Goal: Information Seeking & Learning: Learn about a topic

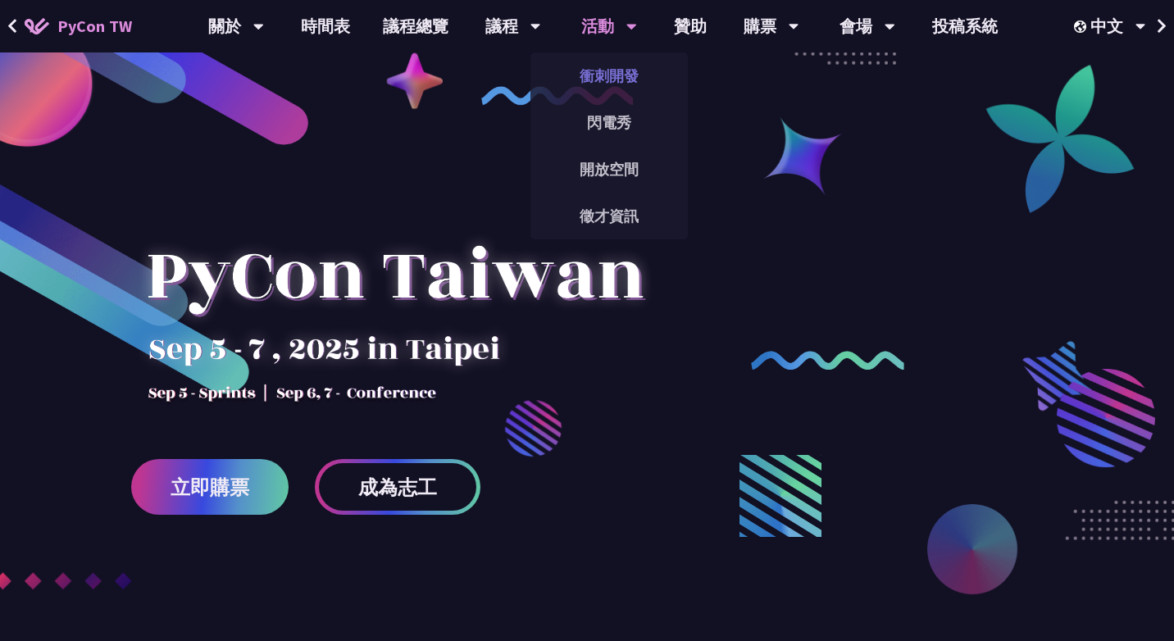
click at [613, 77] on link "衝刺開發" at bounding box center [609, 76] width 157 height 39
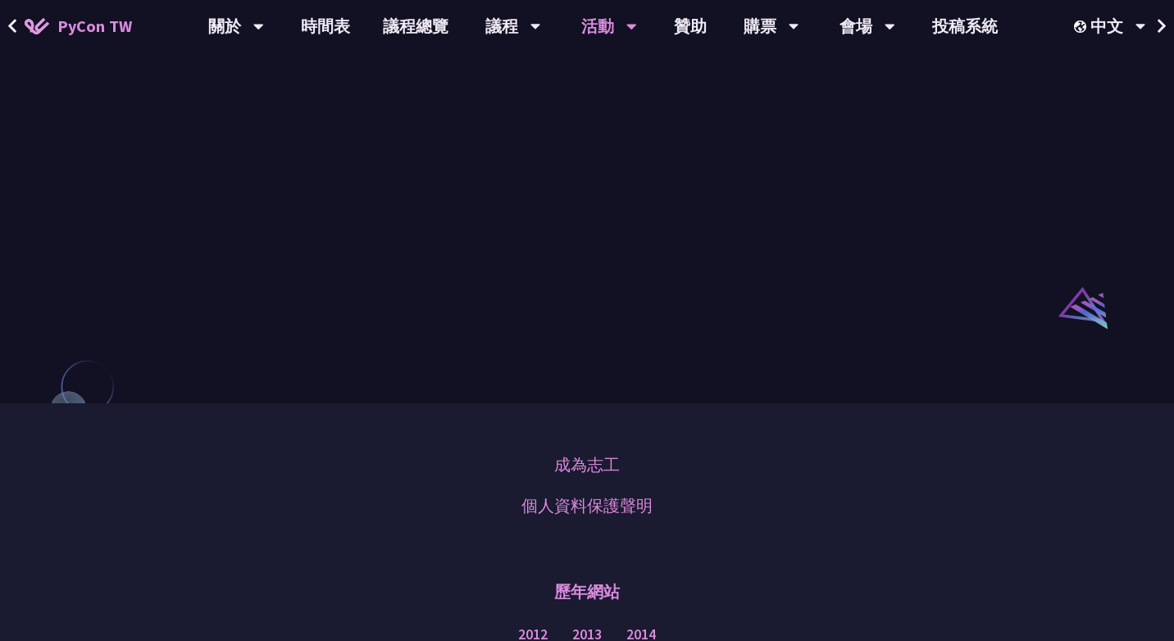
scroll to position [1022, 0]
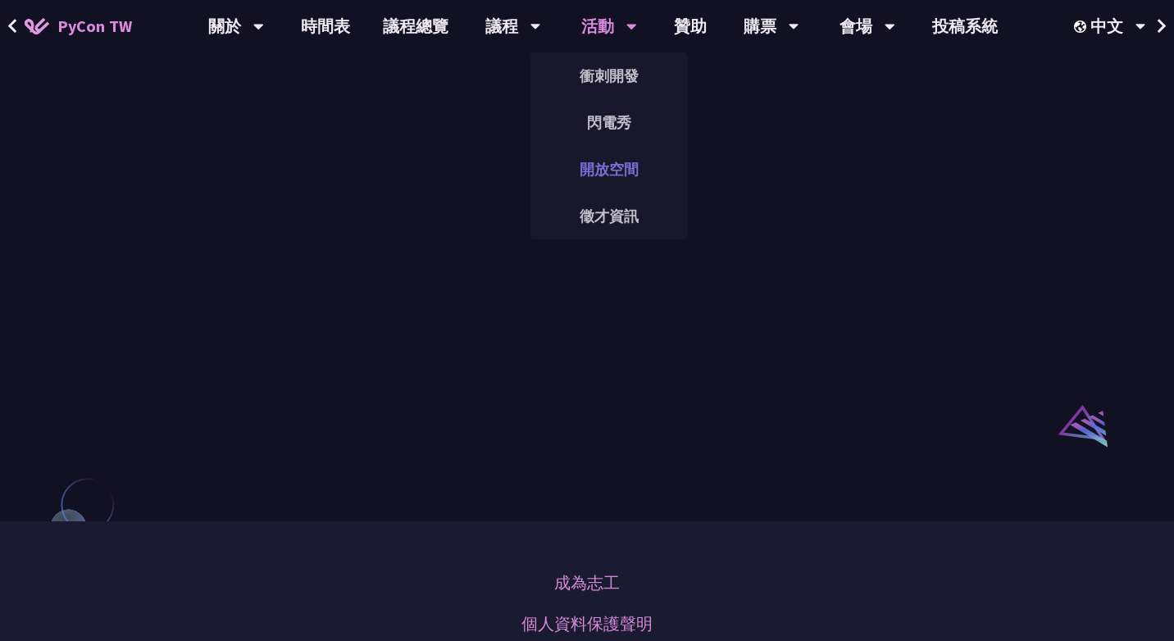
click at [617, 175] on link "開放空間" at bounding box center [609, 169] width 157 height 39
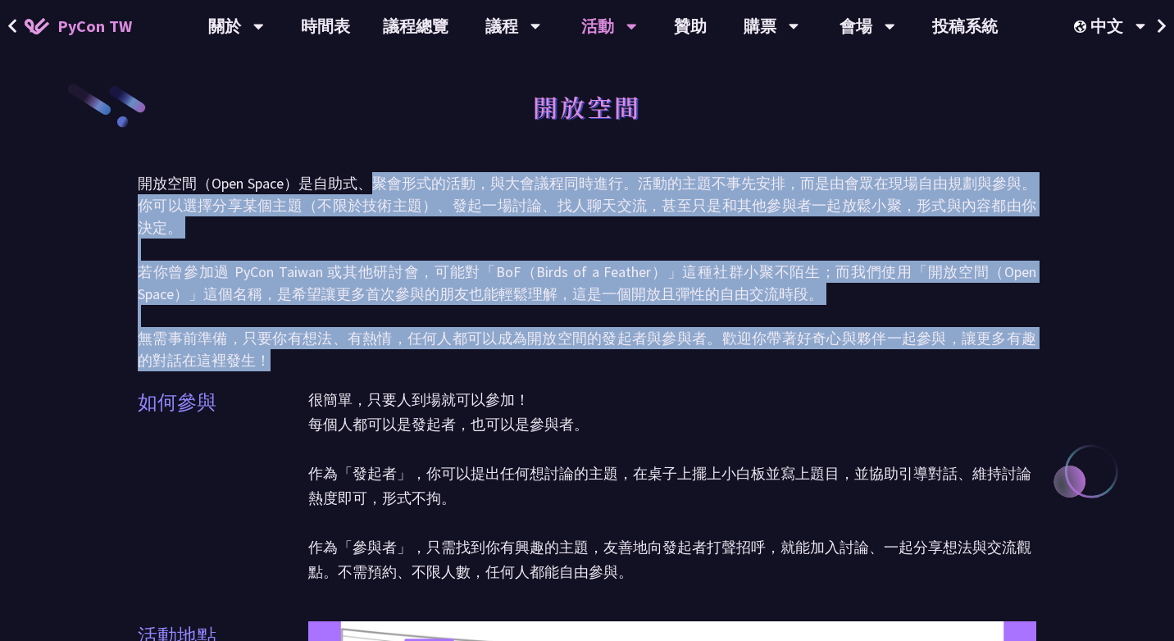
drag, startPoint x: 376, startPoint y: 183, endPoint x: 378, endPoint y: 367, distance: 183.7
click at [378, 367] on p "開放空間（Open Space）是自助式、聚會形式的活動，與大會議程同時進行。活動的主題不事先安排，而是由會眾在現場自由規劃與參與。你可以選擇分享某個主題（不…" at bounding box center [587, 271] width 899 height 199
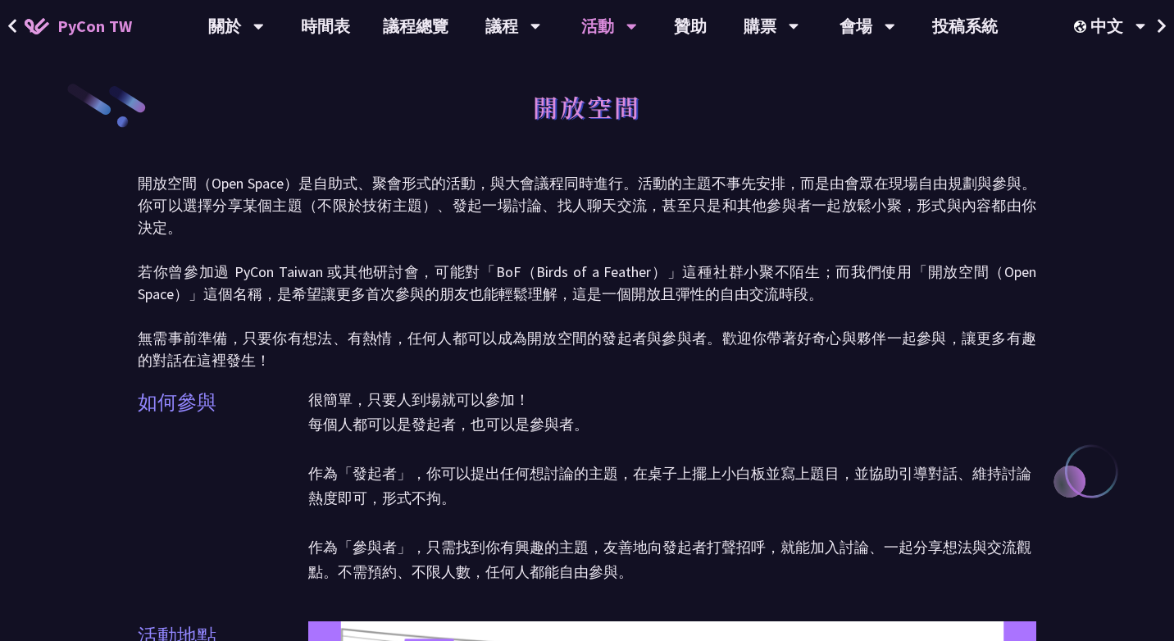
click at [340, 389] on p "很簡單，只要人到場就可以參加！ 每個人都可以是發起者，也可以是參與者。 作為「發起者」，你可以提出任何想討論的主題，在桌子上擺上小白板並寫上題目，並協助引導對…" at bounding box center [672, 486] width 728 height 197
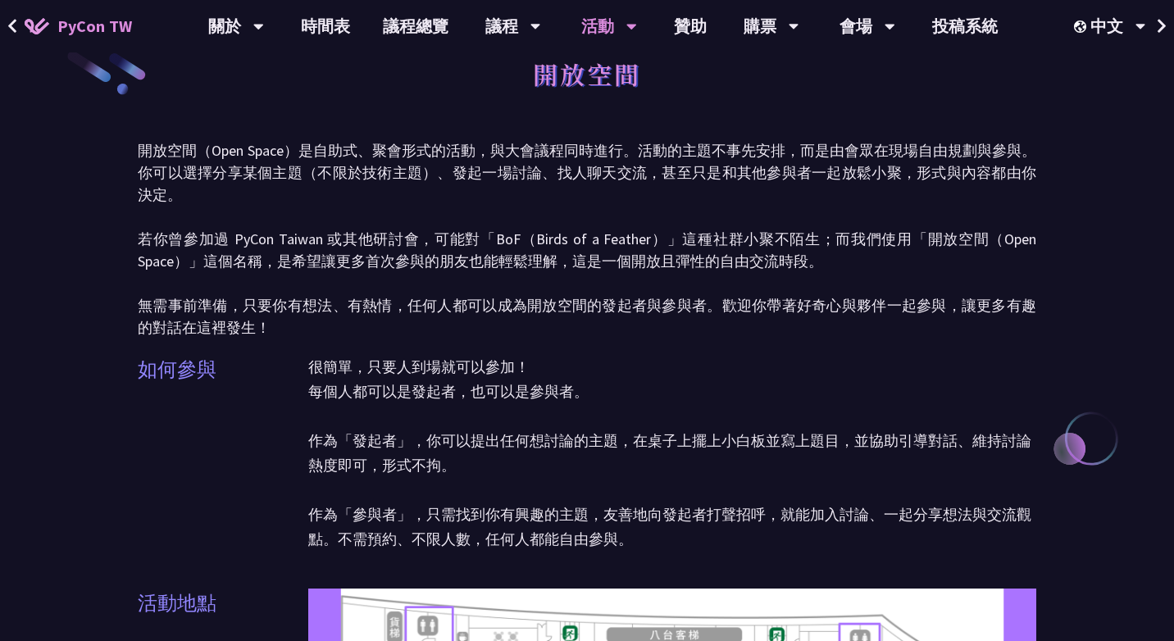
scroll to position [36, 0]
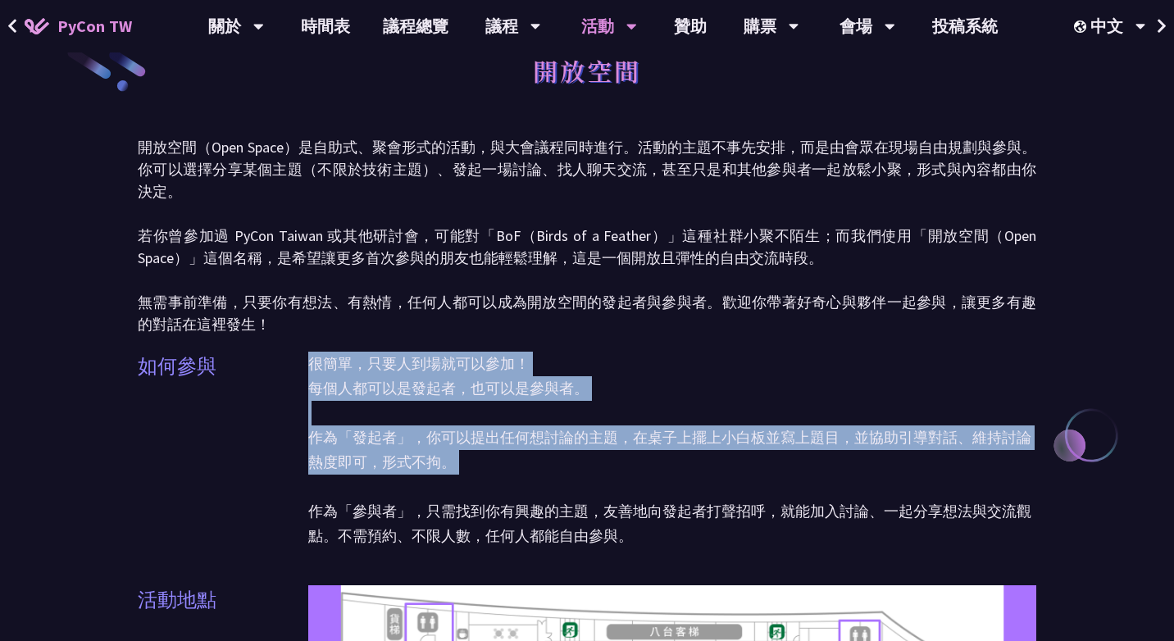
drag, startPoint x: 314, startPoint y: 358, endPoint x: 486, endPoint y: 483, distance: 213.0
click at [486, 483] on p "很簡單，只要人到場就可以參加！ 每個人都可以是發起者，也可以是參與者。 作為「發起者」，你可以提出任何想討論的主題，在桌子上擺上小白板並寫上題目，並協助引導對…" at bounding box center [672, 450] width 728 height 197
click at [437, 487] on p "很簡單，只要人到場就可以參加！ 每個人都可以是發起者，也可以是參與者。 作為「發起者」，你可以提出任何想討論的主題，在桌子上擺上小白板並寫上題目，並協助引導對…" at bounding box center [672, 450] width 728 height 197
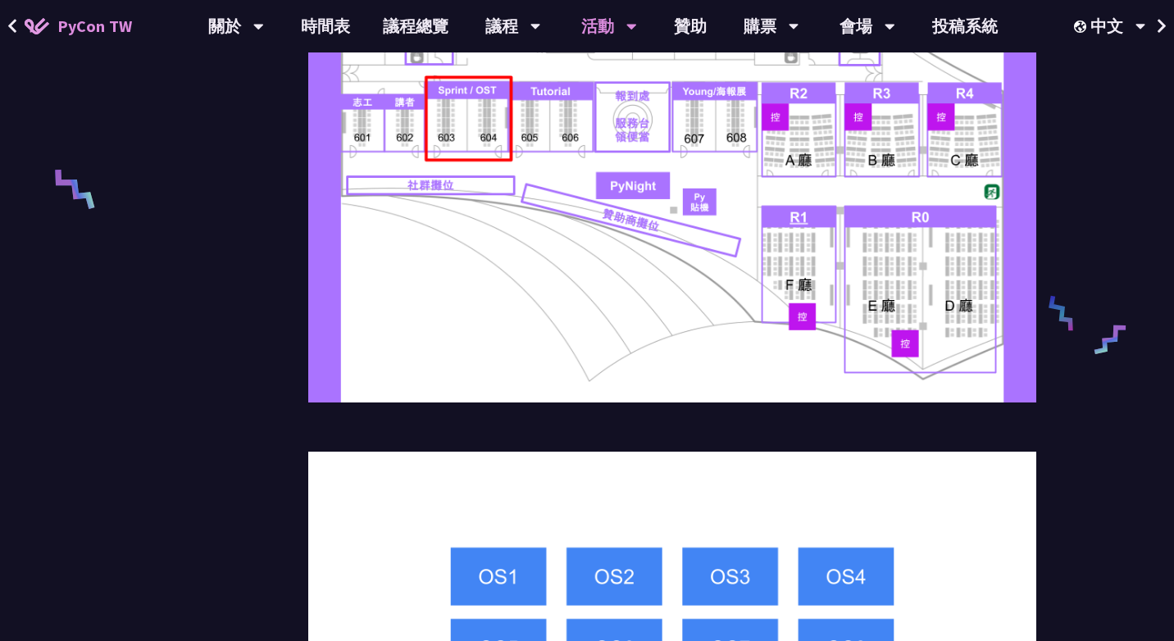
scroll to position [0, 0]
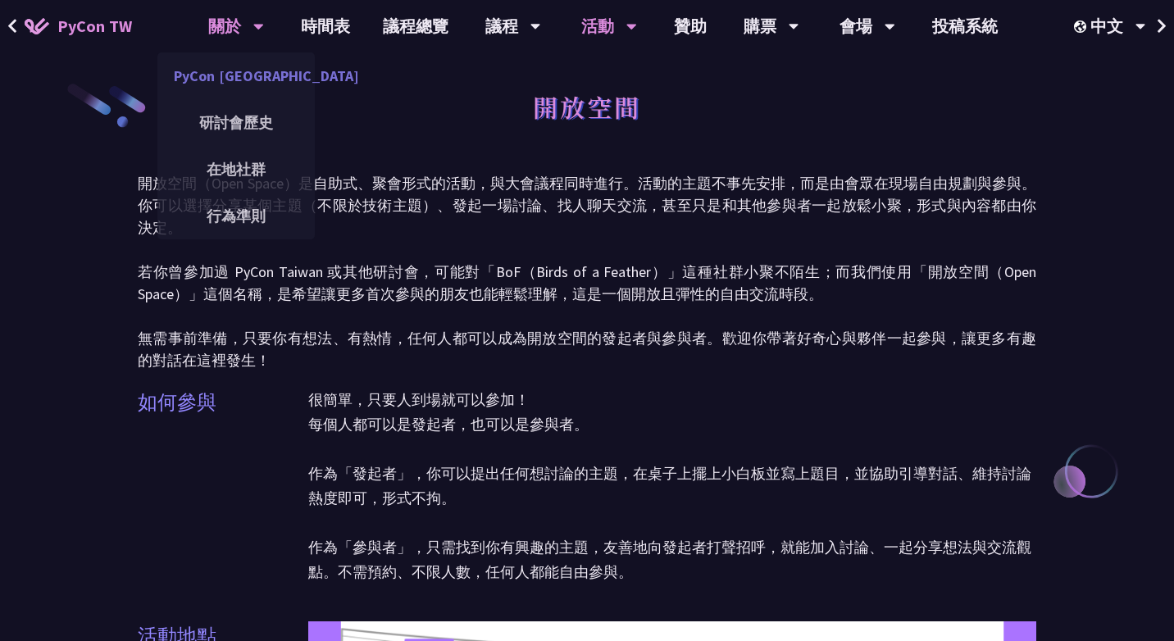
click at [221, 71] on link "PyCon [GEOGRAPHIC_DATA]" at bounding box center [235, 76] width 157 height 39
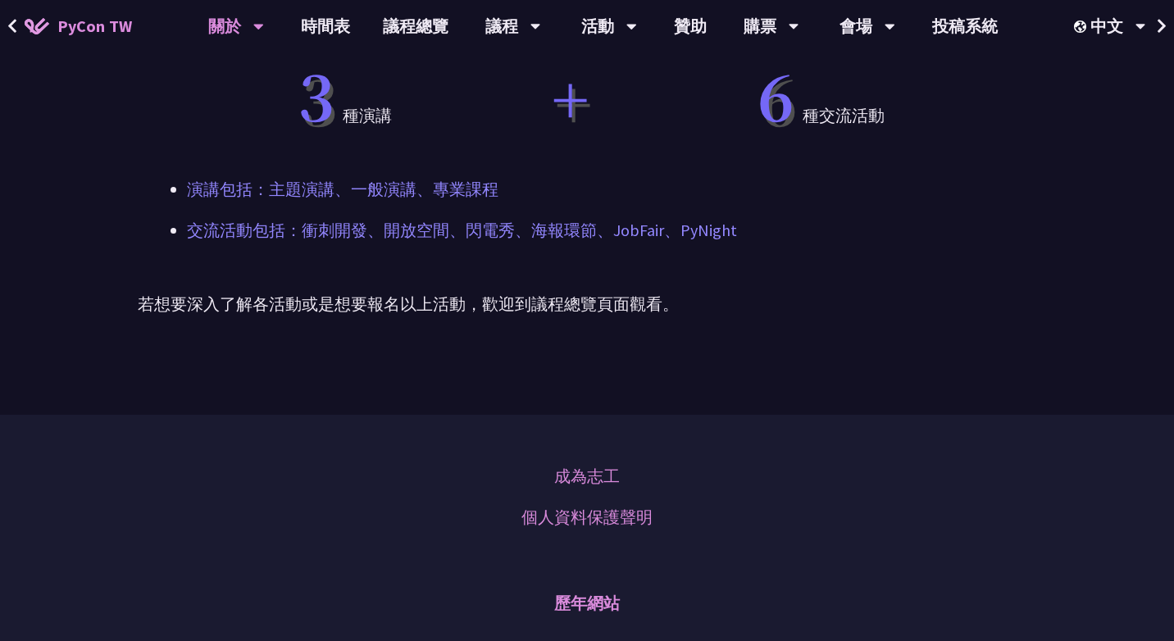
scroll to position [1023, 0]
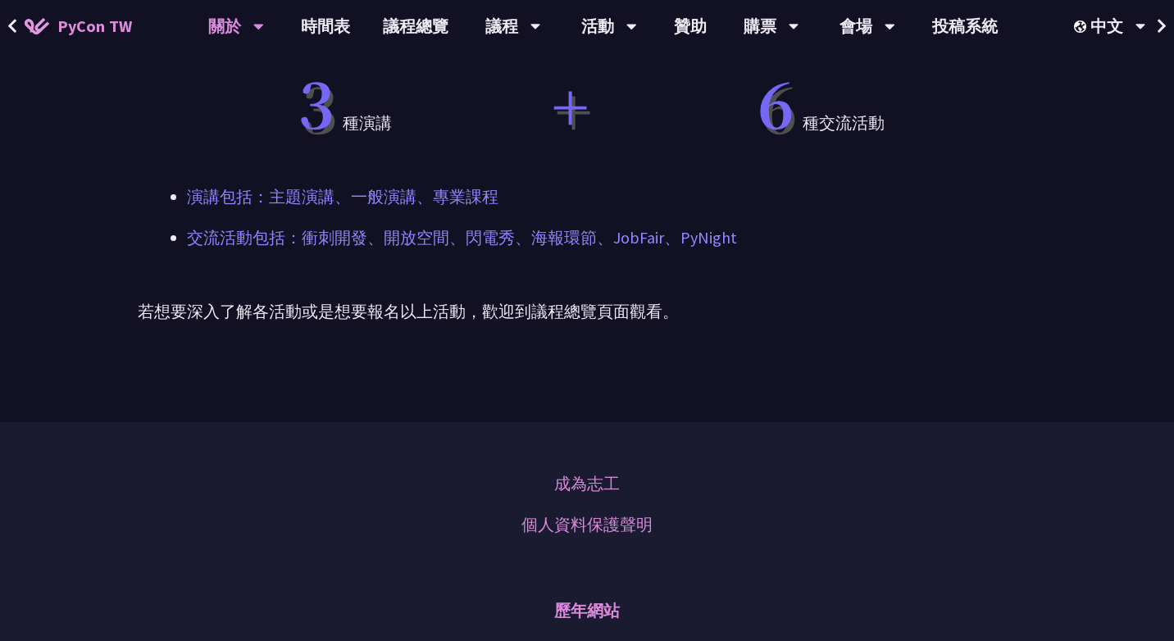
click at [28, 26] on img at bounding box center [37, 26] width 25 height 16
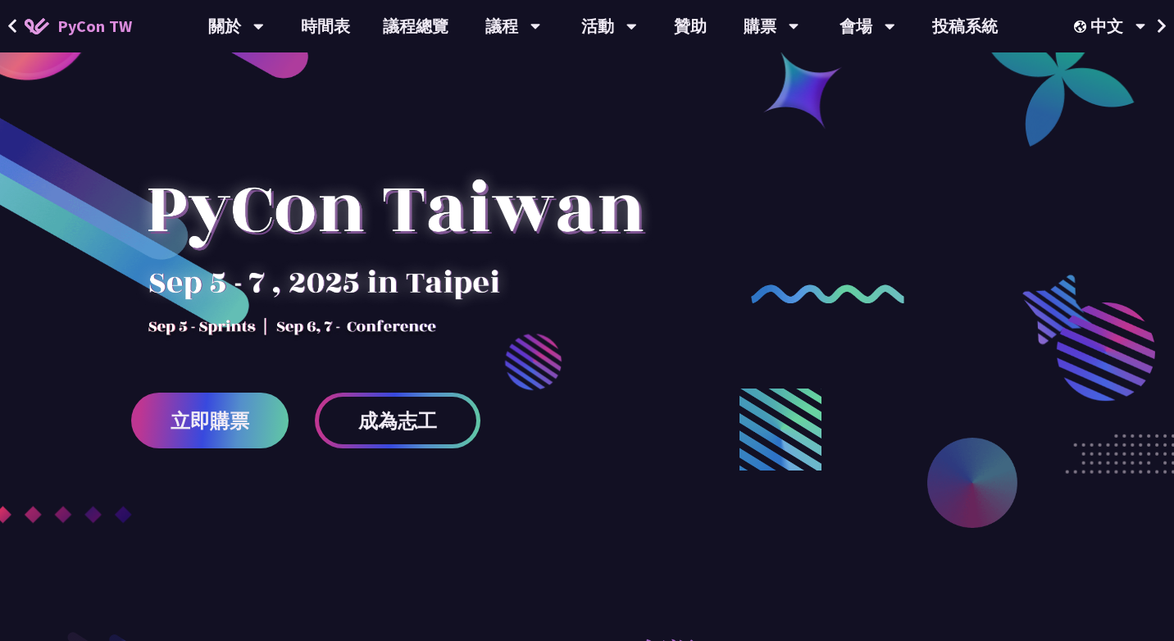
scroll to position [68, 0]
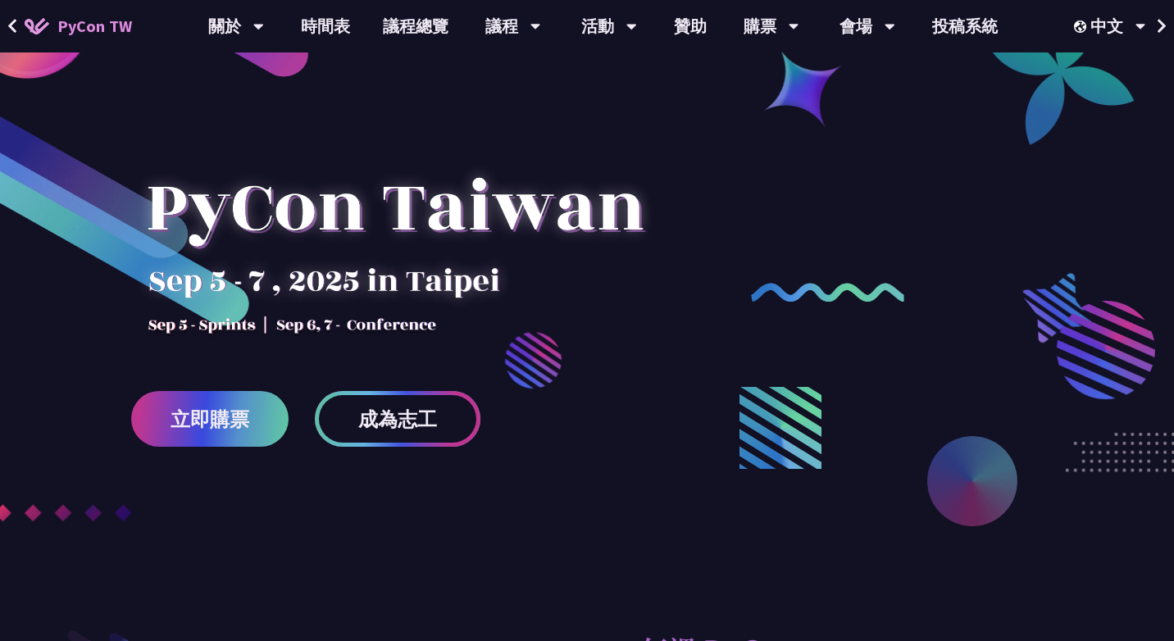
click at [400, 409] on span "成為志工" at bounding box center [397, 419] width 79 height 20
click at [856, 223] on div at bounding box center [587, 337] width 1174 height 615
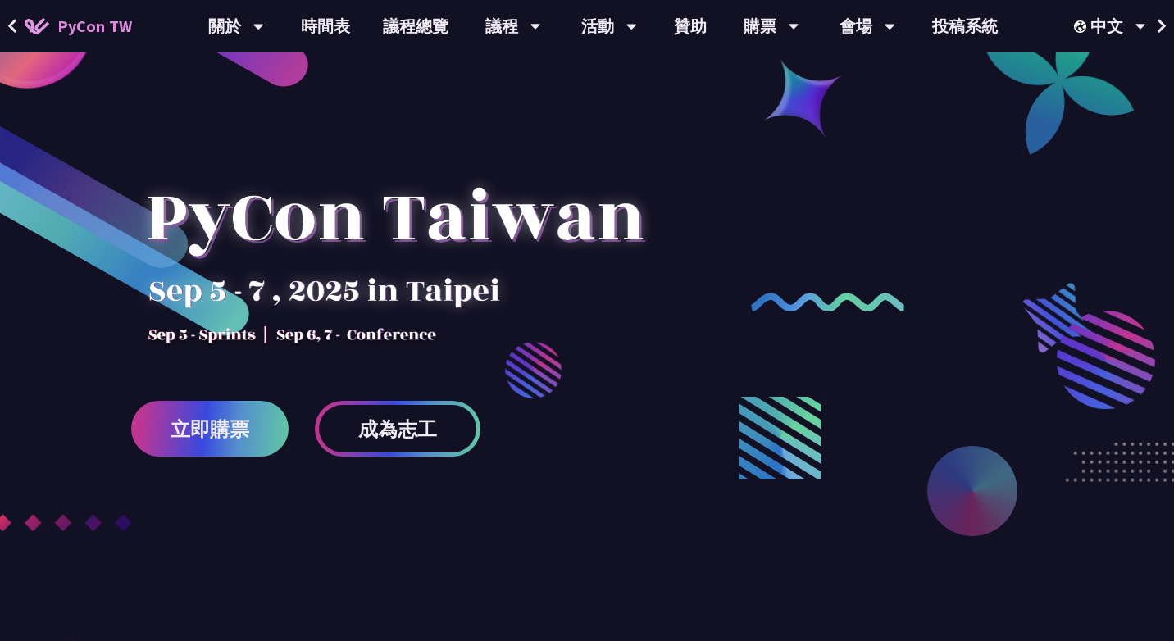
scroll to position [0, 0]
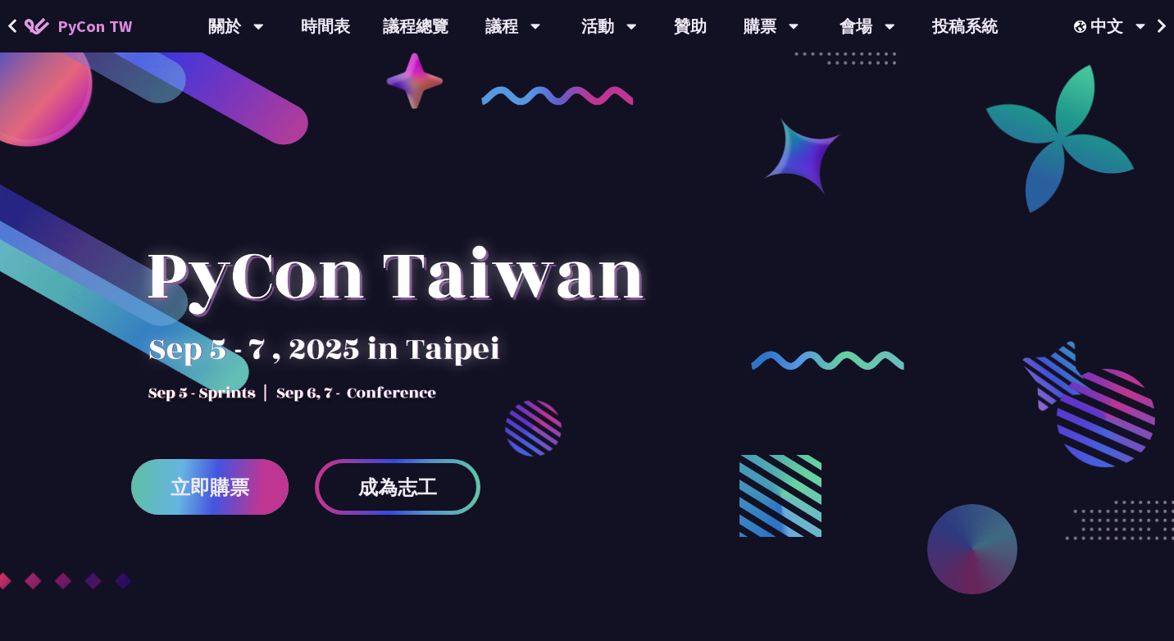
click at [211, 483] on span "立即購票" at bounding box center [210, 487] width 79 height 20
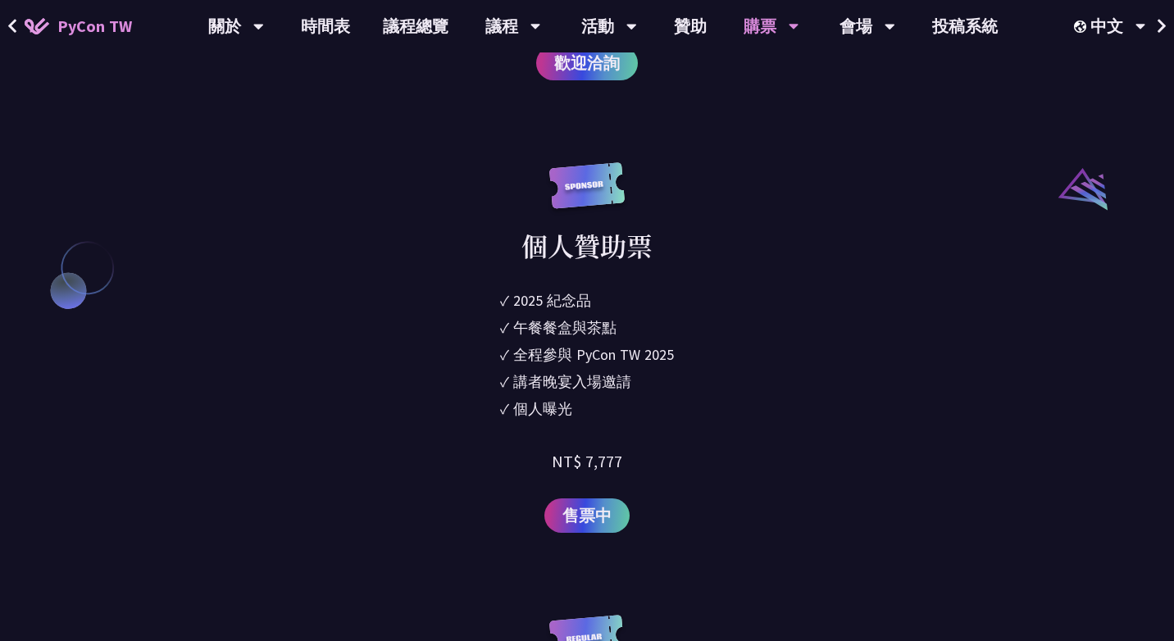
scroll to position [1713, 0]
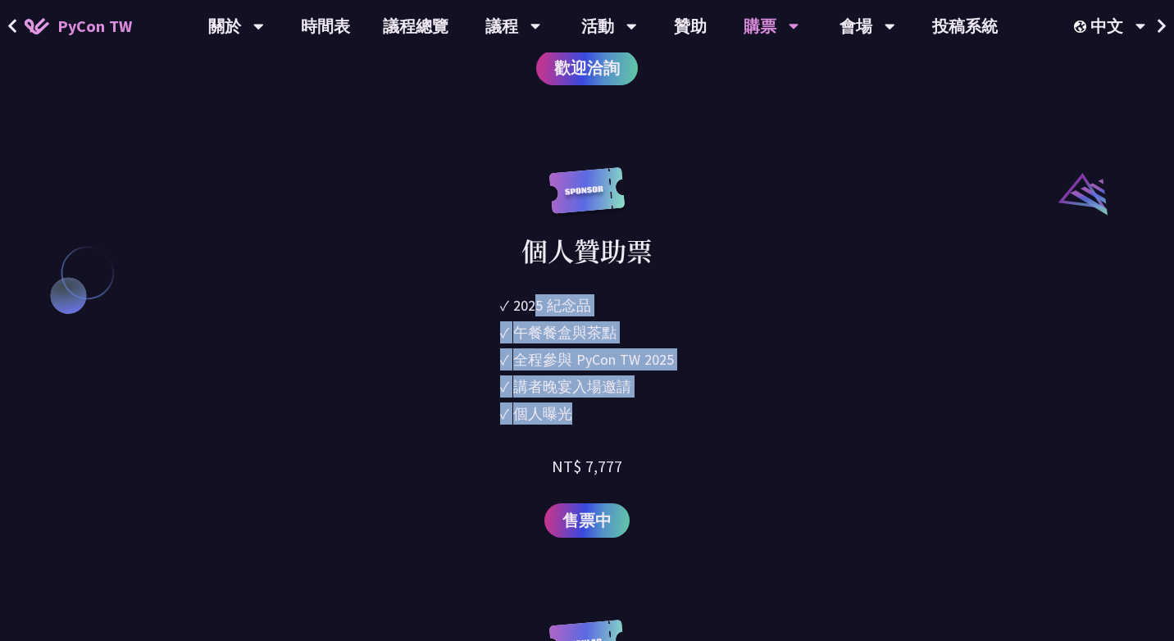
drag, startPoint x: 540, startPoint y: 304, endPoint x: 540, endPoint y: 424, distance: 119.7
click at [540, 424] on ul "✓ 2025 [PERSON_NAME]✓ 午餐餐盒與茶點 ✓ 全程參與 PyCon TW 2025 ✓ 講者晚宴入場邀請 ✓ 個人曝光" at bounding box center [587, 361] width 174 height 135
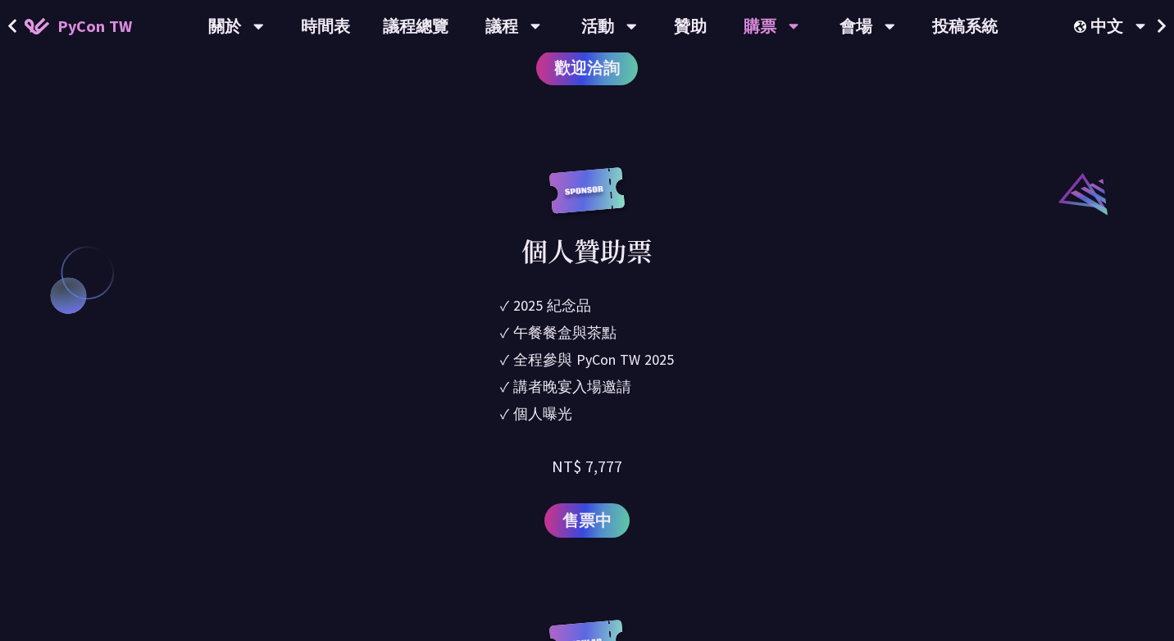
click at [505, 428] on ul "✓ 2025 [PERSON_NAME]✓ 午餐餐盒與茶點 ✓ 全程參與 PyCon TW 2025 ✓ 講者晚宴入場邀請 ✓ 個人曝光" at bounding box center [587, 361] width 174 height 135
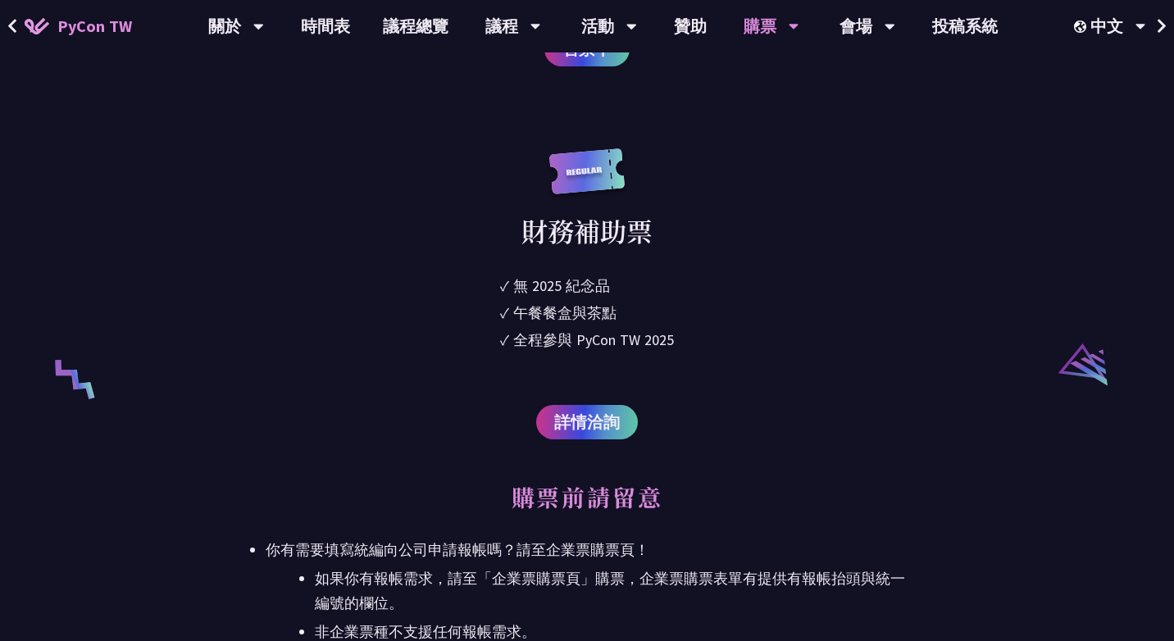
scroll to position [3016, 0]
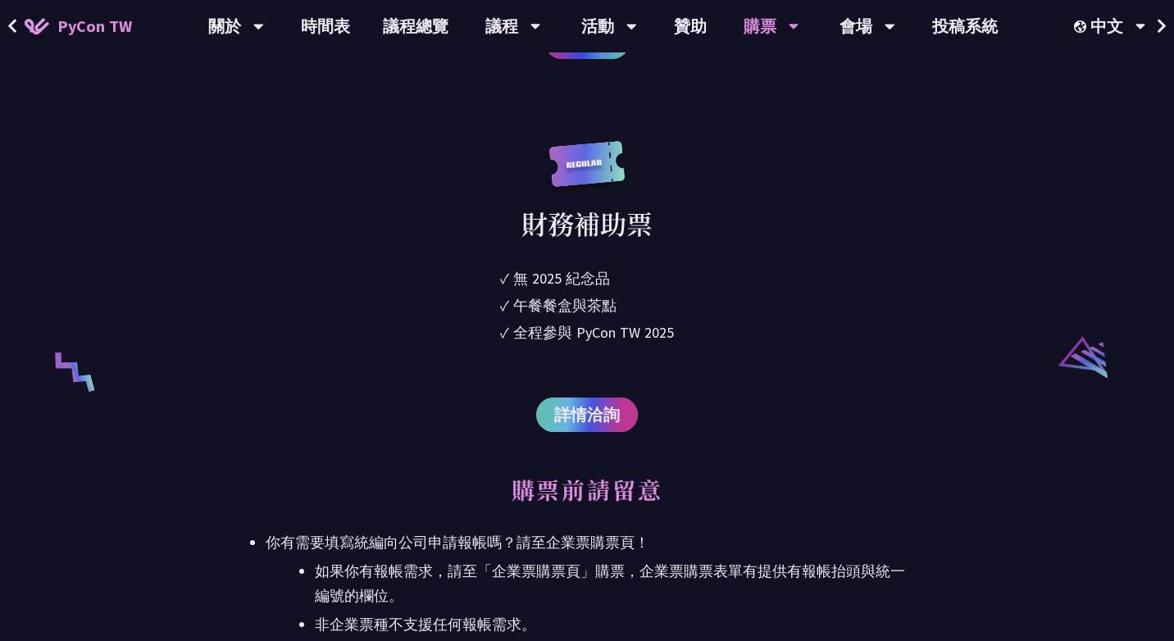
click at [592, 422] on span "詳情洽詢" at bounding box center [587, 415] width 66 height 25
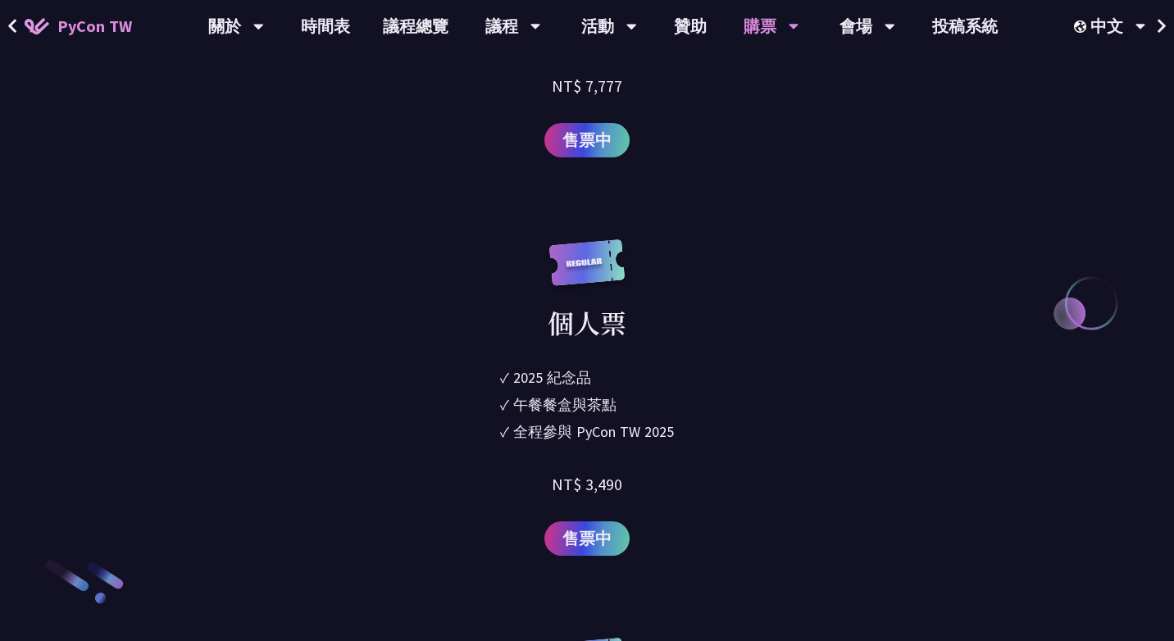
scroll to position [2087, 0]
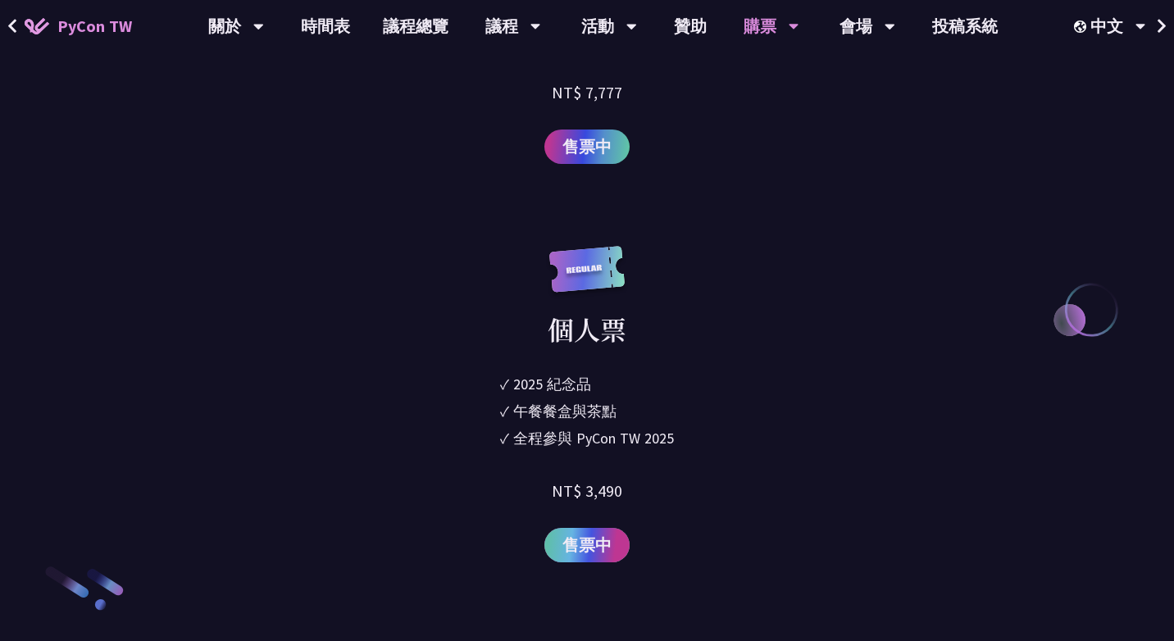
click at [715, 356] on div "個人票 ✓ 2025 紀念品 ✓ 午餐餐盒與茶點 ✓ 全程參與 PyCon TW 2025 NT$ 3,490 售票中" at bounding box center [587, 404] width 643 height 317
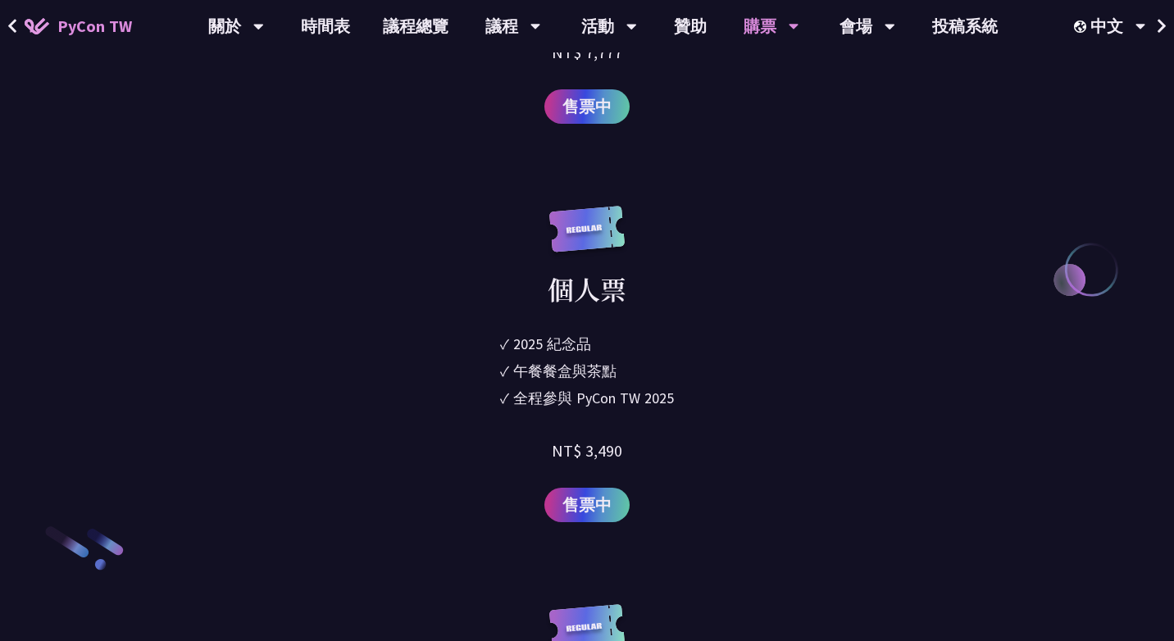
scroll to position [2125, 0]
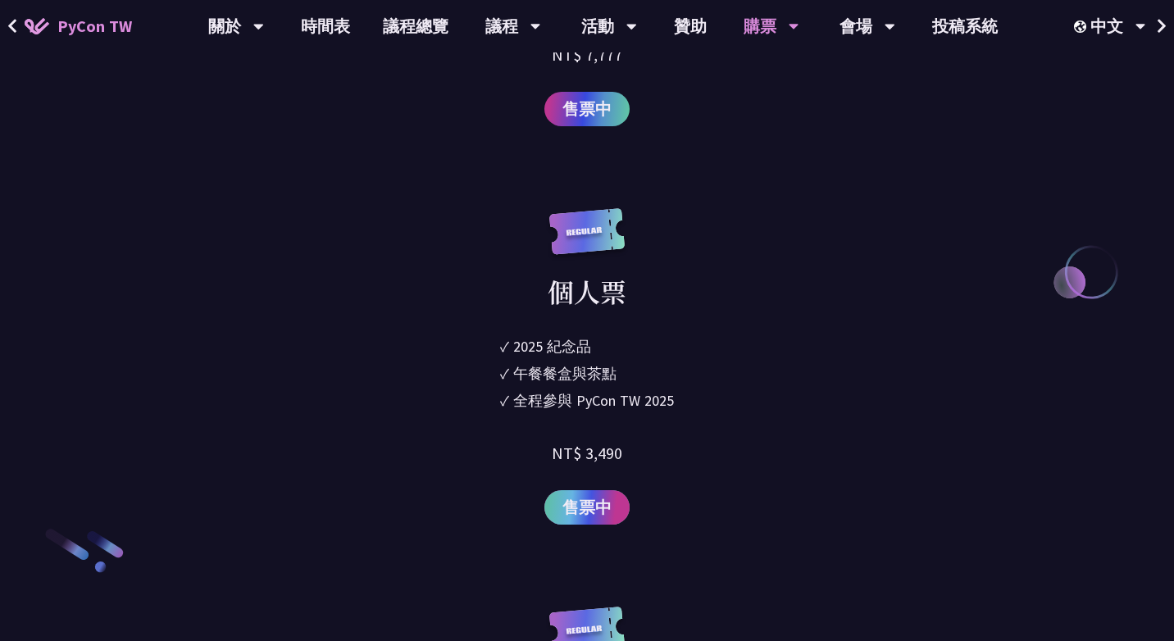
click at [611, 506] on span "售票中" at bounding box center [586, 507] width 49 height 25
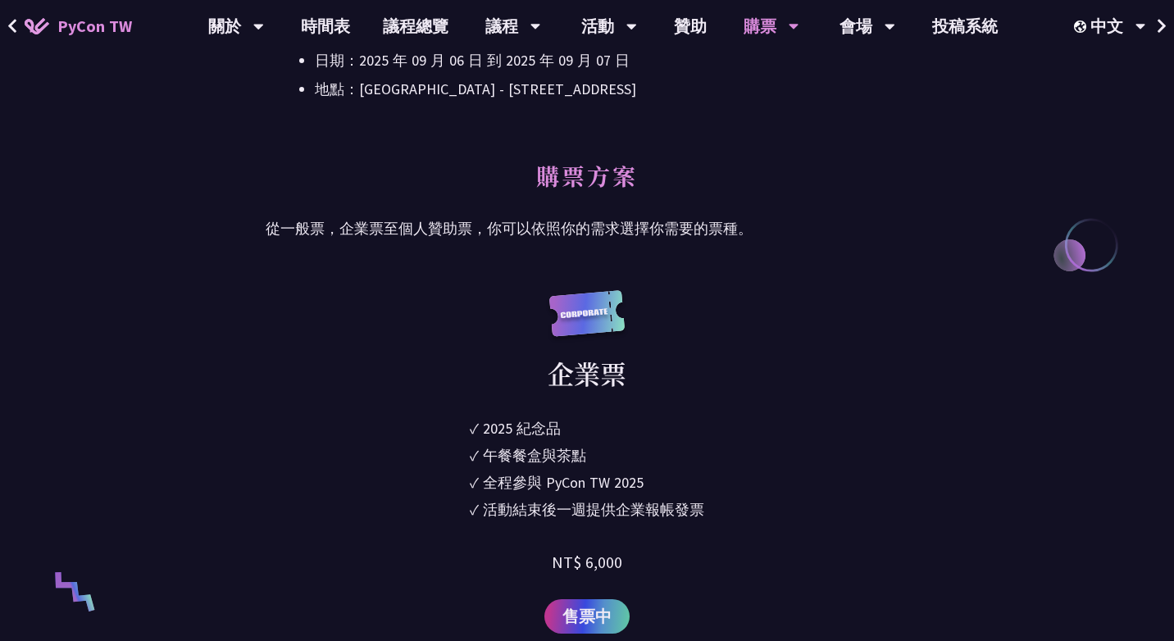
scroll to position [0, 0]
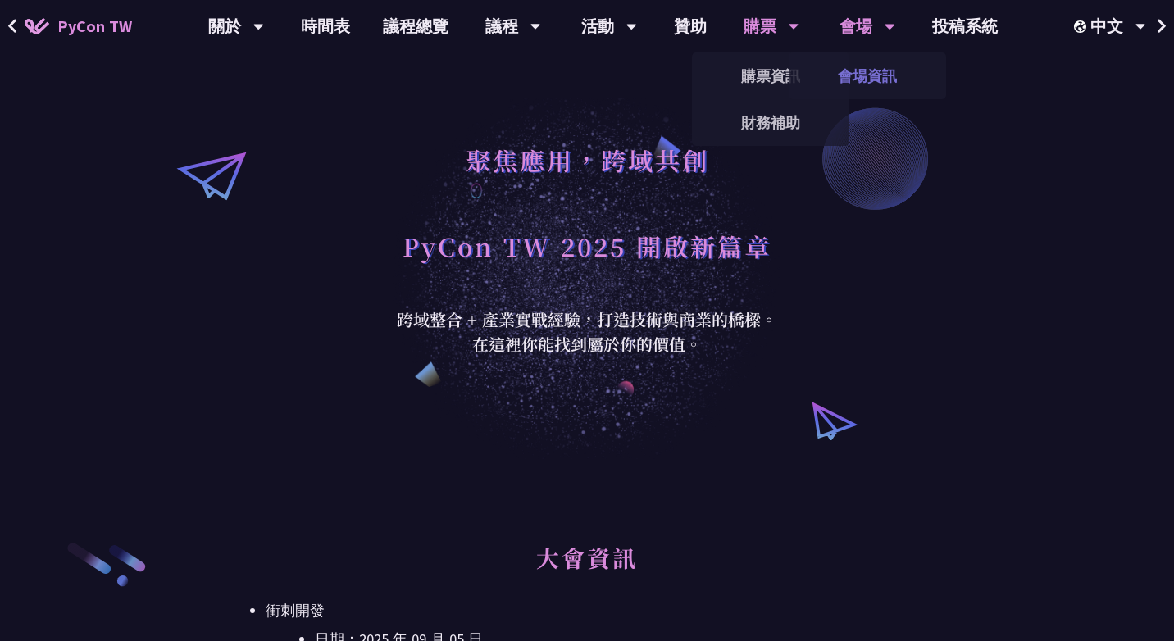
click at [859, 64] on link "會場資訊" at bounding box center [867, 76] width 157 height 39
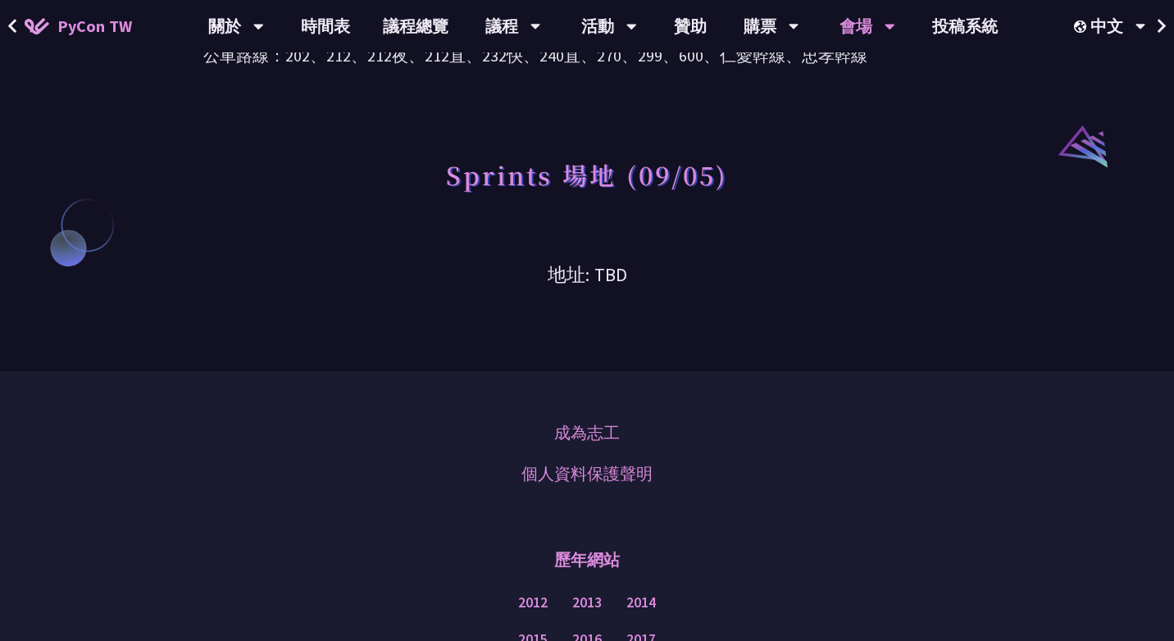
scroll to position [1452, 0]
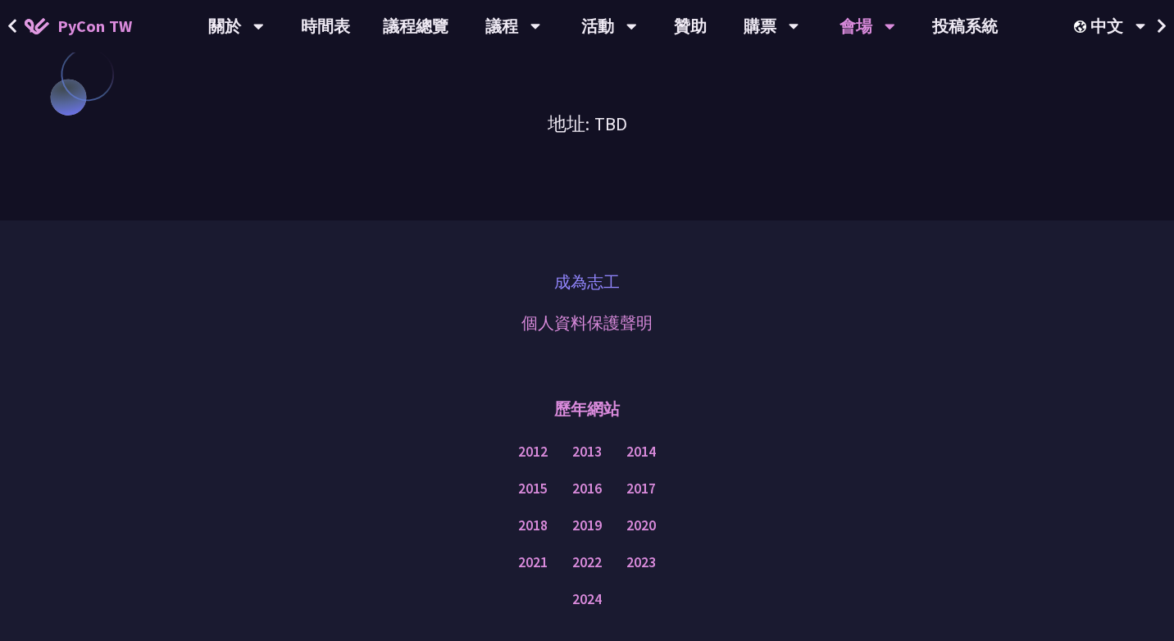
click at [595, 276] on link "成為志工" at bounding box center [587, 282] width 66 height 25
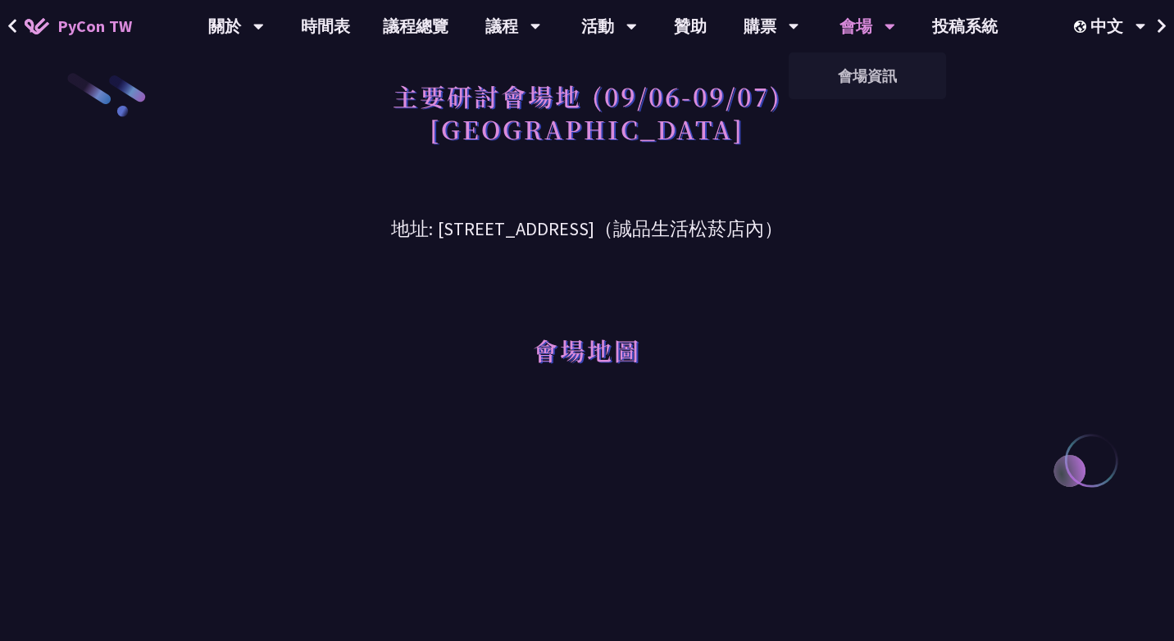
scroll to position [0, 0]
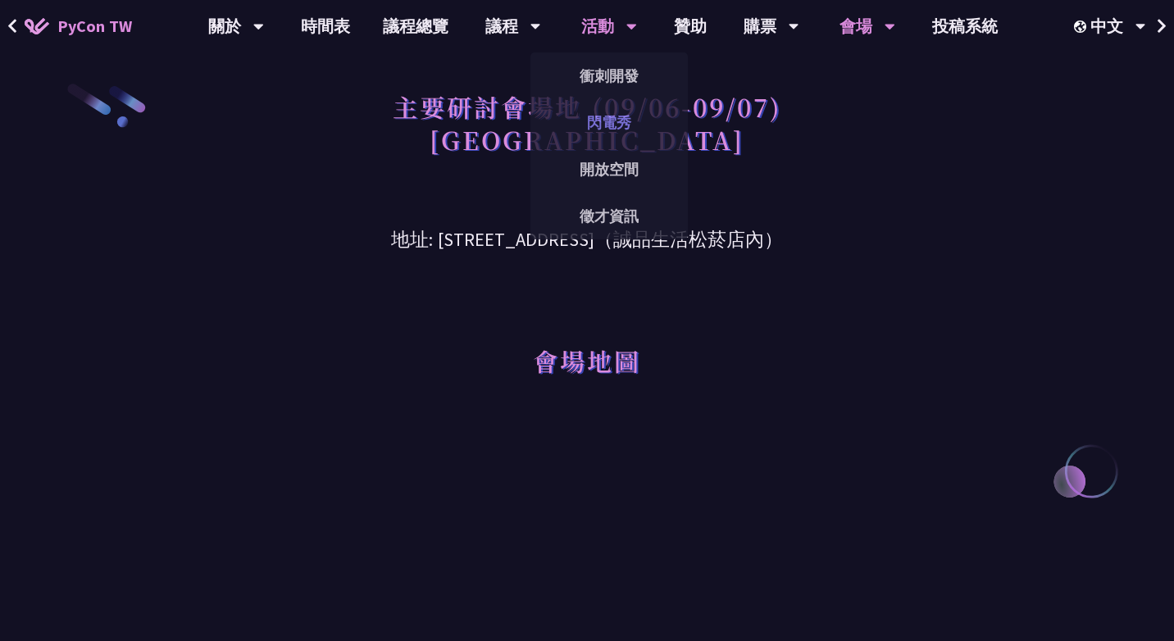
click at [587, 125] on link "閃電秀" at bounding box center [609, 122] width 157 height 39
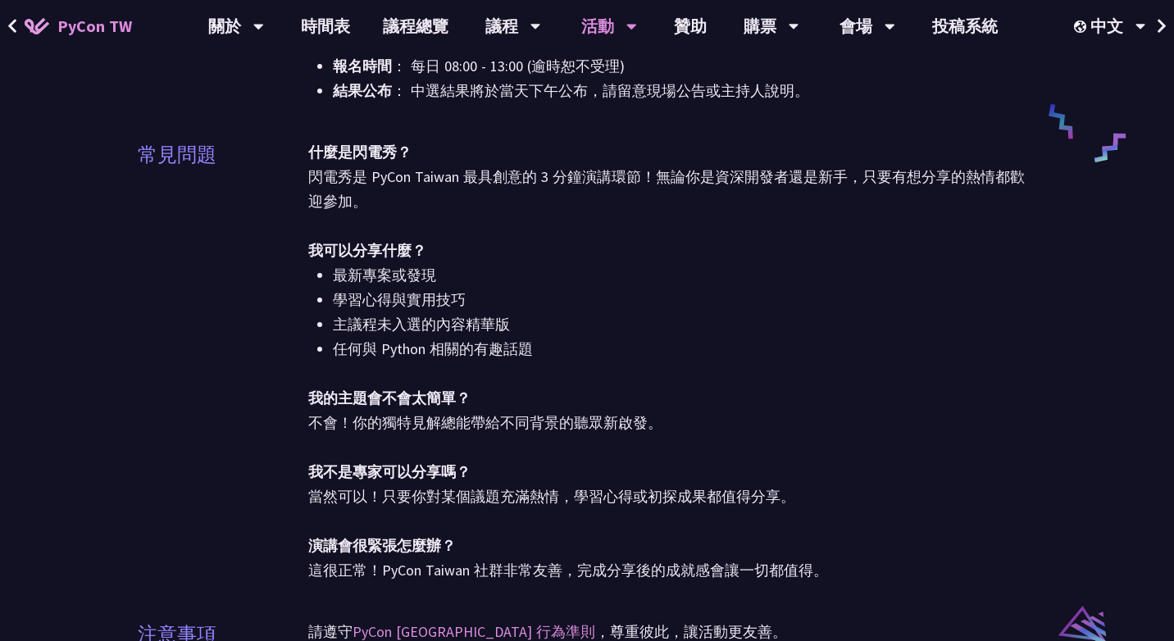
scroll to position [1002, 0]
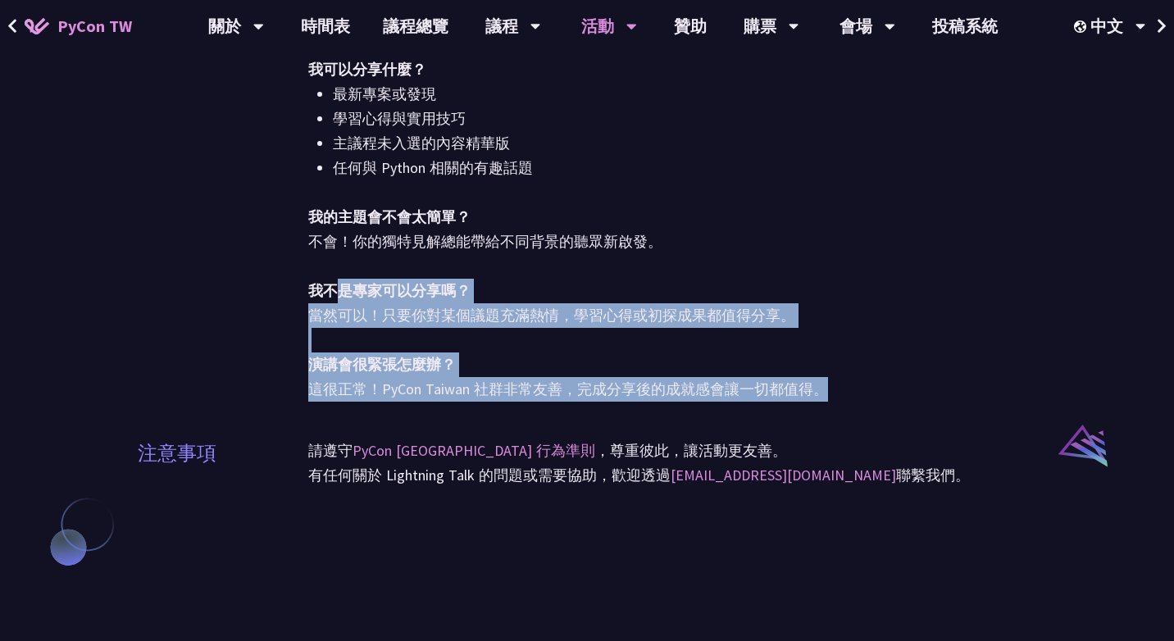
drag, startPoint x: 330, startPoint y: 289, endPoint x: 418, endPoint y: 414, distance: 153.1
click at [418, 414] on div "什麼是閃電秀？ 閃電秀是 PyCon Taiwan 最具創意的 3 分鐘演講環節！無論你是資深開發者還是新手，只要有想分享的熱情都歡迎參加。 我可以分享什麼？…" at bounding box center [672, 190] width 728 height 463
click at [389, 416] on div "什麼是閃電秀？ 閃電秀是 PyCon Taiwan 最具創意的 3 分鐘演講環節！無論你是資深開發者還是新手，只要有想分享的熱情都歡迎參加。 我可以分享什麼？…" at bounding box center [672, 190] width 728 height 463
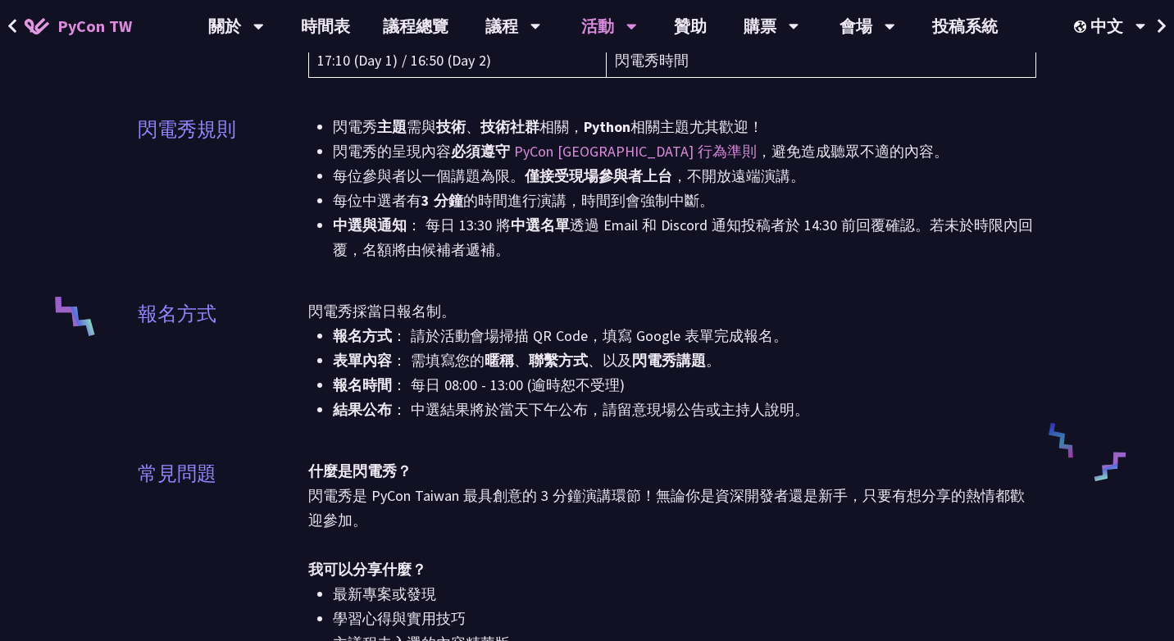
scroll to position [0, 0]
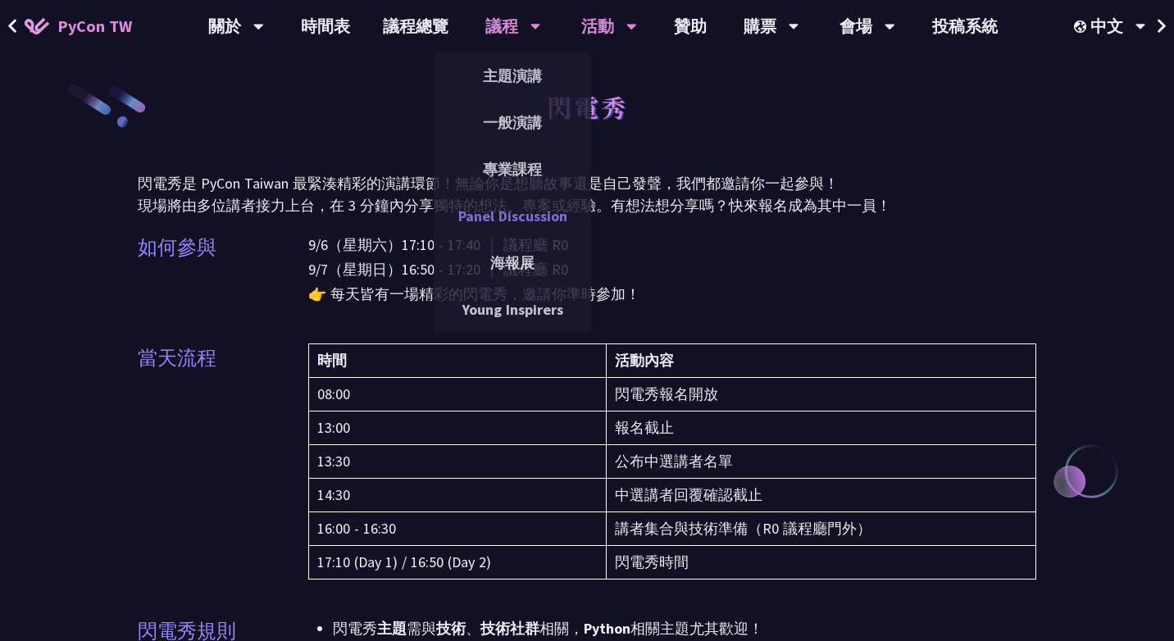
click at [490, 210] on link "Panel Discussion" at bounding box center [512, 216] width 157 height 39
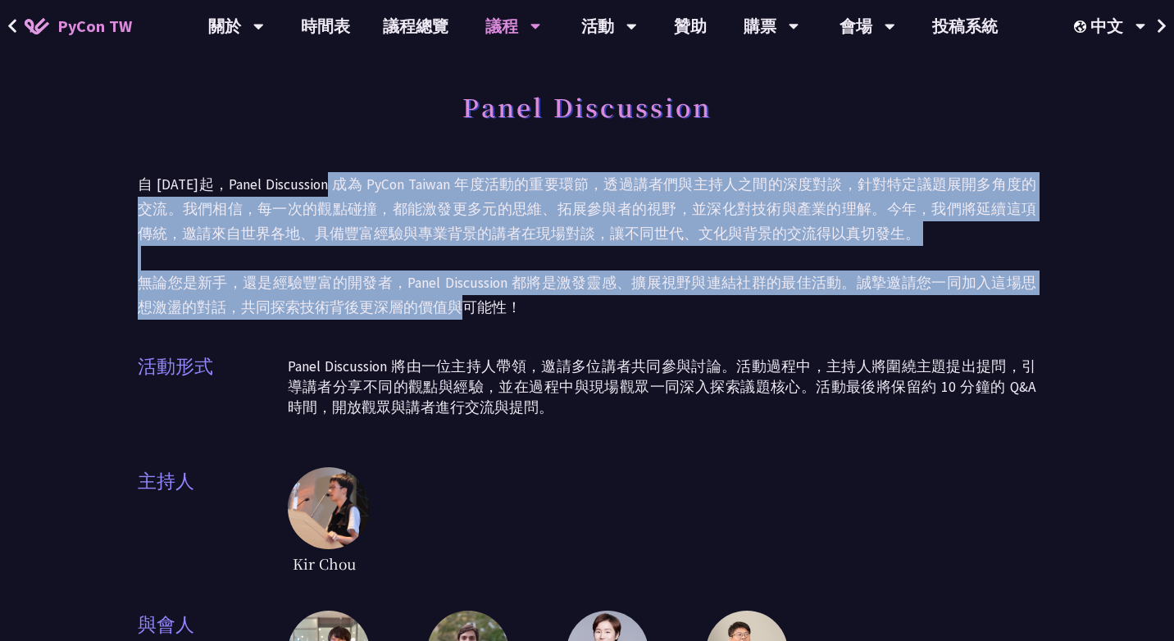
drag, startPoint x: 335, startPoint y: 175, endPoint x: 430, endPoint y: 312, distance: 166.5
click at [430, 312] on p "自 [DATE]起，Panel Discussion 成為 PyCon Taiwan 年度活動的重要環節，透過講者們與主持人之間的深度對談，針對特定議題展開多…" at bounding box center [587, 246] width 899 height 148
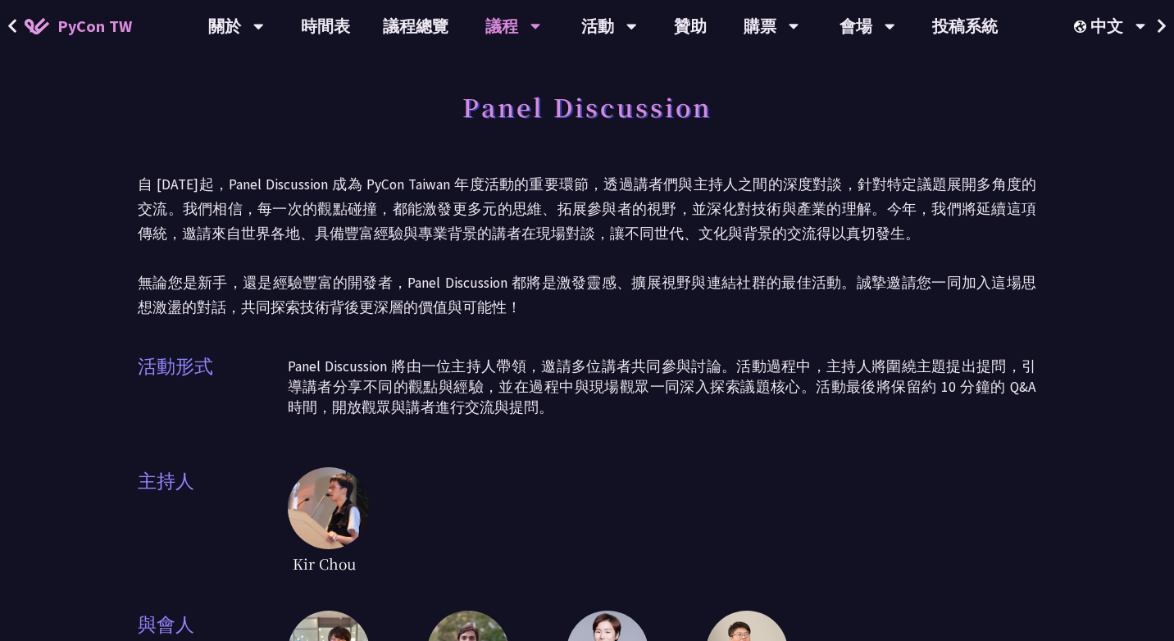
click at [422, 323] on div "Panel Discussion 自 [DATE]起，Panel Discussion 成為 PyCon Taiwan 年度活動的重要環節，透過講者們與主持人…" at bounding box center [587, 412] width 899 height 660
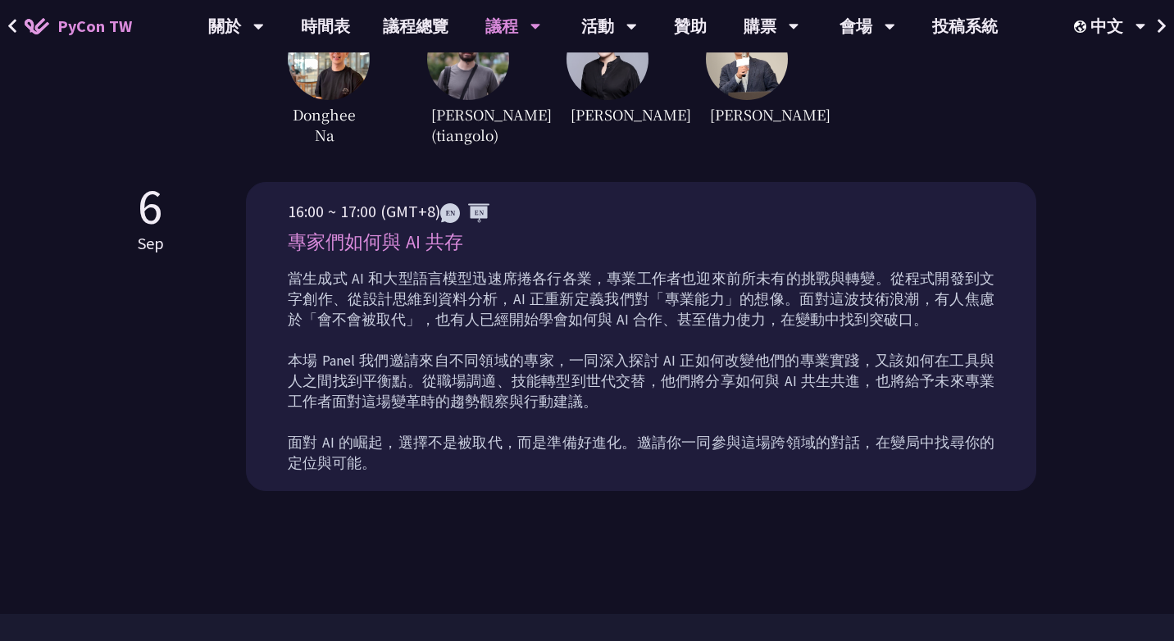
scroll to position [613, 0]
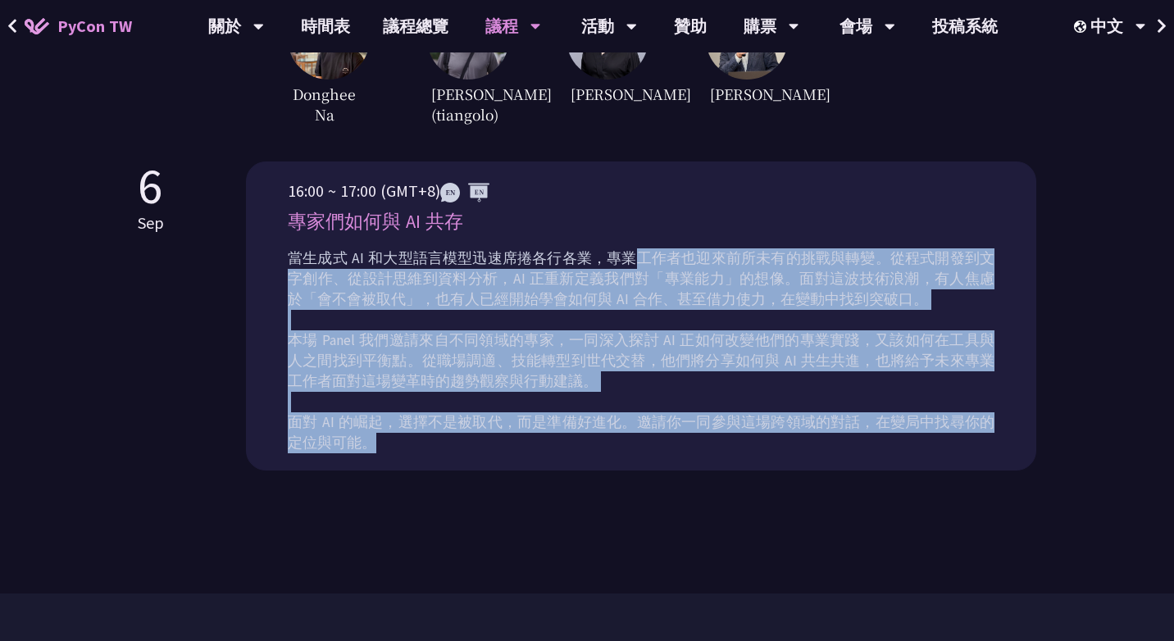
drag, startPoint x: 590, startPoint y: 465, endPoint x: 623, endPoint y: 268, distance: 199.5
click at [623, 268] on div "當生成式 AI 和大型語言模型迅速席捲各行各業，專業工作者也迎來前所未有的挑戰與轉變。從程式開發到文字創作、從設計思維到資料分析，AI 正重新定義我們對「專業…" at bounding box center [641, 356] width 707 height 225
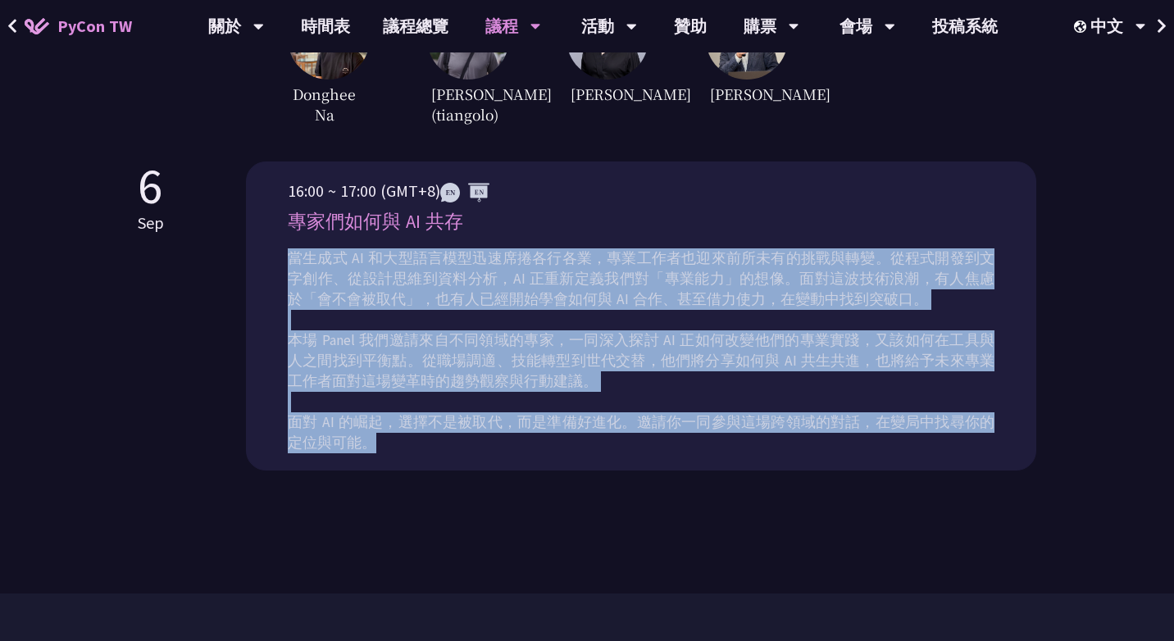
click at [577, 319] on p "當生成式 AI 和大型語言模型迅速席捲各行各業，專業工作者也迎來前所未有的挑戰與轉變。從程式開發到文字創作、從設計思維到資料分析，AI 正重新定義我們對「專業…" at bounding box center [641, 350] width 707 height 205
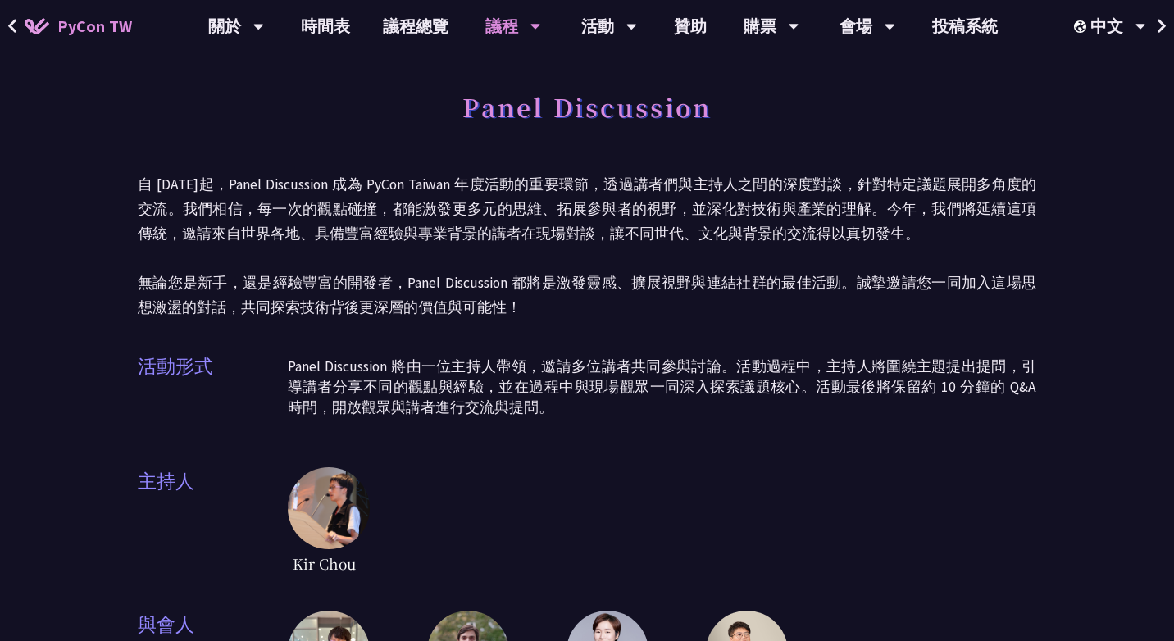
scroll to position [287, 0]
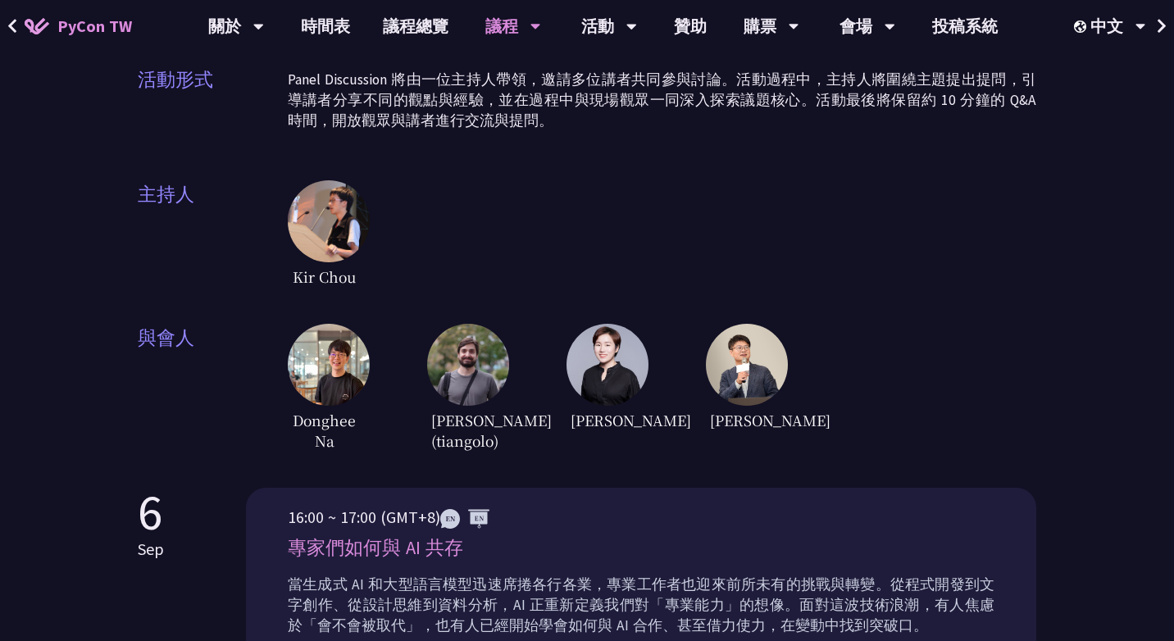
click at [438, 455] on span "[PERSON_NAME] (tiangolo)" at bounding box center [464, 430] width 74 height 49
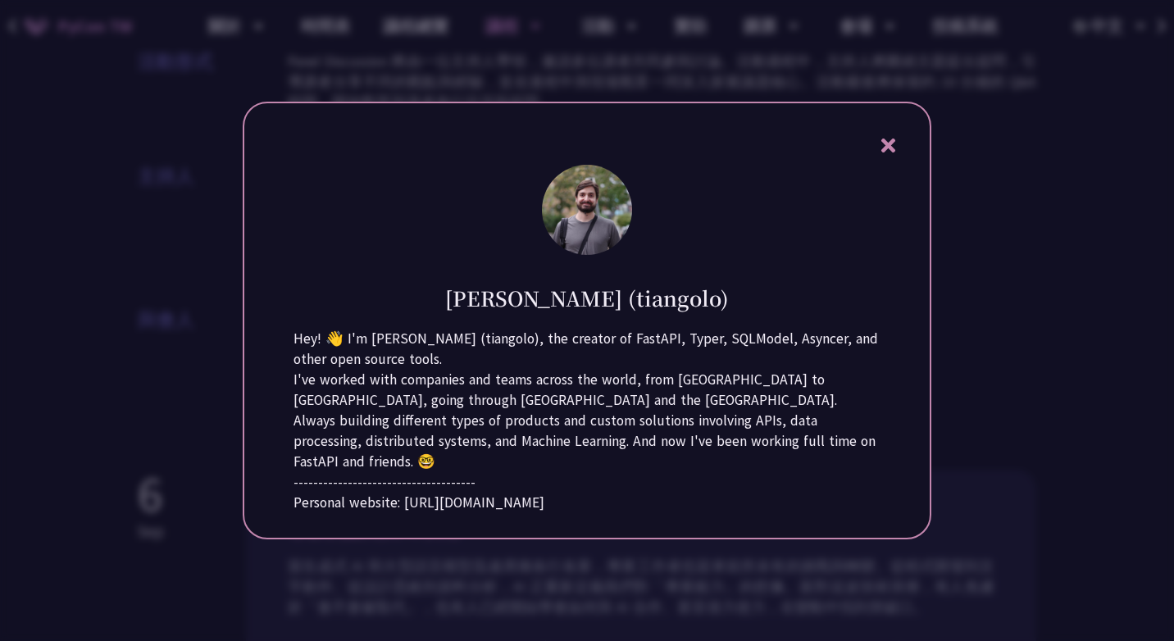
scroll to position [306, 0]
drag, startPoint x: 514, startPoint y: 330, endPoint x: 588, endPoint y: 350, distance: 76.4
click at [588, 350] on div "Hey! 👋 I'm [PERSON_NAME] (tiangolo), the creator of FastAPI, Typer, SQLModel, A…" at bounding box center [587, 349] width 587 height 41
click at [540, 370] on div "I've worked with companies and teams across the world, from [GEOGRAPHIC_DATA] t…" at bounding box center [587, 421] width 587 height 102
click at [892, 139] on icon at bounding box center [888, 146] width 14 height 14
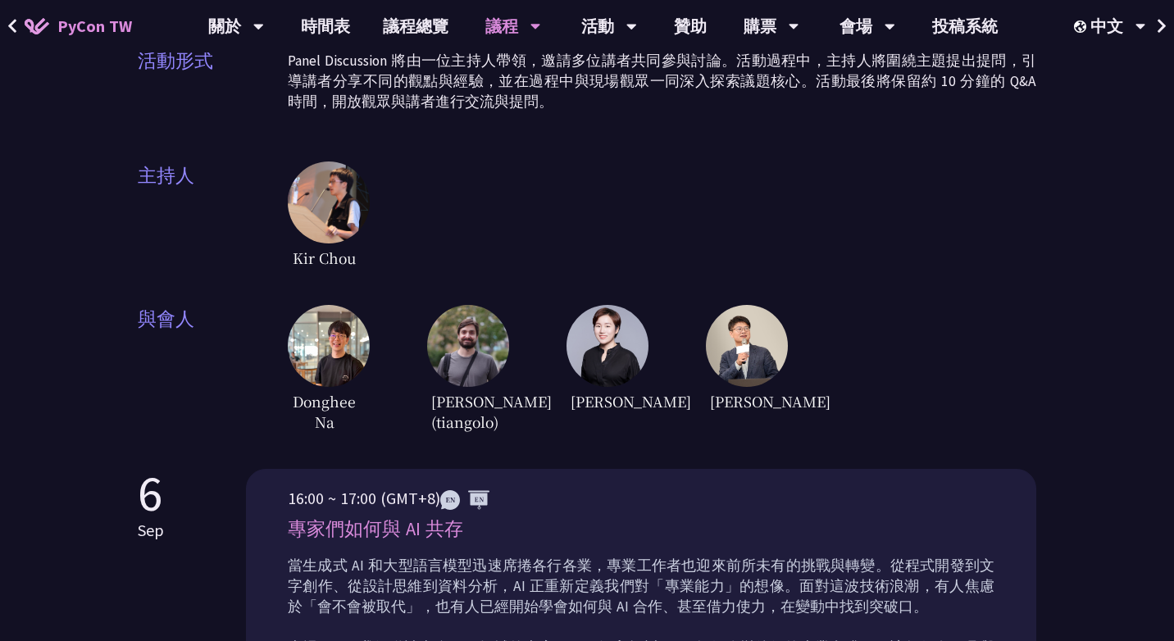
click at [314, 415] on span "Donghee Na" at bounding box center [325, 411] width 74 height 49
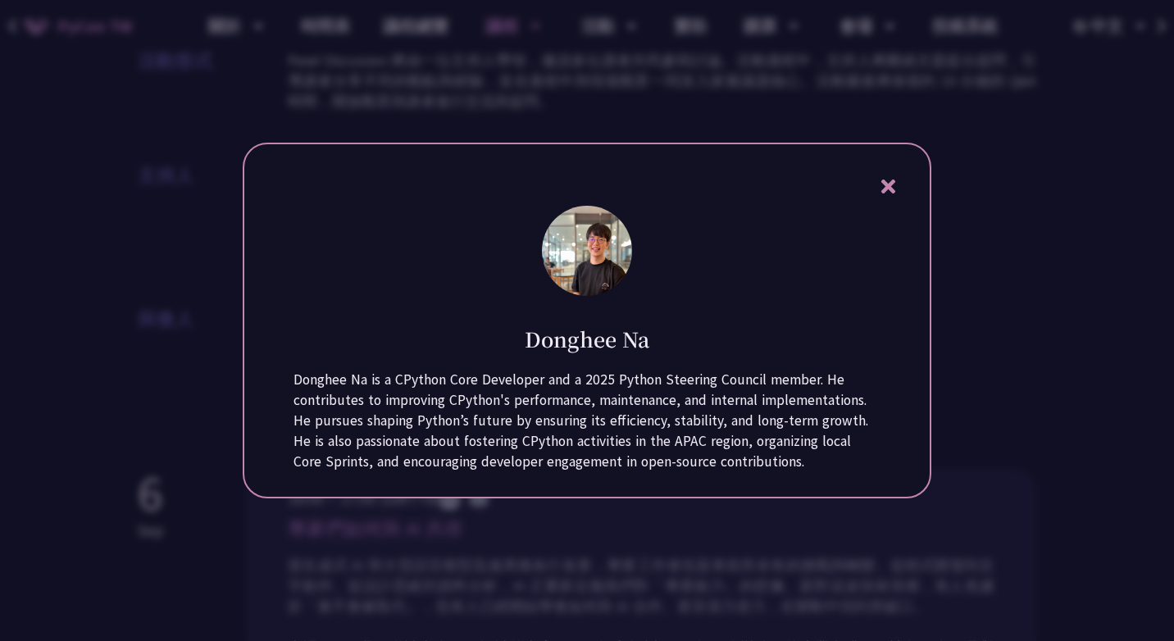
click at [872, 186] on div "[PERSON_NAME] Donghee Na is a CPython Core Developer and a 2025 Python Steering…" at bounding box center [587, 321] width 689 height 356
click at [874, 184] on div "[PERSON_NAME] Donghee Na is a CPython Core Developer and a 2025 Python Steering…" at bounding box center [587, 321] width 689 height 356
click at [881, 181] on icon at bounding box center [888, 187] width 14 height 14
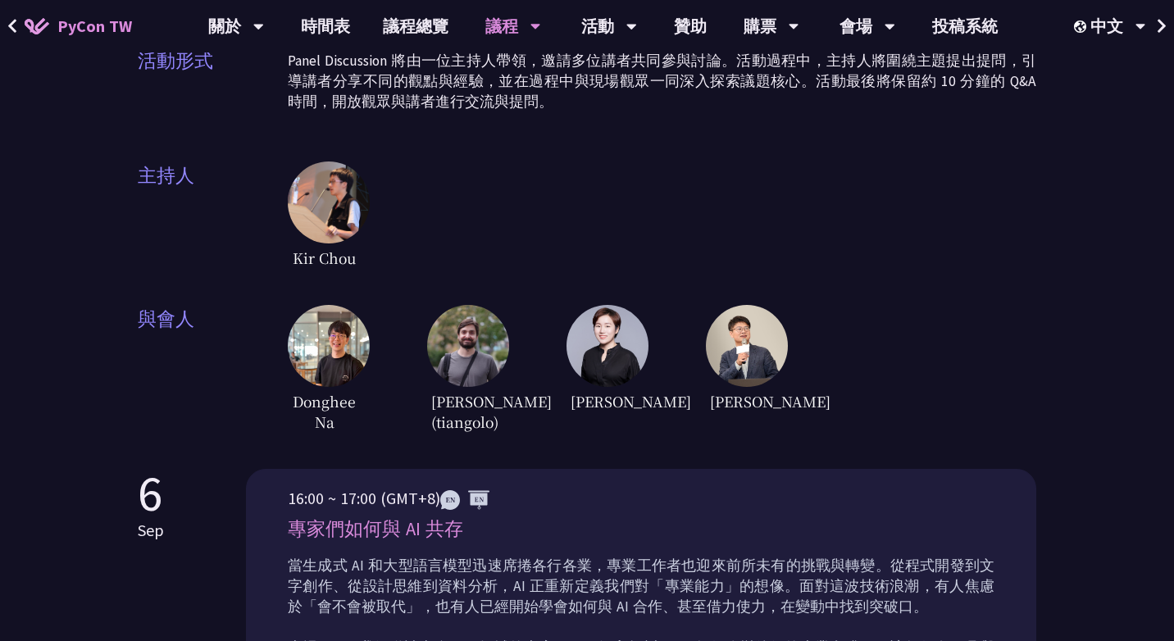
click at [336, 262] on span "Kir Chou" at bounding box center [325, 258] width 74 height 29
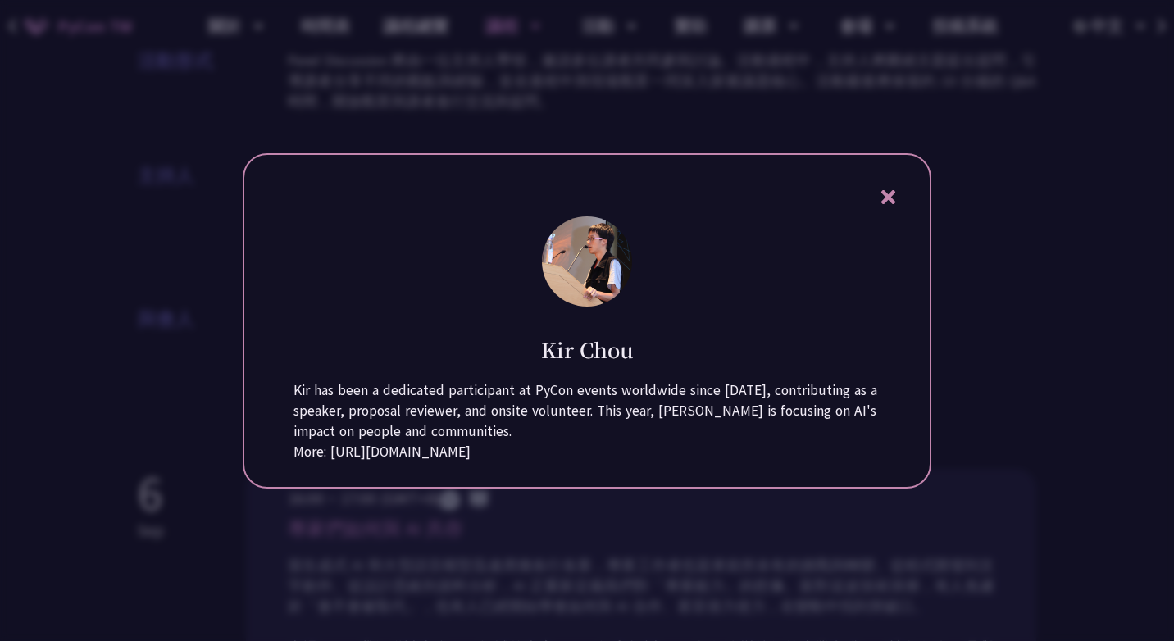
click at [894, 190] on icon at bounding box center [888, 197] width 14 height 14
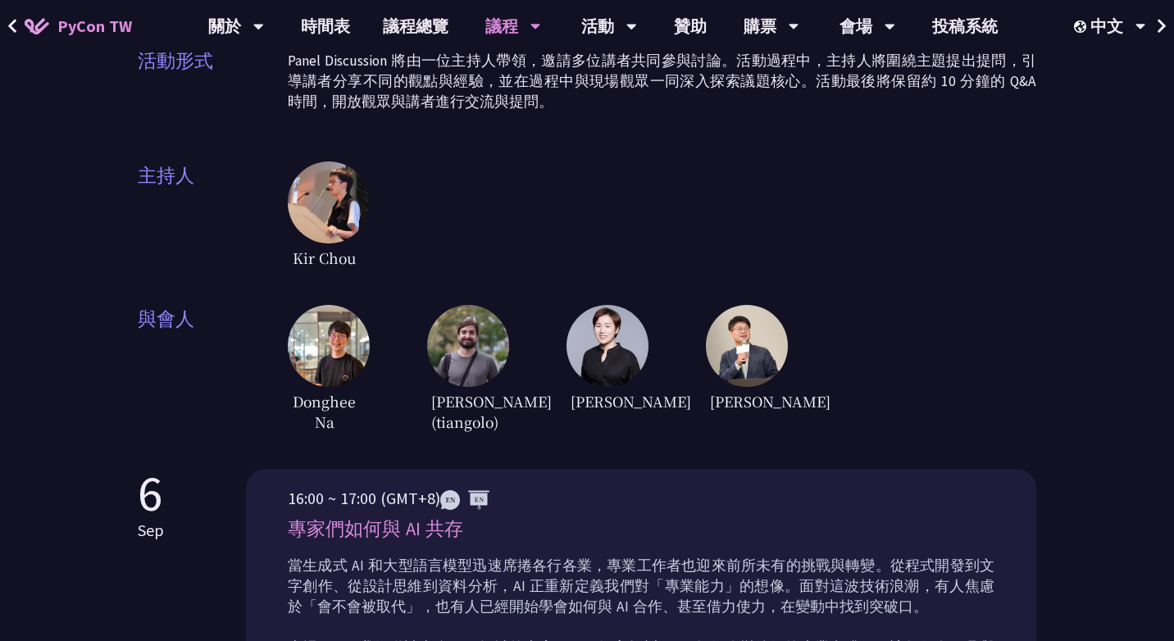
click at [731, 404] on span "[PERSON_NAME]" at bounding box center [743, 401] width 74 height 29
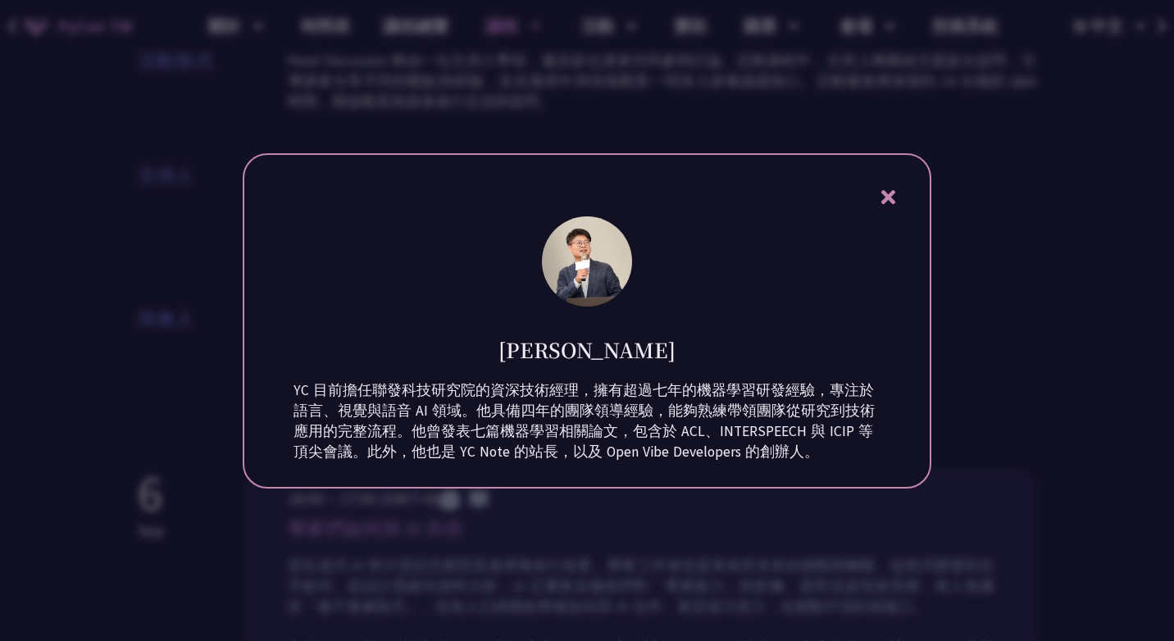
click at [884, 196] on icon at bounding box center [888, 197] width 20 height 20
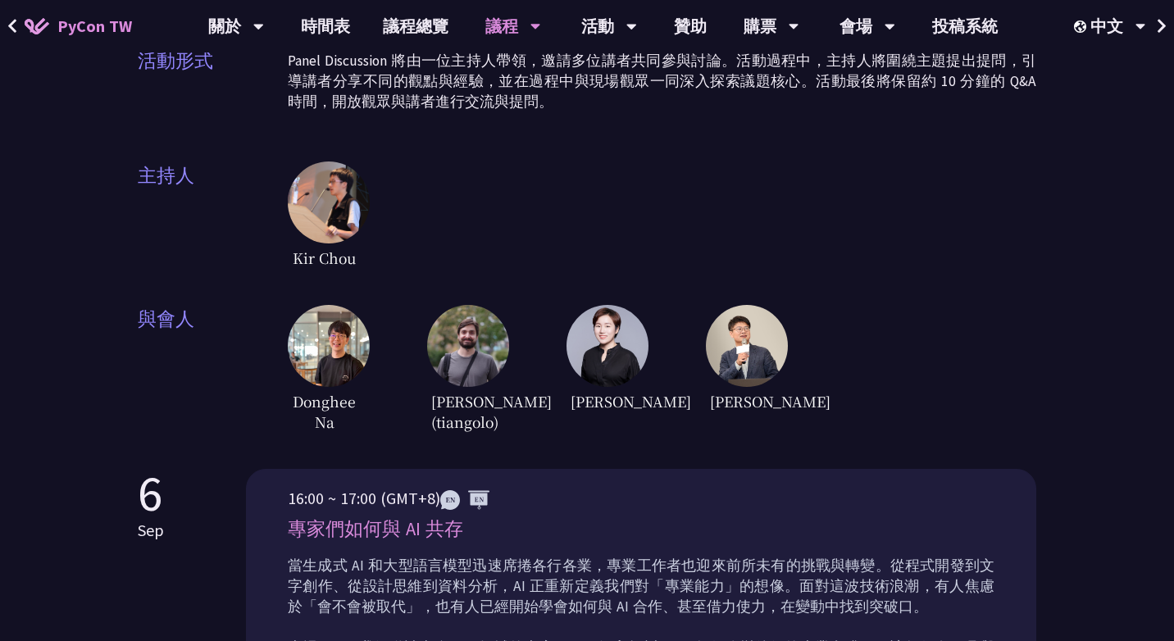
click at [603, 409] on span "[PERSON_NAME]" at bounding box center [604, 401] width 74 height 29
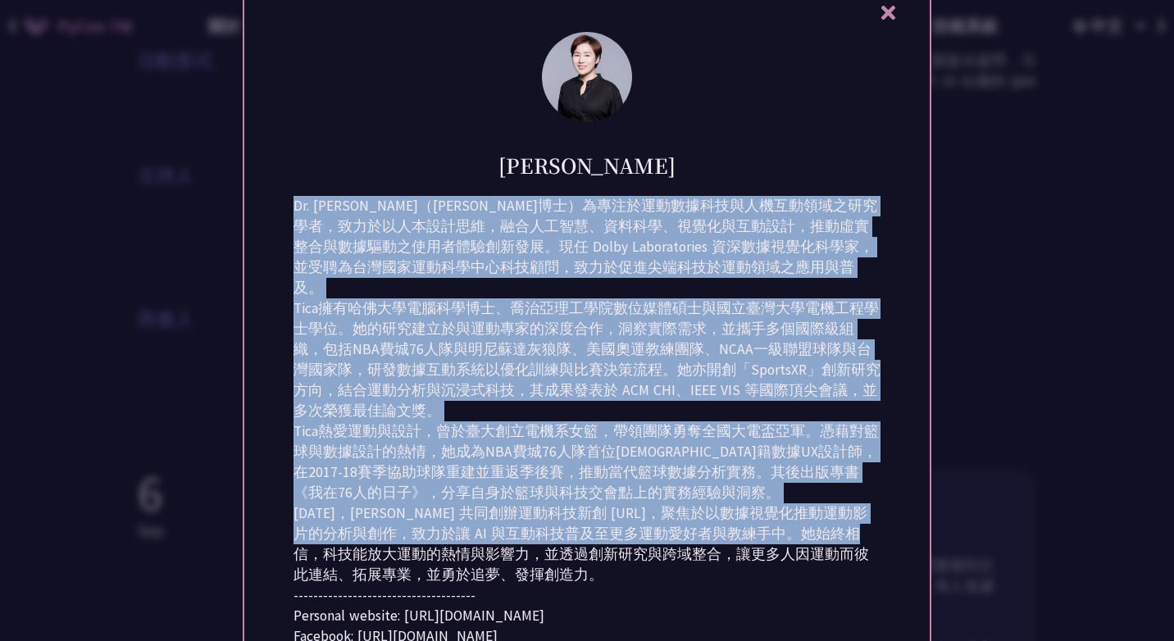
drag, startPoint x: 463, startPoint y: 154, endPoint x: 592, endPoint y: 535, distance: 402.4
click at [593, 535] on div "Dr. [PERSON_NAME]（[PERSON_NAME]博士）為專注於運動數據科技與人機互動領域之研究學者，致力於以人本設計思維，融合人工智慧、資料科學…" at bounding box center [587, 421] width 587 height 451
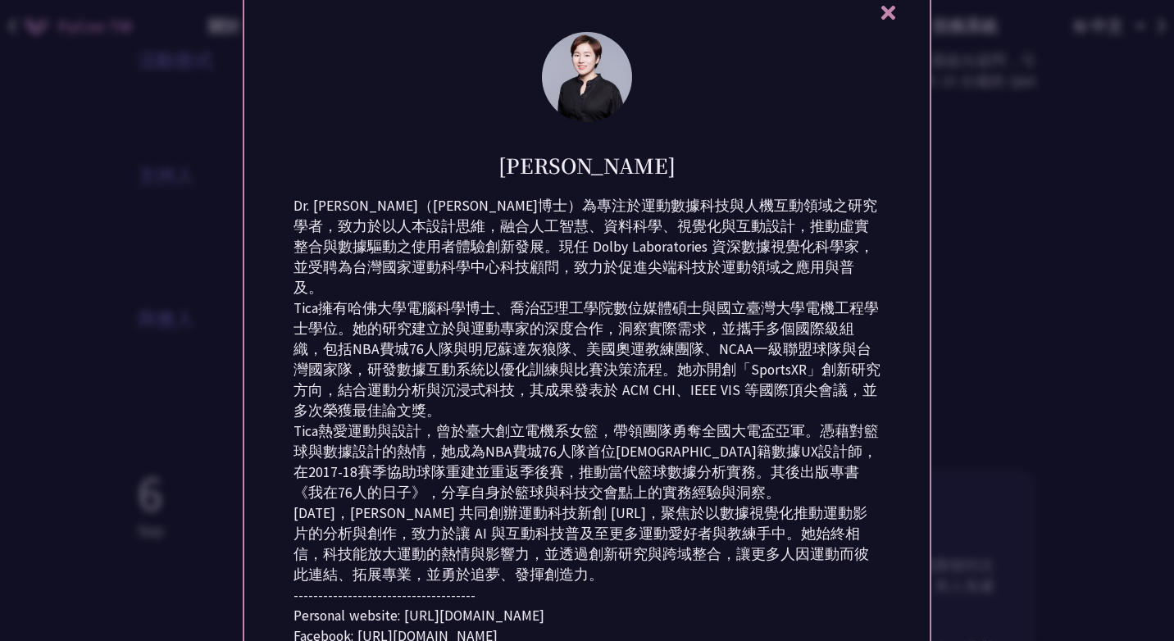
click at [561, 567] on div "[DATE]，[PERSON_NAME] 共同創辦運動科技新創 [URL]，聚焦於以數據視覺化推動運動影片的分析與創作，致力於讓 AI 與互動科技普及至更多運…" at bounding box center [587, 544] width 587 height 82
click at [977, 417] on div at bounding box center [587, 320] width 1174 height 641
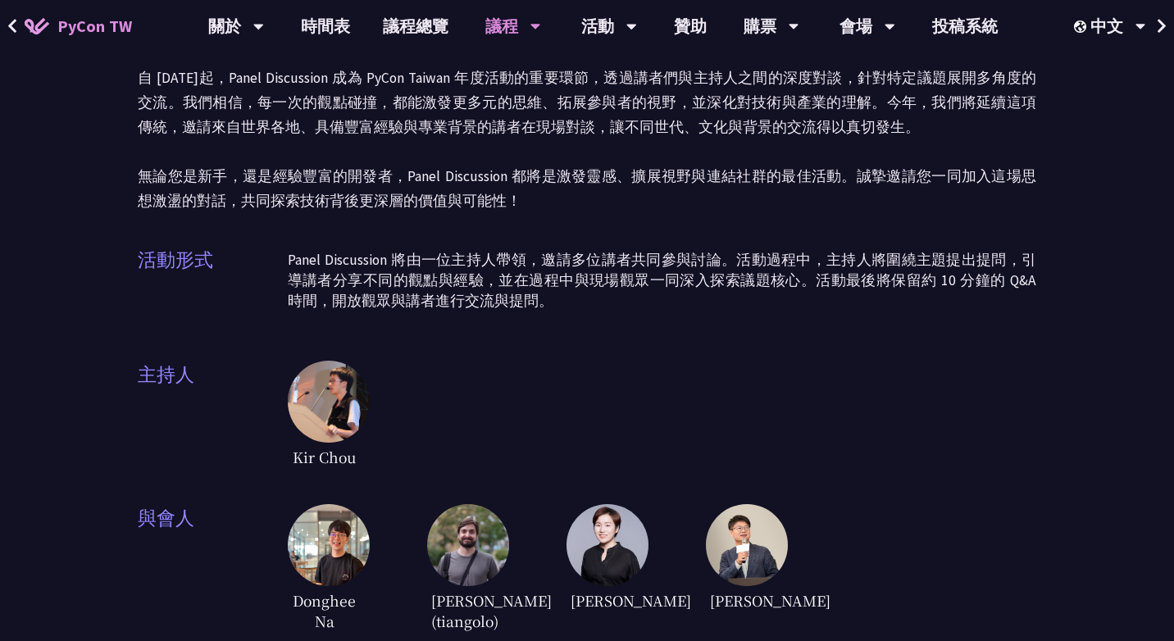
scroll to position [131, 0]
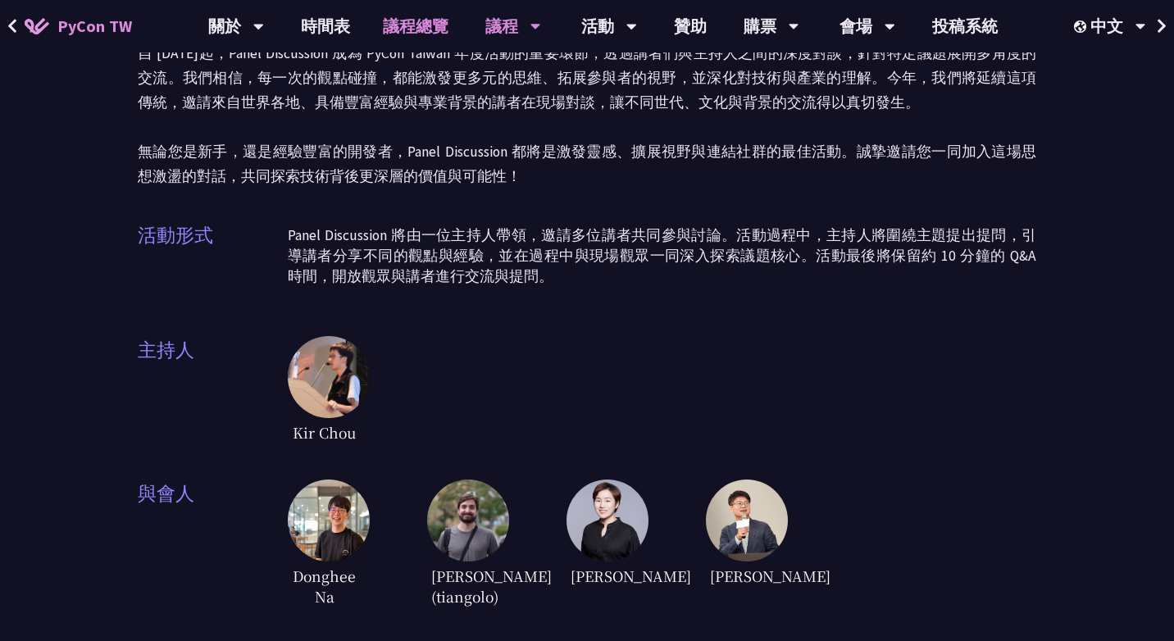
click at [429, 30] on link "議程總覽" at bounding box center [416, 26] width 98 height 52
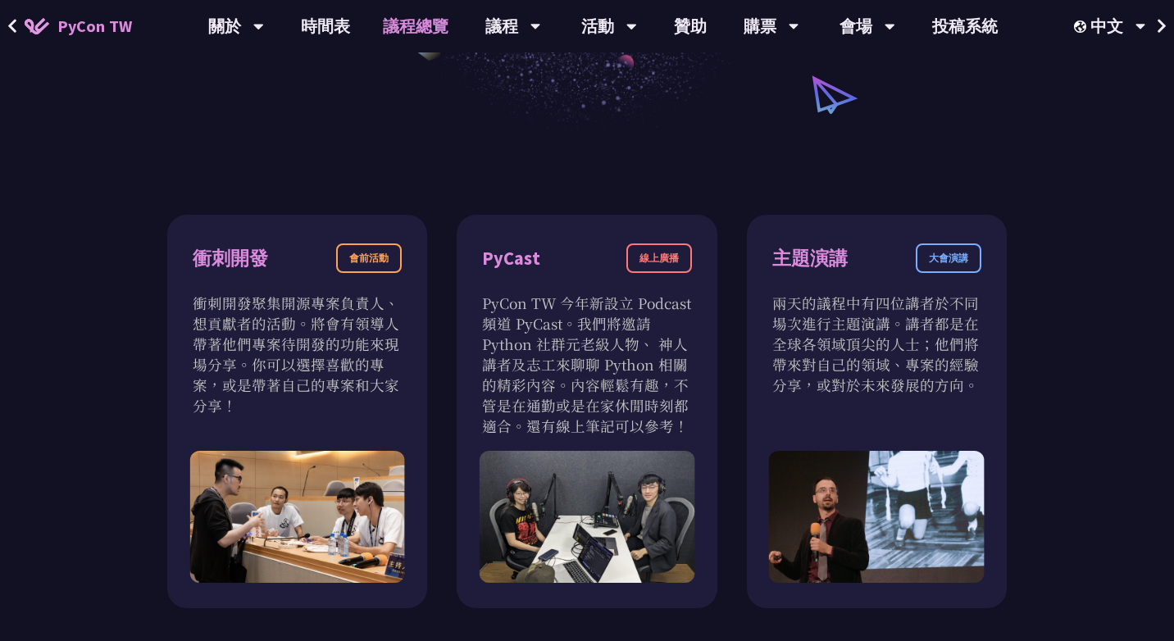
scroll to position [433, 0]
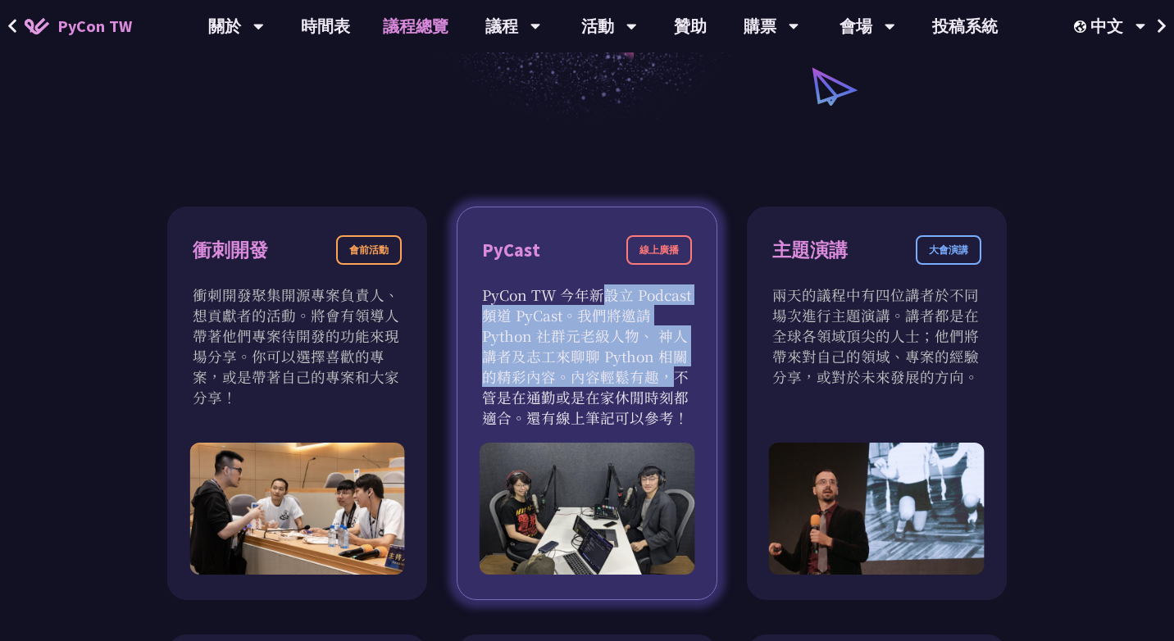
drag, startPoint x: 512, startPoint y: 292, endPoint x: 540, endPoint y: 373, distance: 85.8
click at [540, 373] on p "PyCon TW 今年新設立 Podcast 頻道 PyCast。我們將邀請 Python 社群元老級人物、 神人講者及志工來聊聊 Python 相關的精彩內…" at bounding box center [586, 356] width 209 height 143
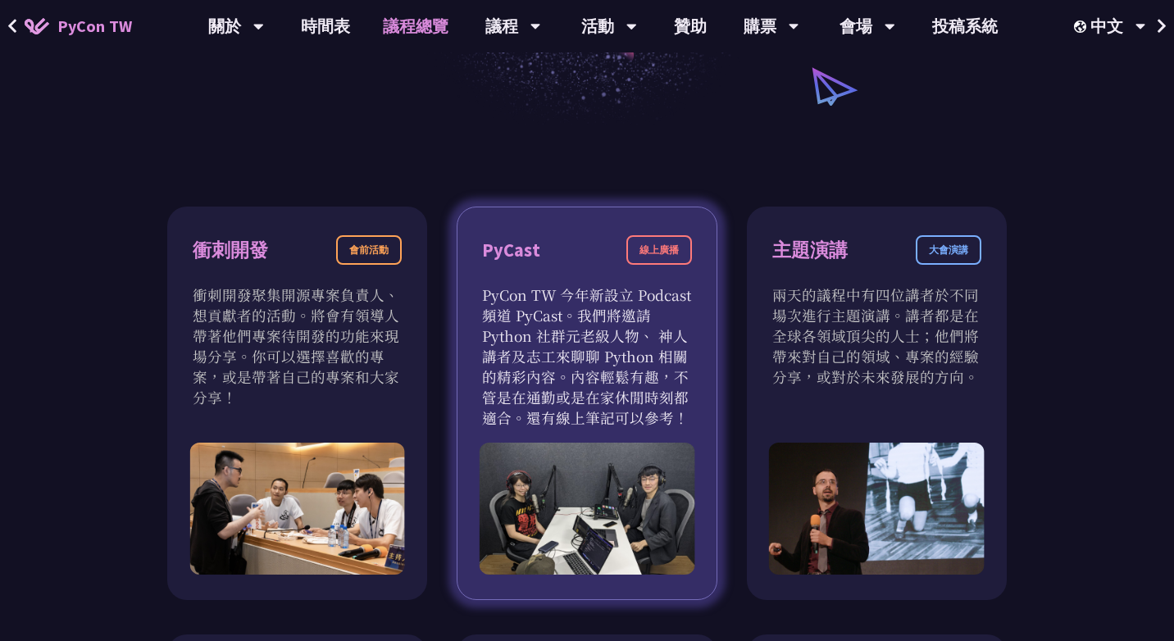
click at [535, 408] on p "PyCon TW 今年新設立 Podcast 頻道 PyCast。我們將邀請 Python 社群元老級人物、 神人講者及志工來聊聊 Python 相關的精彩內…" at bounding box center [586, 356] width 209 height 143
drag, startPoint x: 535, startPoint y: 417, endPoint x: 553, endPoint y: 371, distance: 49.3
click at [553, 371] on p "PyCon TW 今年新設立 Podcast 頻道 PyCast。我們將邀請 Python 社群元老級人物、 神人講者及志工來聊聊 Python 相關的精彩內…" at bounding box center [586, 356] width 209 height 143
click at [595, 348] on p "PyCon TW 今年新設立 Podcast 頻道 PyCast。我們將邀請 Python 社群元老級人物、 神人講者及志工來聊聊 Python 相關的精彩內…" at bounding box center [586, 355] width 209 height 143
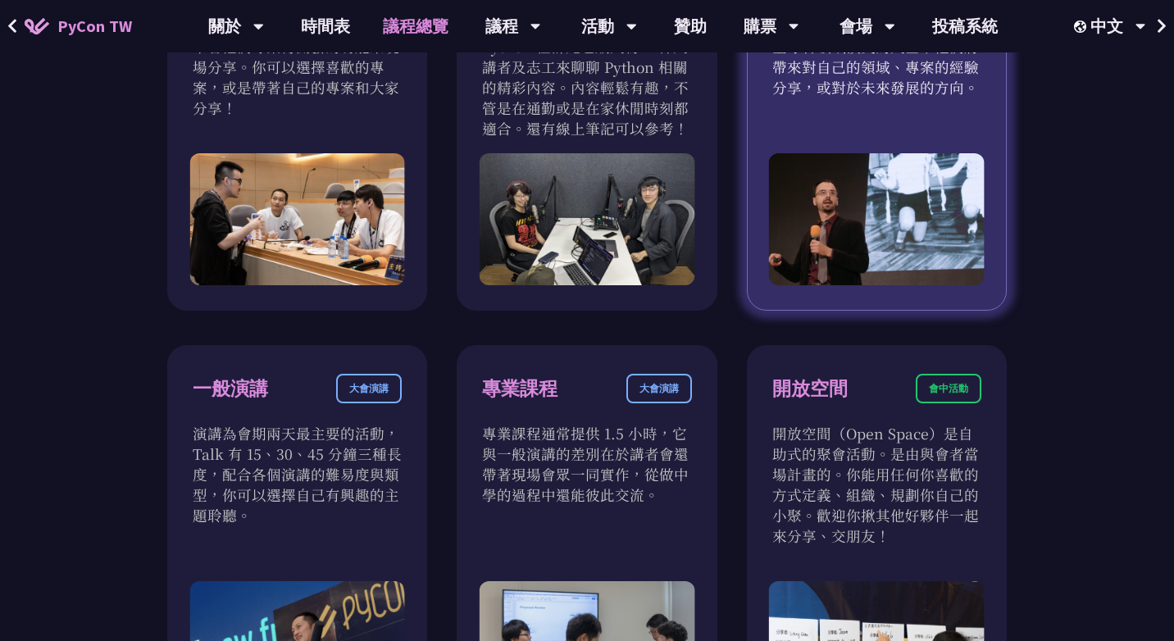
scroll to position [724, 0]
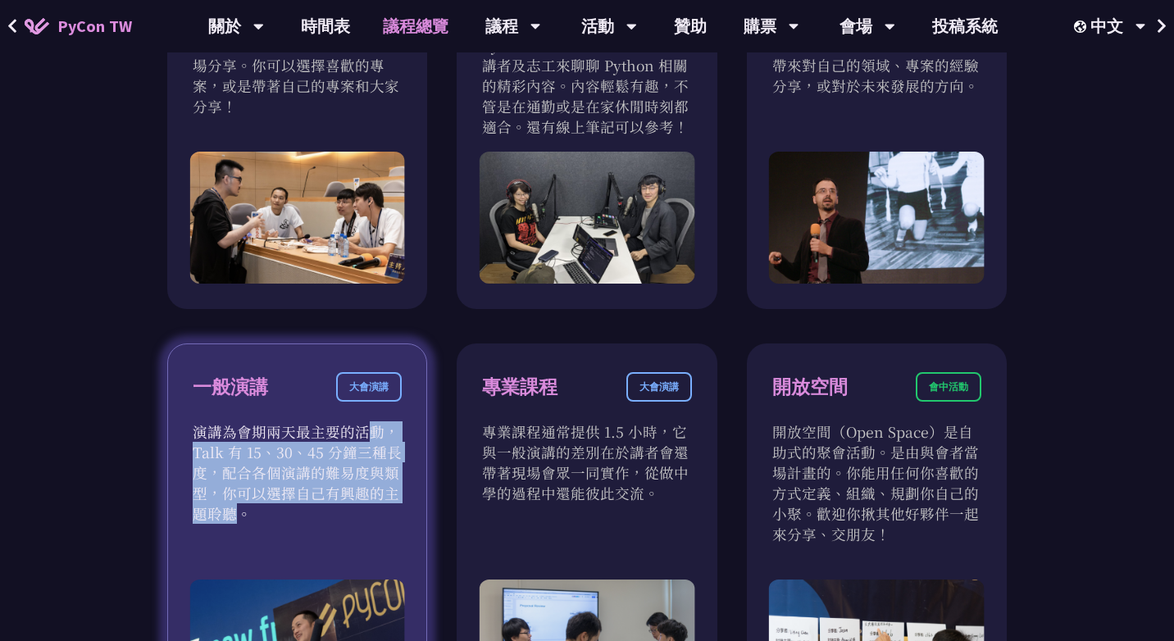
drag, startPoint x: 233, startPoint y: 435, endPoint x: 312, endPoint y: 501, distance: 102.5
click at [312, 501] on p "演講為會期兩天最主要的活動，Talk 有 15、30、45 分鐘三種長度，配合各個演講的難易度與類型，你可以選擇自己有興趣的主題聆聽。" at bounding box center [297, 472] width 209 height 102
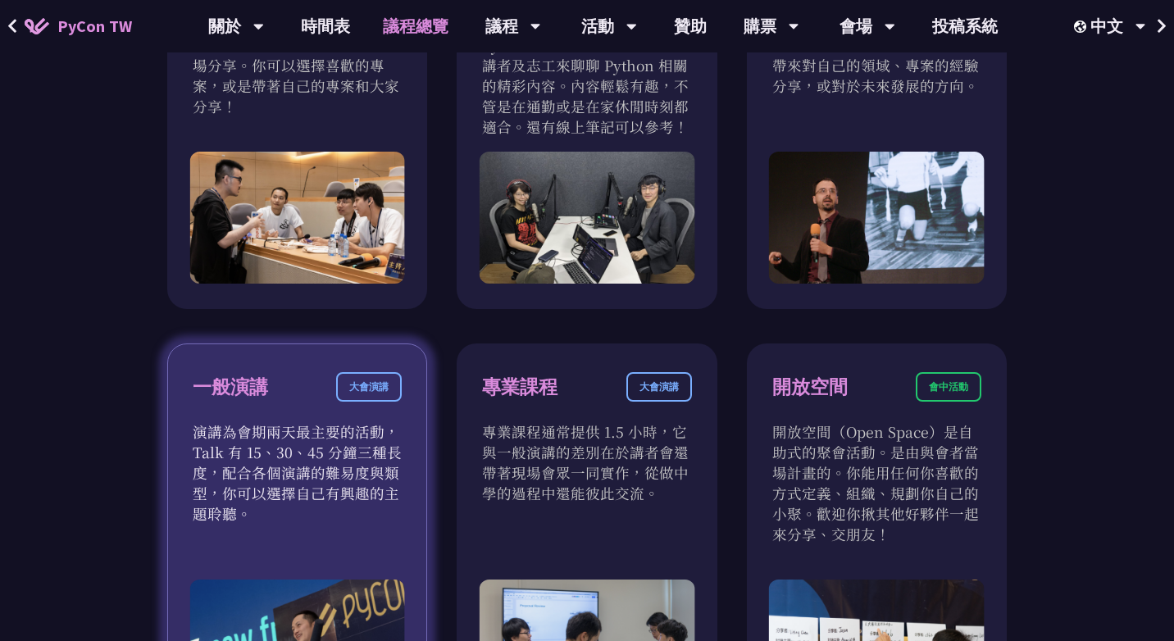
click at [303, 520] on p "演講為會期兩天最主要的活動，Talk 有 15、30、45 分鐘三種長度，配合各個演講的難易度與類型，你可以選擇自己有興趣的主題聆聽。" at bounding box center [297, 472] width 209 height 102
click at [358, 383] on div "大會演講" at bounding box center [369, 387] width 66 height 30
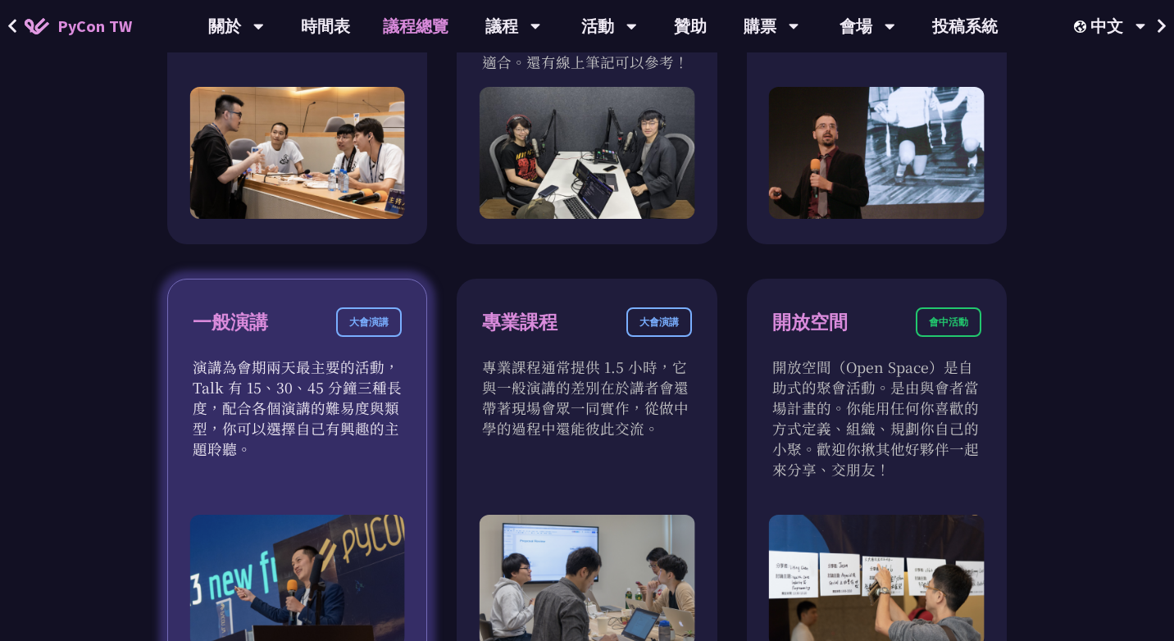
scroll to position [852, 0]
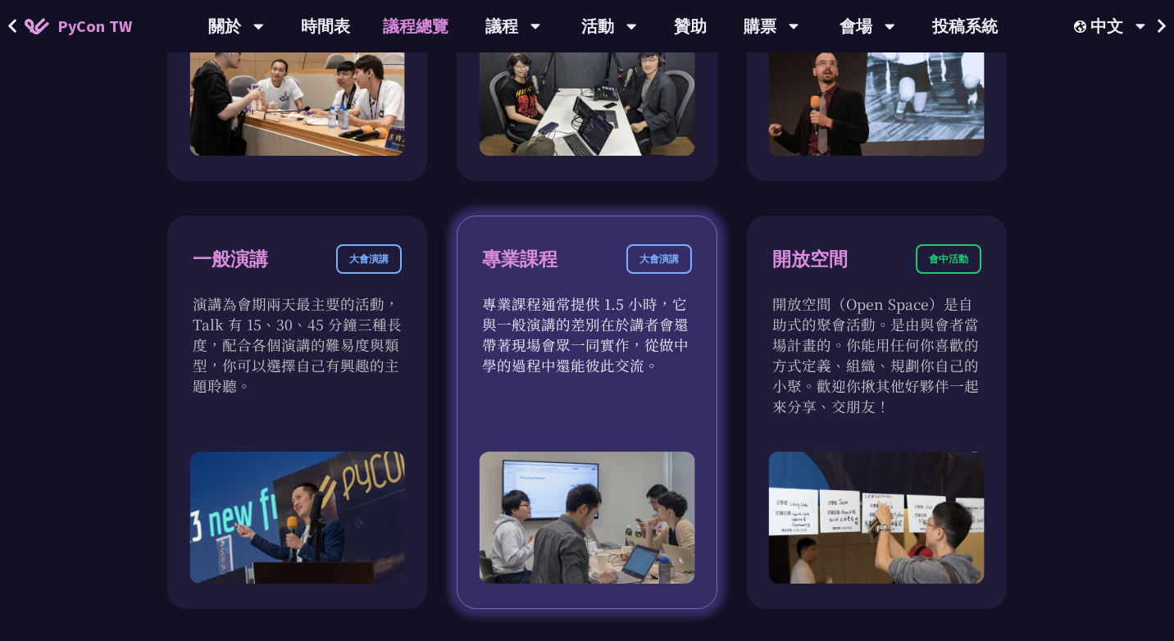
click at [646, 288] on div "專業課程 大會演講" at bounding box center [586, 268] width 209 height 49
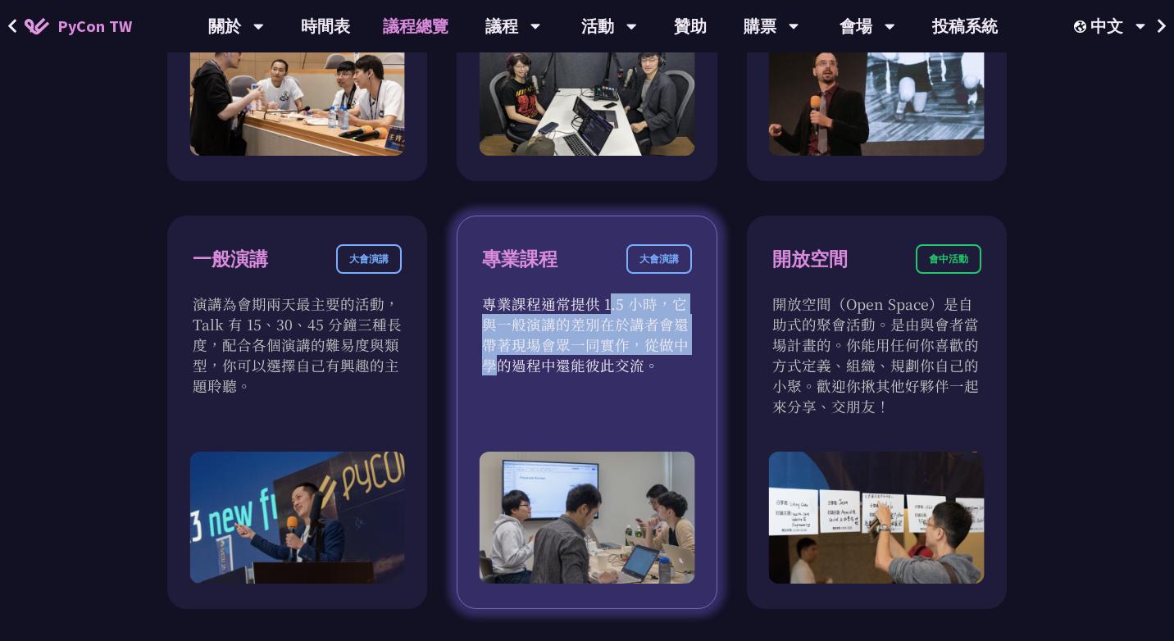
drag, startPoint x: 501, startPoint y: 309, endPoint x: 573, endPoint y: 350, distance: 83.0
click at [573, 350] on p "專業課程通常提供 1.5 小時，它與一般演講的差別在於講者會還帶著現場會眾一同實作，從做中學的過程中還能彼此交流。" at bounding box center [586, 335] width 209 height 82
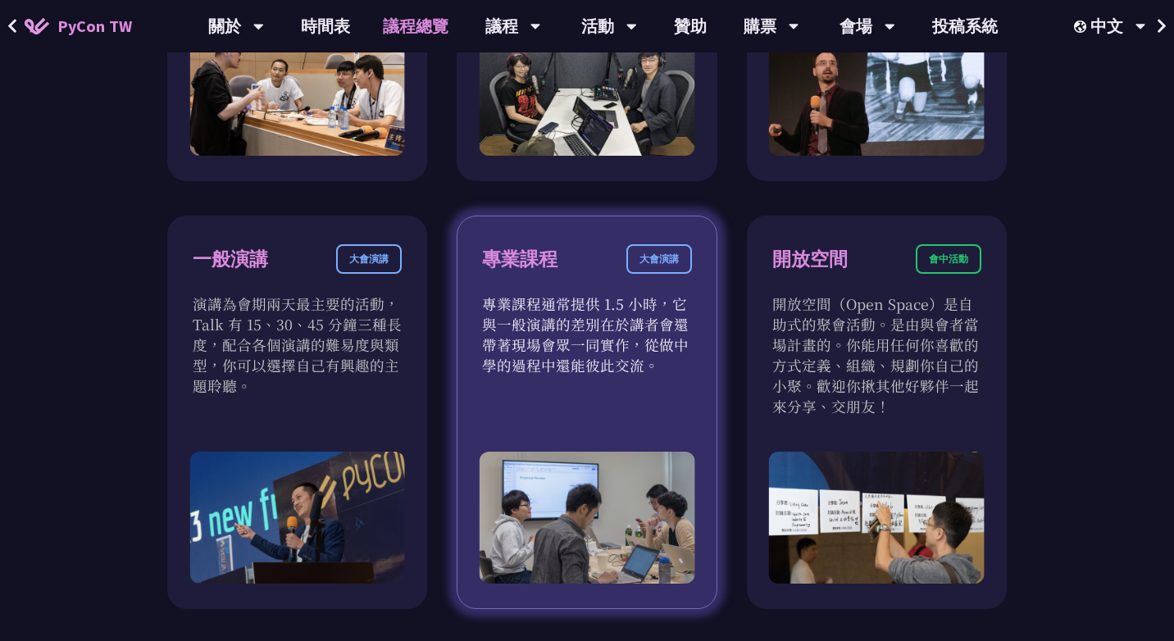
click at [518, 396] on div "專業課程 大會演講 專業課程通常提供 1.5 小時，它與一般演講的差別在於講者會還帶著現場會眾一同實作，從做中學的過程中還能彼此交流。" at bounding box center [587, 413] width 260 height 394
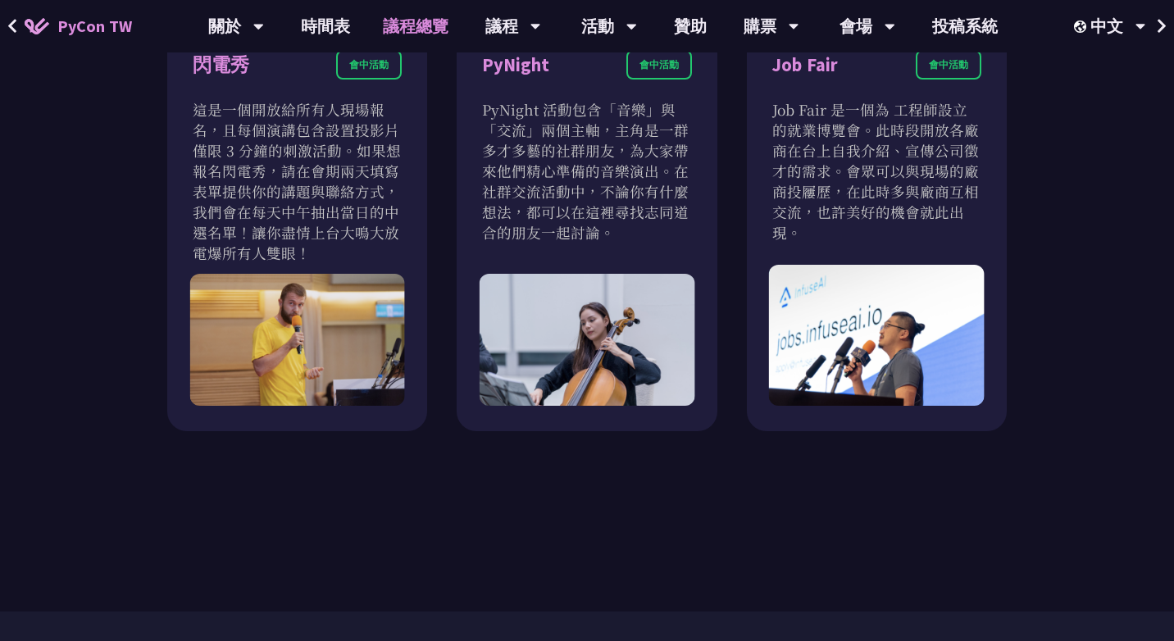
scroll to position [1398, 0]
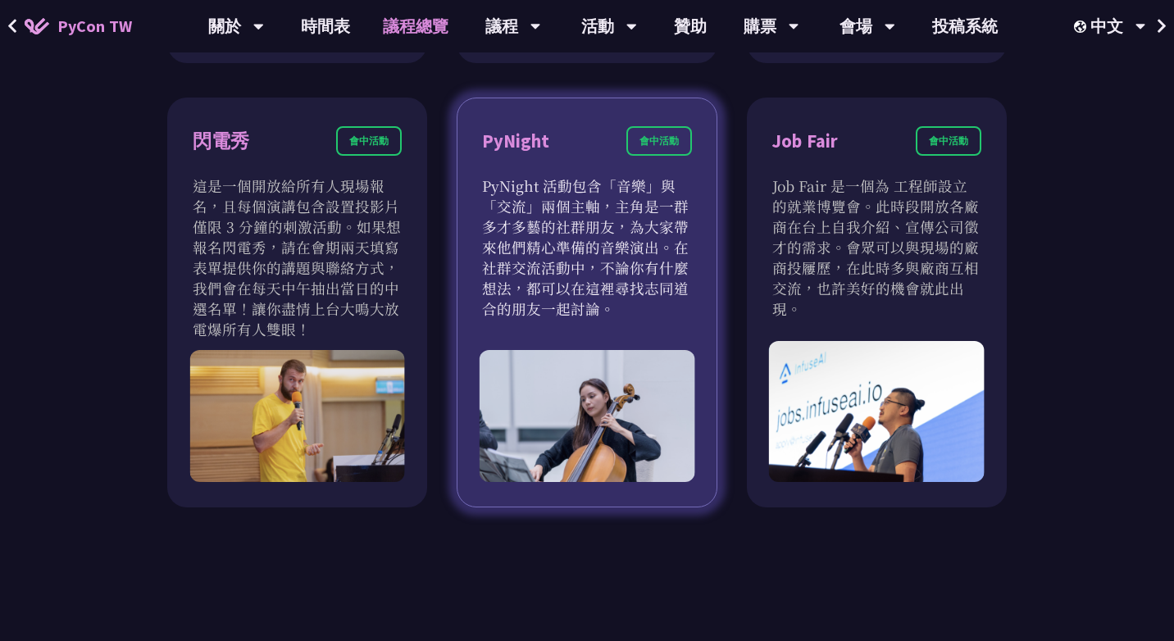
drag, startPoint x: 490, startPoint y: 188, endPoint x: 480, endPoint y: 319, distance: 131.5
click at [480, 320] on div "PyNight 會中活動 PyNight 活動包含「音樂」與「交流」兩個主軸，主角是一群多才多藝的社群朋友，為大家帶來他們精心準備的音樂演出。在社群交流活動中…" at bounding box center [587, 303] width 260 height 410
click at [480, 351] on div at bounding box center [588, 416] width 216 height 132
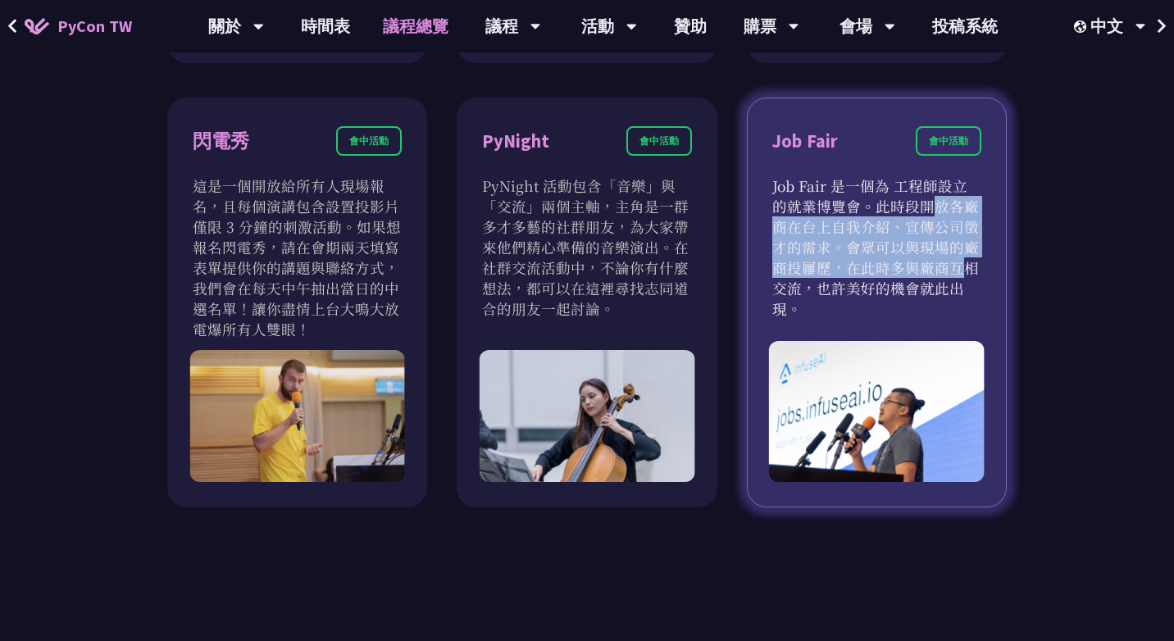
drag, startPoint x: 790, startPoint y: 198, endPoint x: 808, endPoint y: 274, distance: 77.4
click at [808, 274] on p "Job Fair 是一個為 工程師設立的就業博覽會。此時段開放各廠商在台上自我介紹、宣傳公司徵才的需求。會眾可以與現場的廠商投屨歷，在此時多與廠商互相交流，也…" at bounding box center [876, 246] width 209 height 143
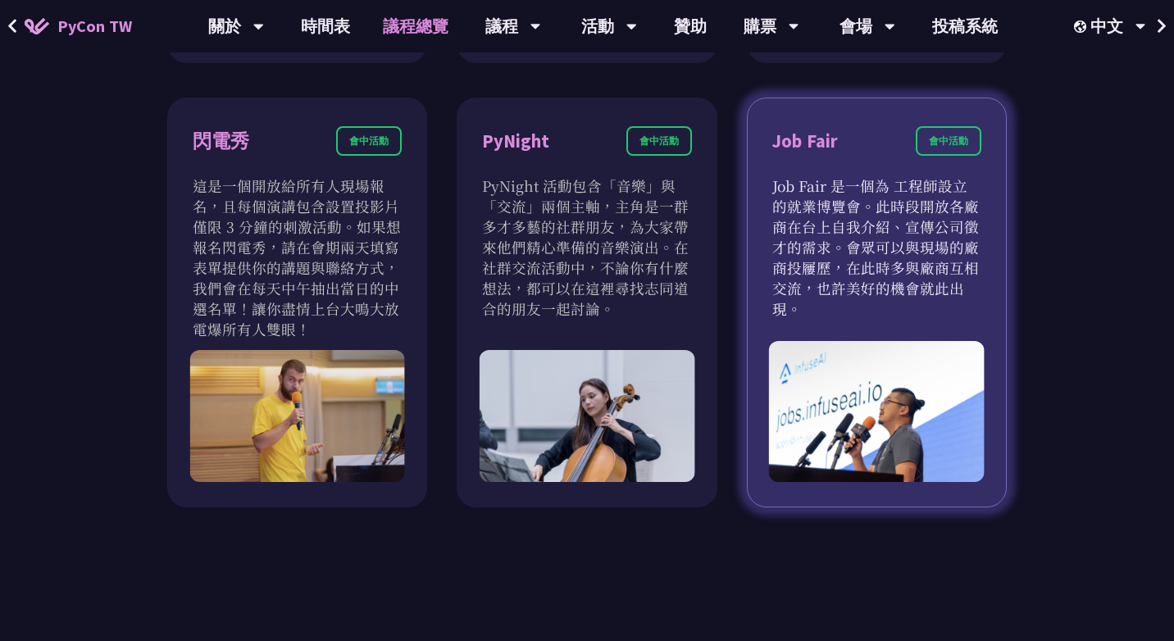
click at [801, 300] on div "Job Fair 會中活動 Job Fair 是一個為 工程師設立的就業博覽會。此時段開放各廠商在台上自我介紹、宣傳公司徵才的需求。會眾可以與現場的廠商投屨歷…" at bounding box center [877, 303] width 260 height 410
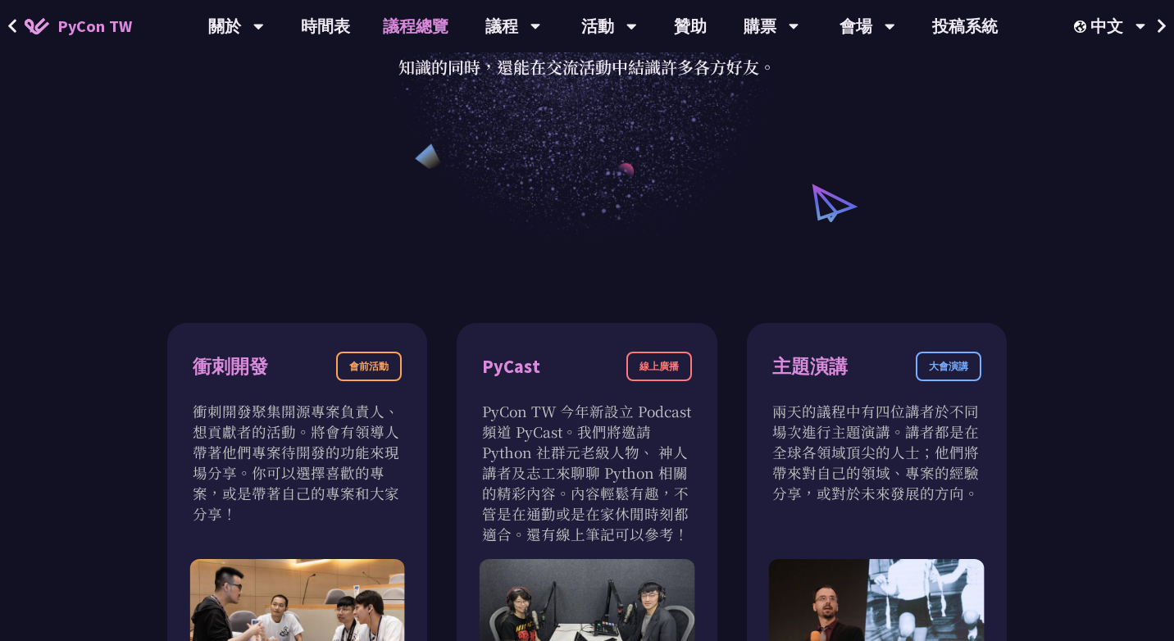
scroll to position [0, 0]
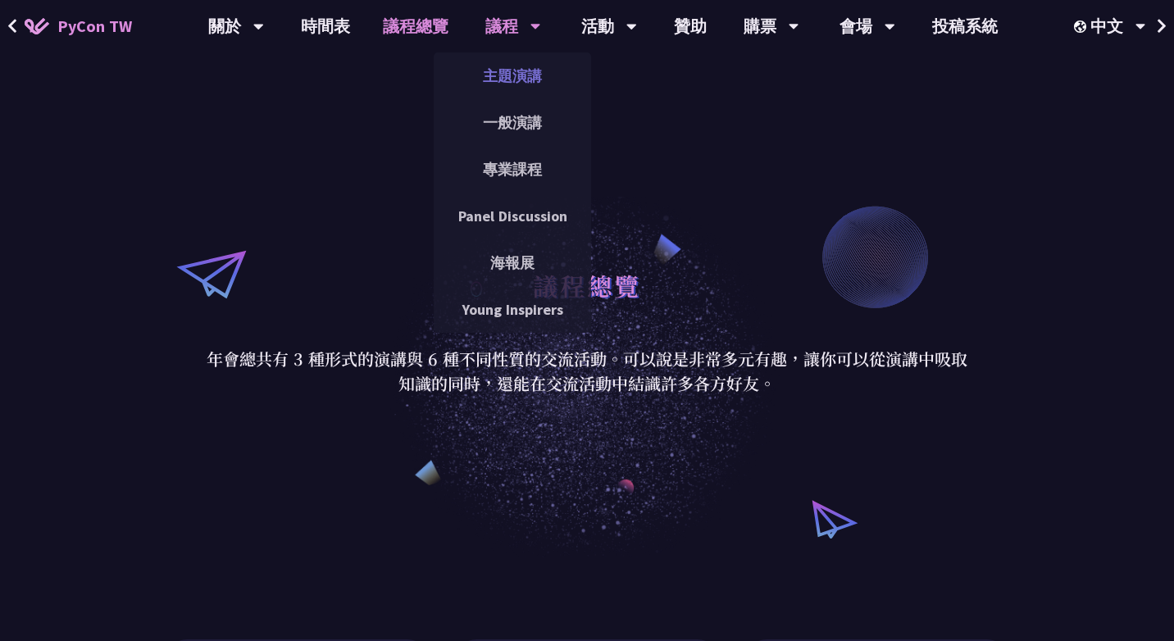
click at [511, 83] on link "主題演講" at bounding box center [512, 76] width 157 height 39
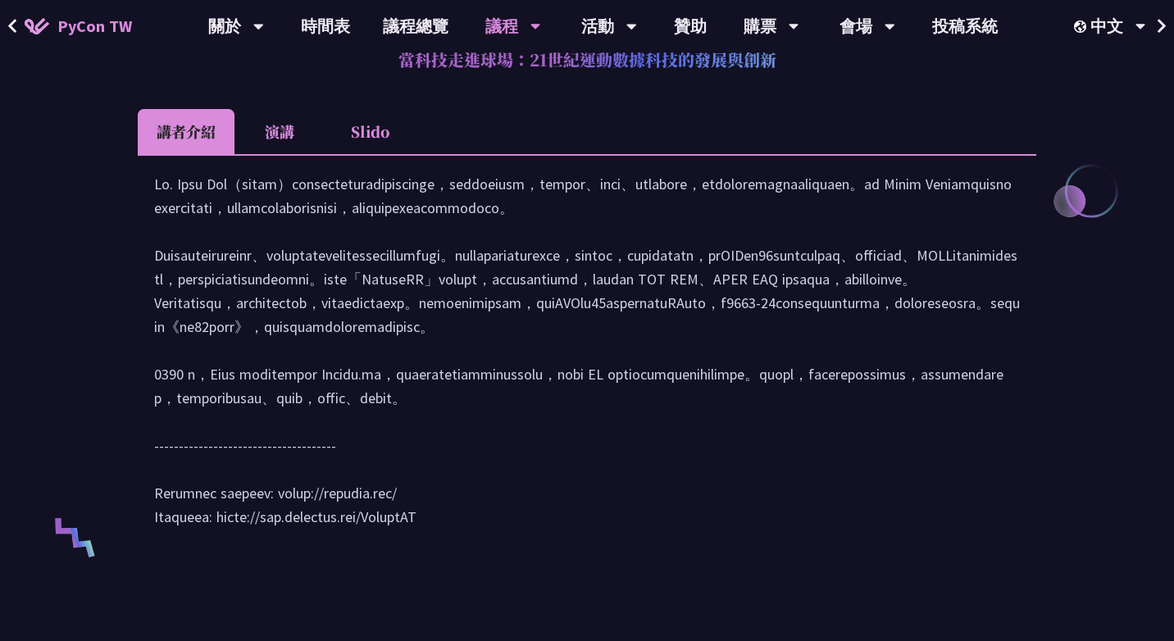
scroll to position [757, 0]
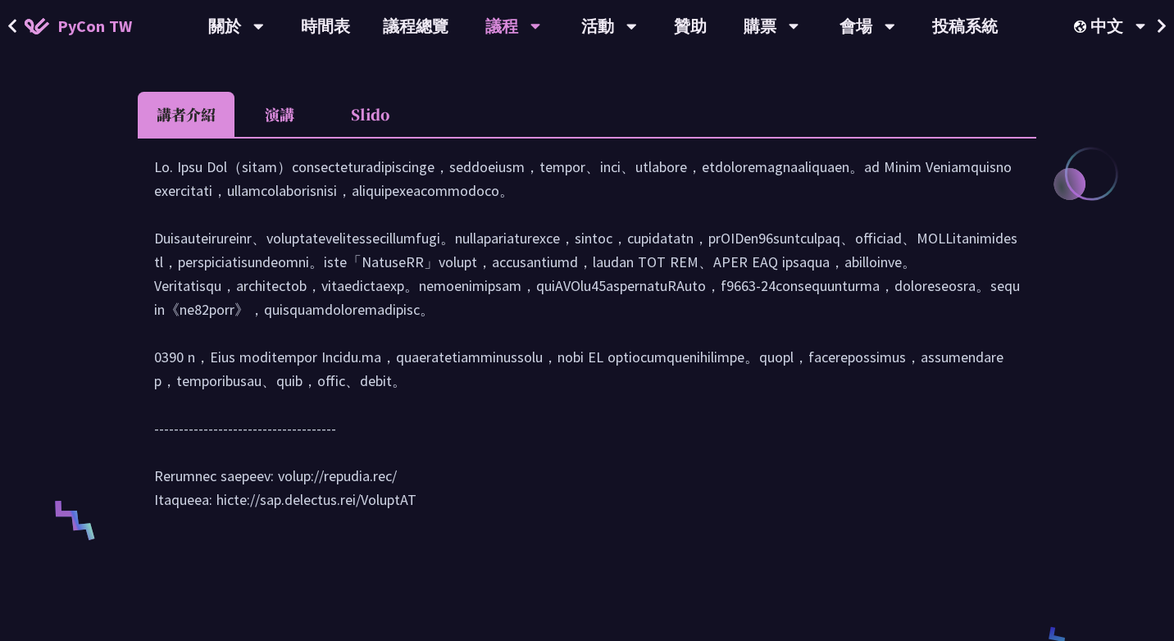
click at [271, 98] on li "演講" at bounding box center [280, 114] width 90 height 45
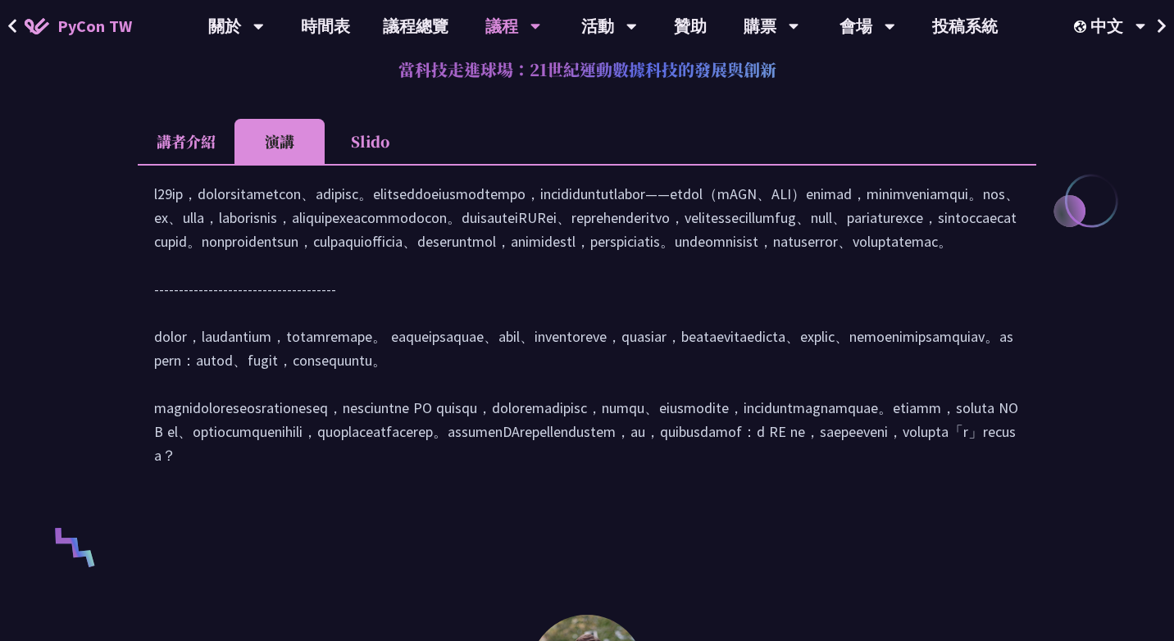
scroll to position [732, 0]
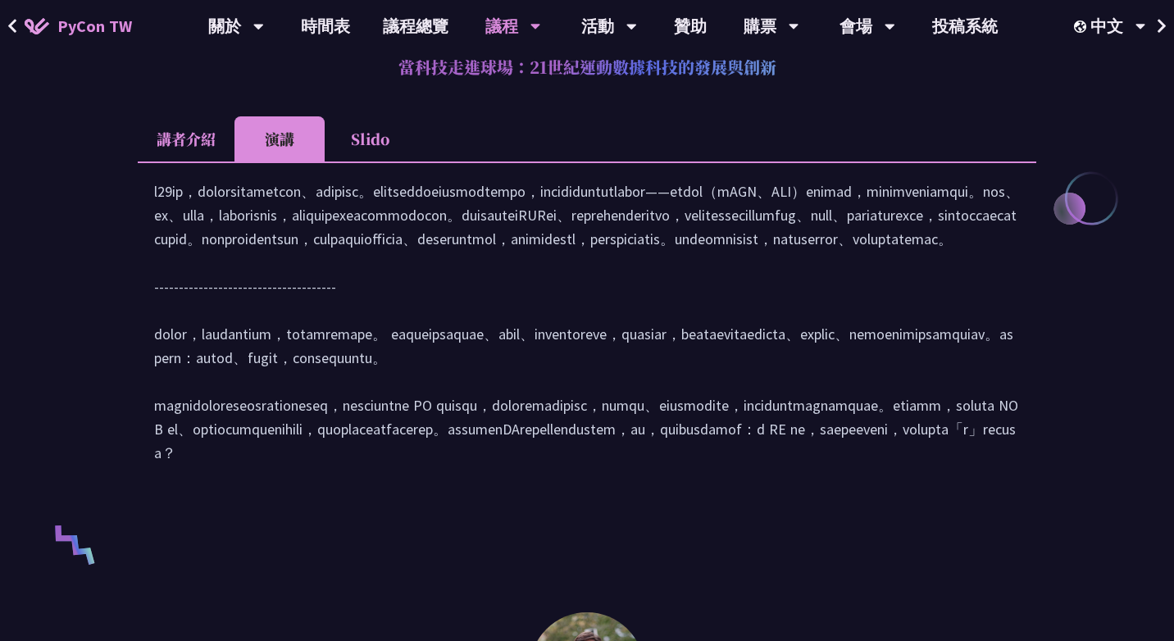
click at [357, 148] on li "Slido" at bounding box center [370, 138] width 90 height 45
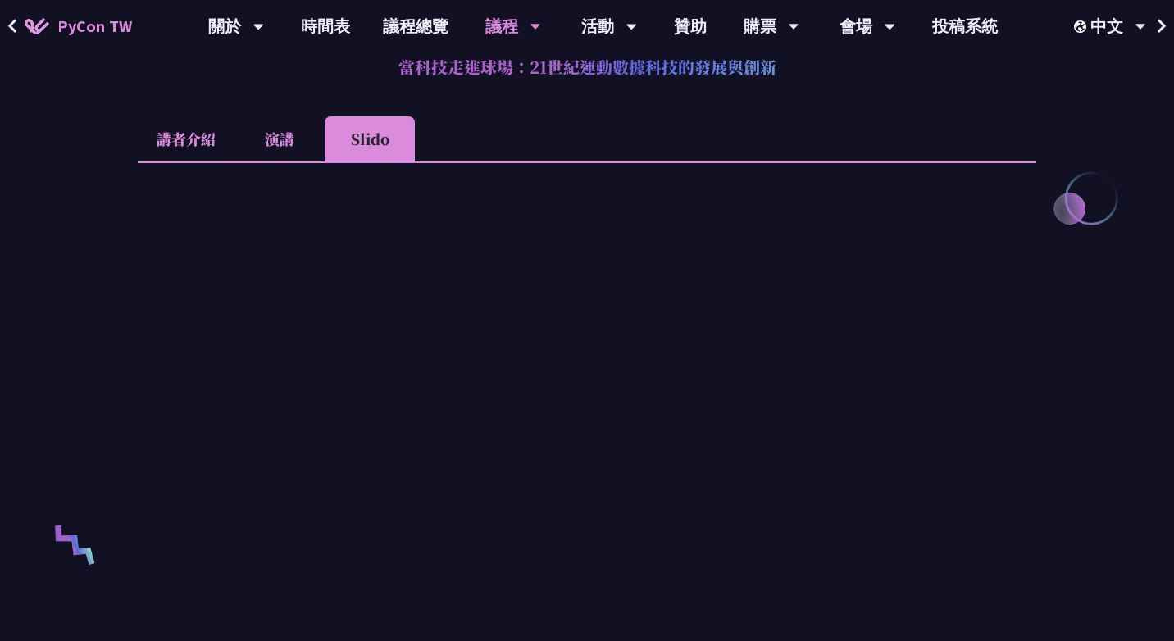
click at [298, 144] on li "演講" at bounding box center [280, 138] width 90 height 45
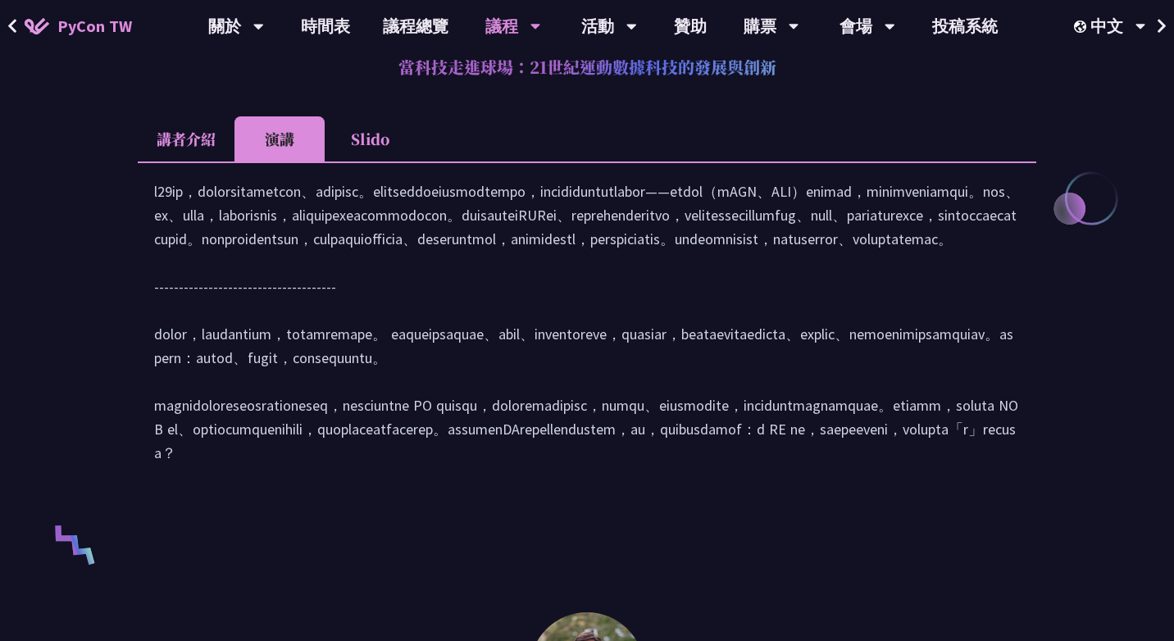
click at [358, 139] on li "Slido" at bounding box center [370, 138] width 90 height 45
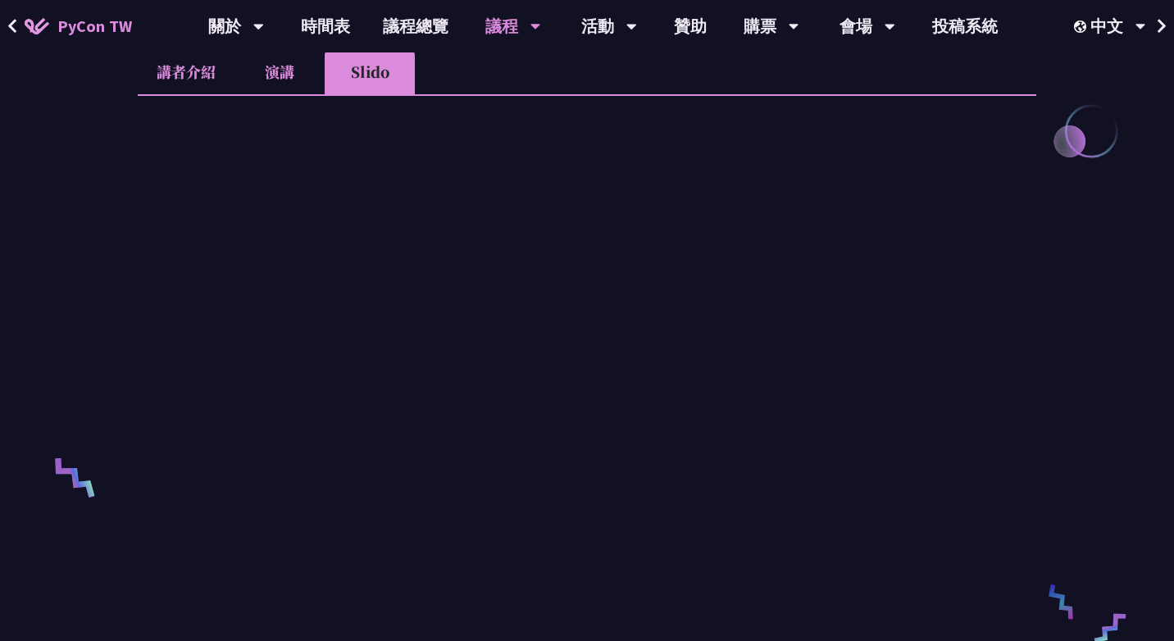
scroll to position [788, 0]
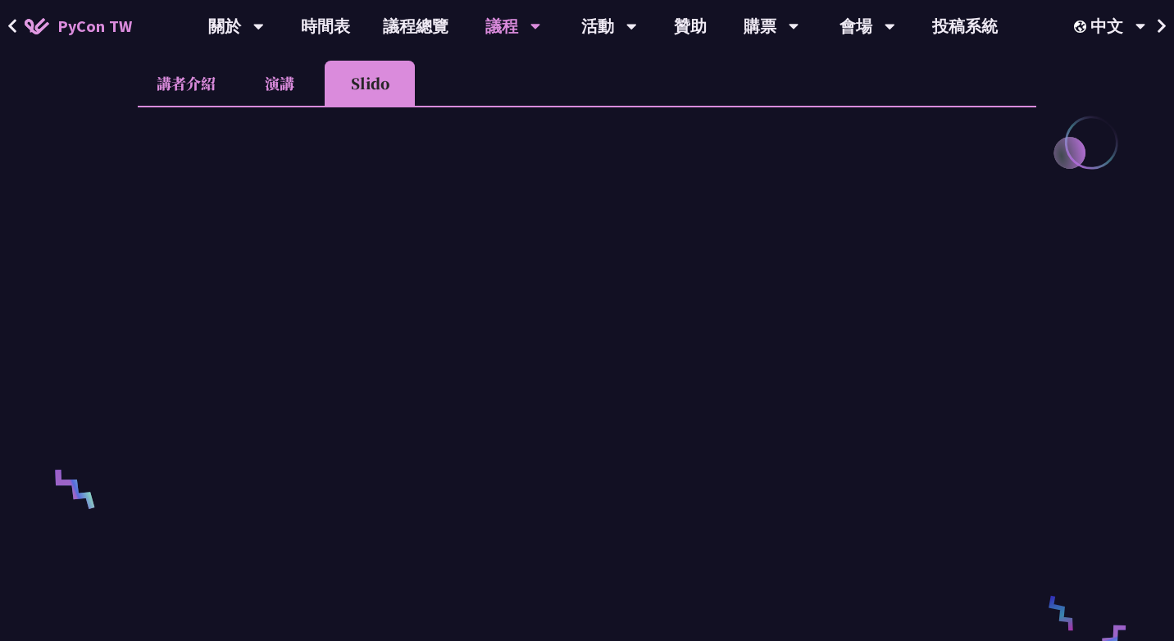
click at [292, 69] on li "演講" at bounding box center [280, 83] width 90 height 45
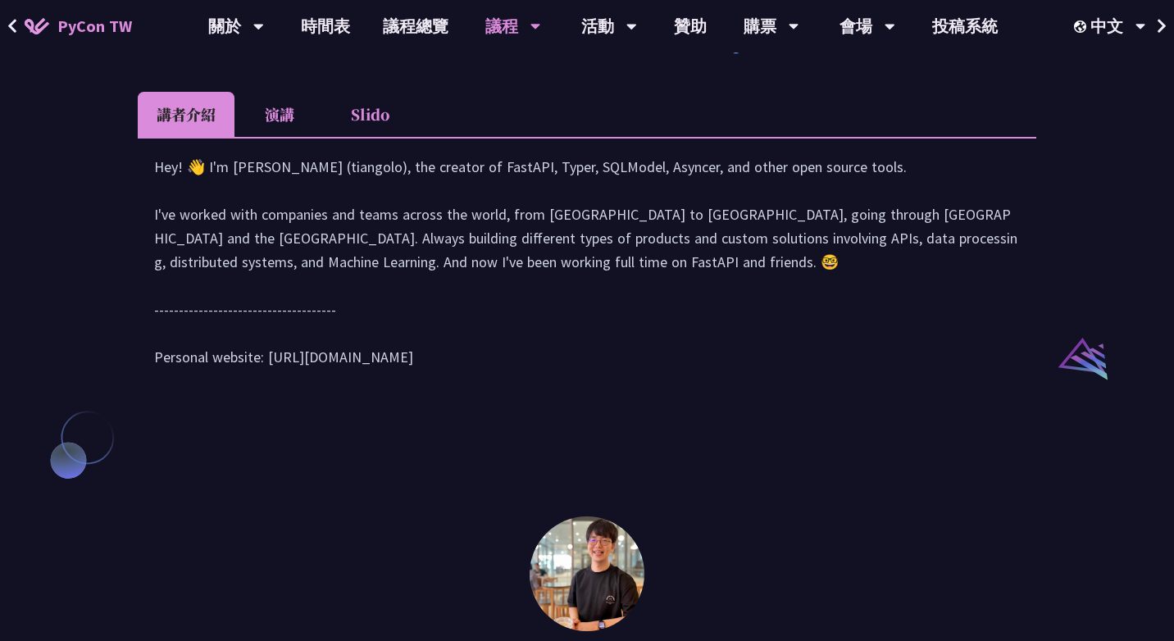
scroll to position [1550, 0]
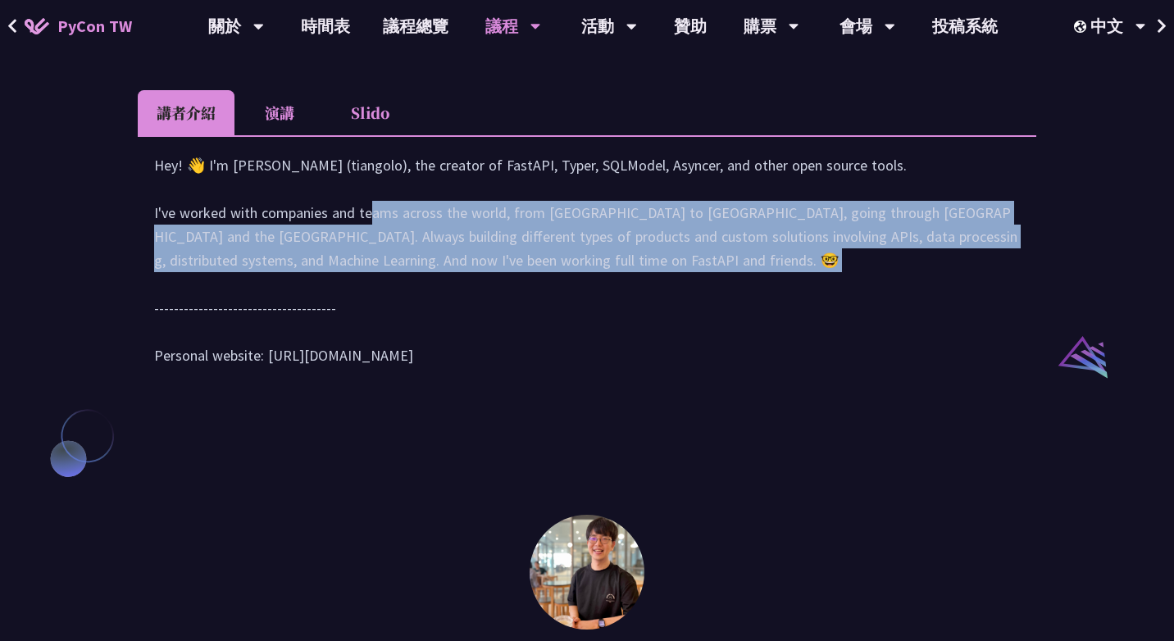
drag, startPoint x: 176, startPoint y: 382, endPoint x: 256, endPoint y: 465, distance: 114.8
click at [256, 384] on div "Hey! 👋 I'm [PERSON_NAME] (tiangolo), the creator of FastAPI, Typer, SQLModel, A…" at bounding box center [587, 268] width 866 height 230
click at [255, 384] on div "Hey! 👋 I'm [PERSON_NAME] (tiangolo), the creator of FastAPI, Typer, SQLModel, A…" at bounding box center [587, 268] width 866 height 230
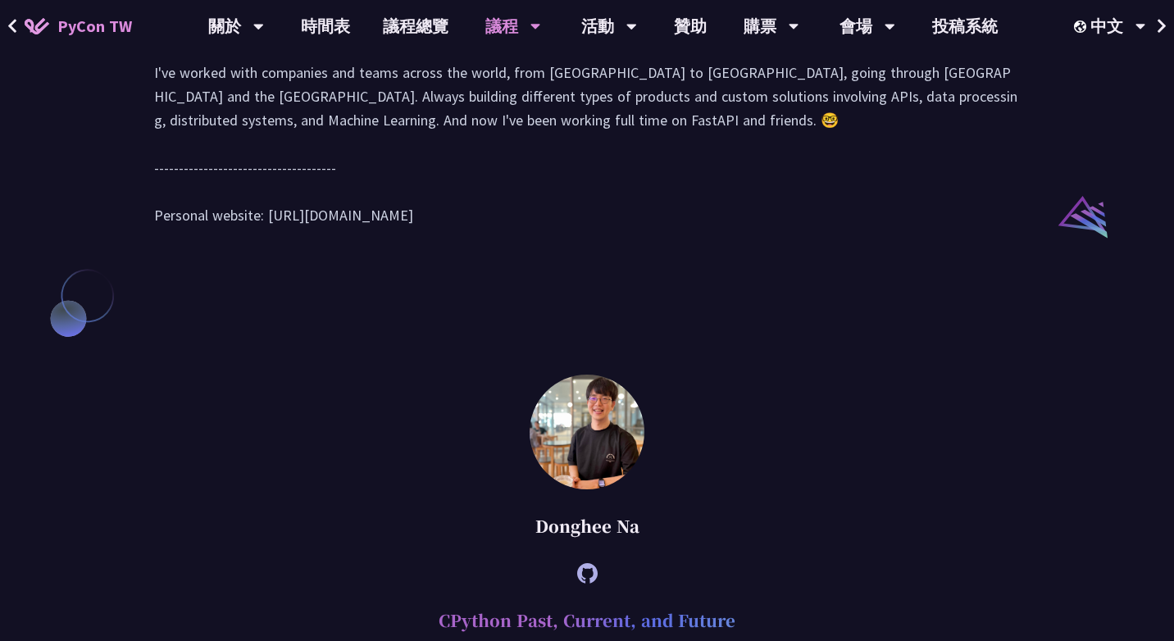
scroll to position [1527, 0]
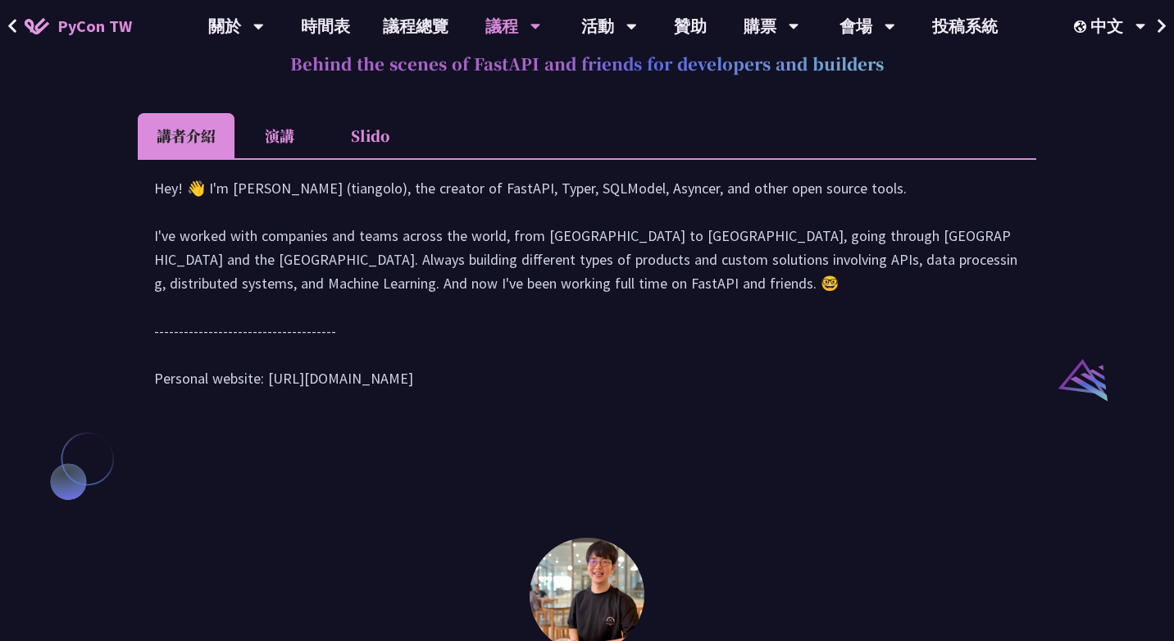
click at [289, 158] on li "演講" at bounding box center [280, 135] width 90 height 45
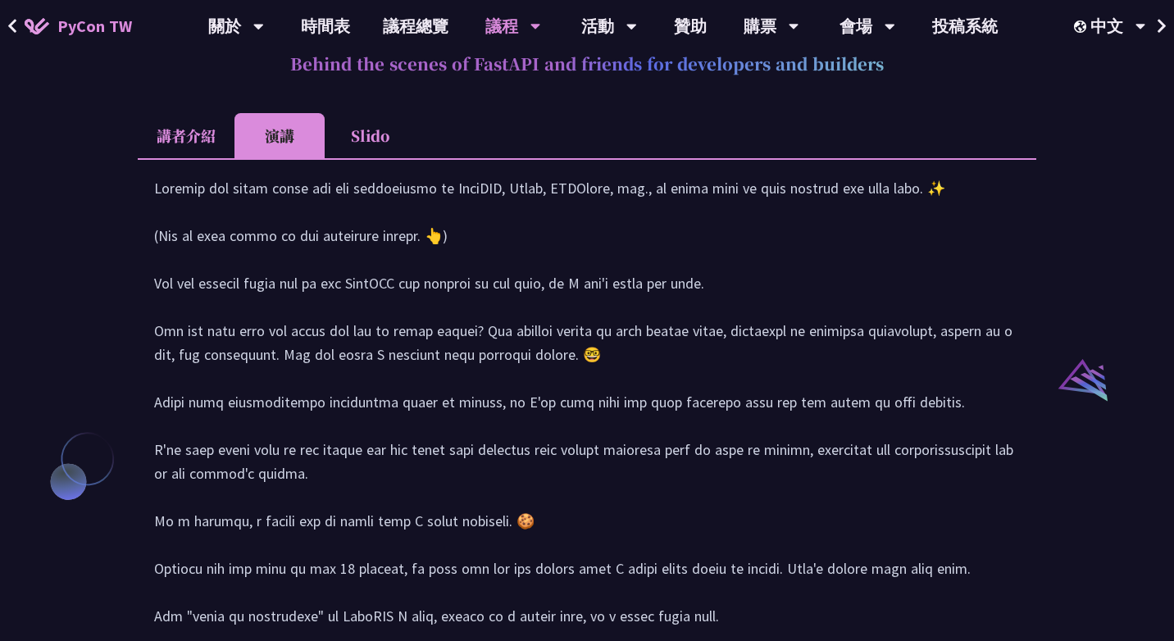
scroll to position [1630, 0]
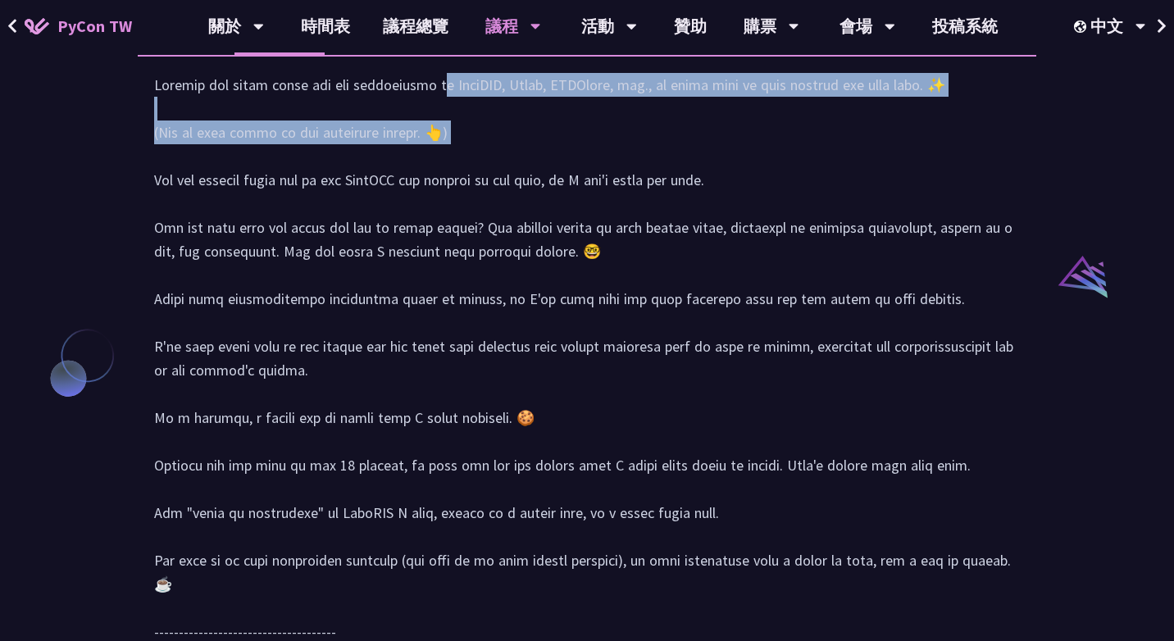
drag, startPoint x: 280, startPoint y: 244, endPoint x: 307, endPoint y: 298, distance: 60.5
click at [307, 299] on div at bounding box center [587, 402] width 866 height 658
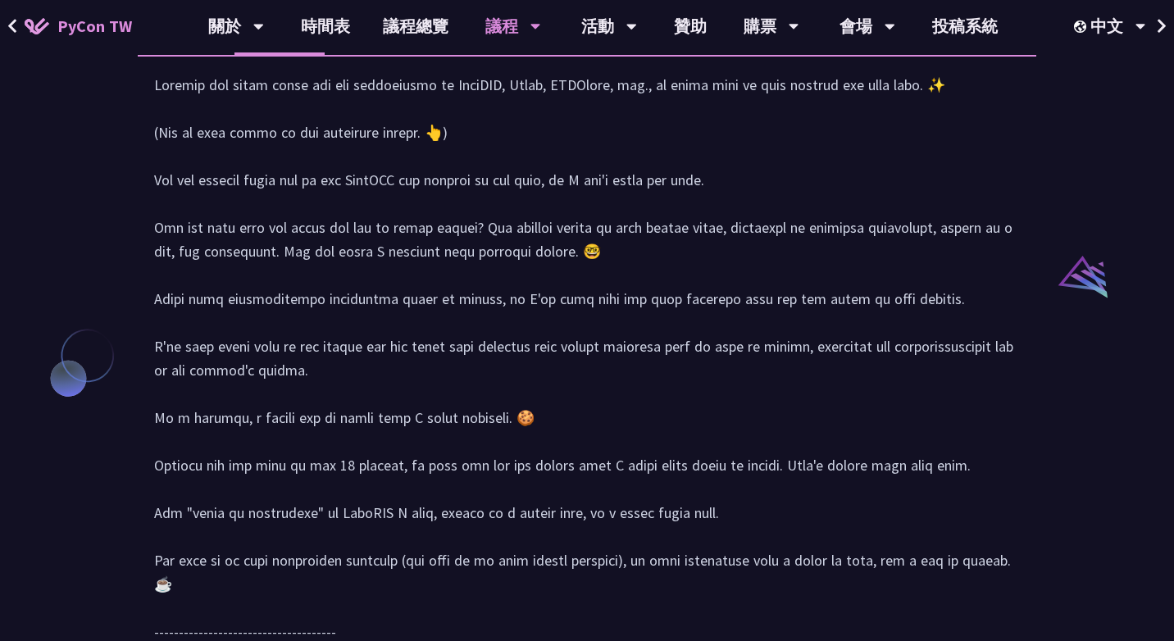
click at [280, 324] on div at bounding box center [587, 402] width 866 height 658
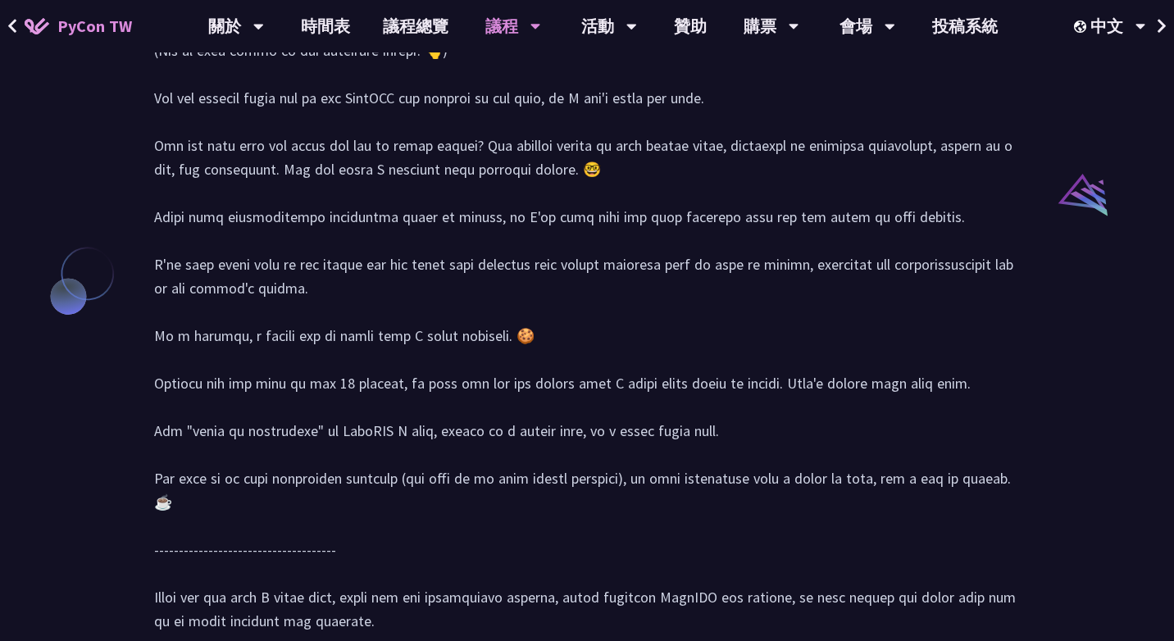
scroll to position [1714, 0]
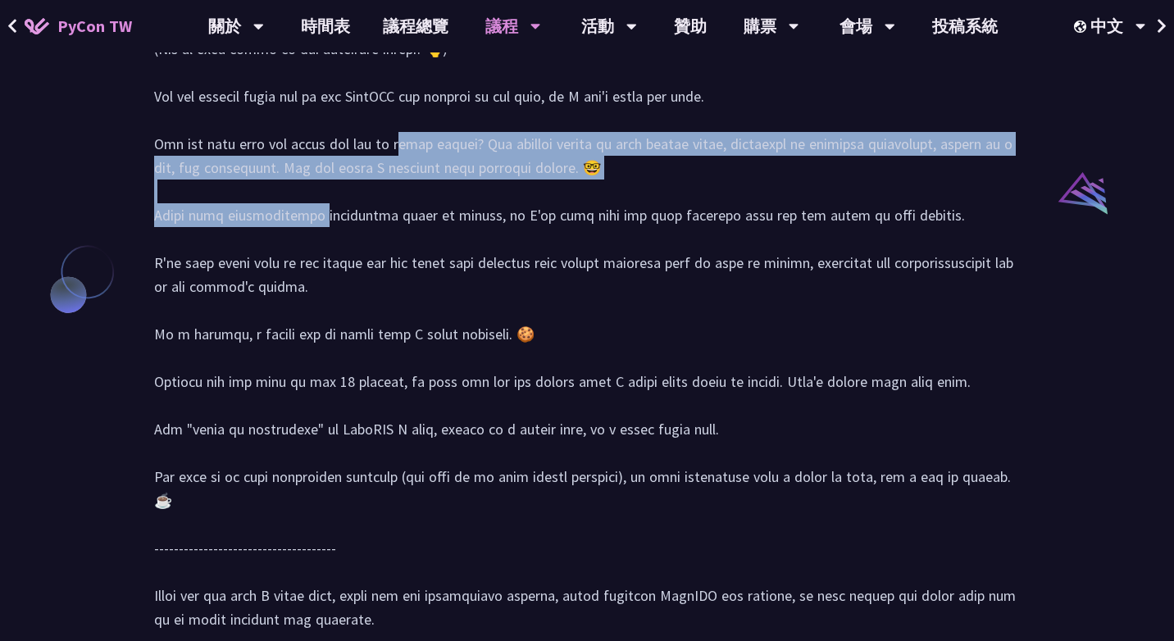
drag, startPoint x: 262, startPoint y: 303, endPoint x: 344, endPoint y: 362, distance: 100.6
click at [345, 362] on div at bounding box center [587, 318] width 866 height 658
click at [314, 362] on div at bounding box center [587, 318] width 866 height 658
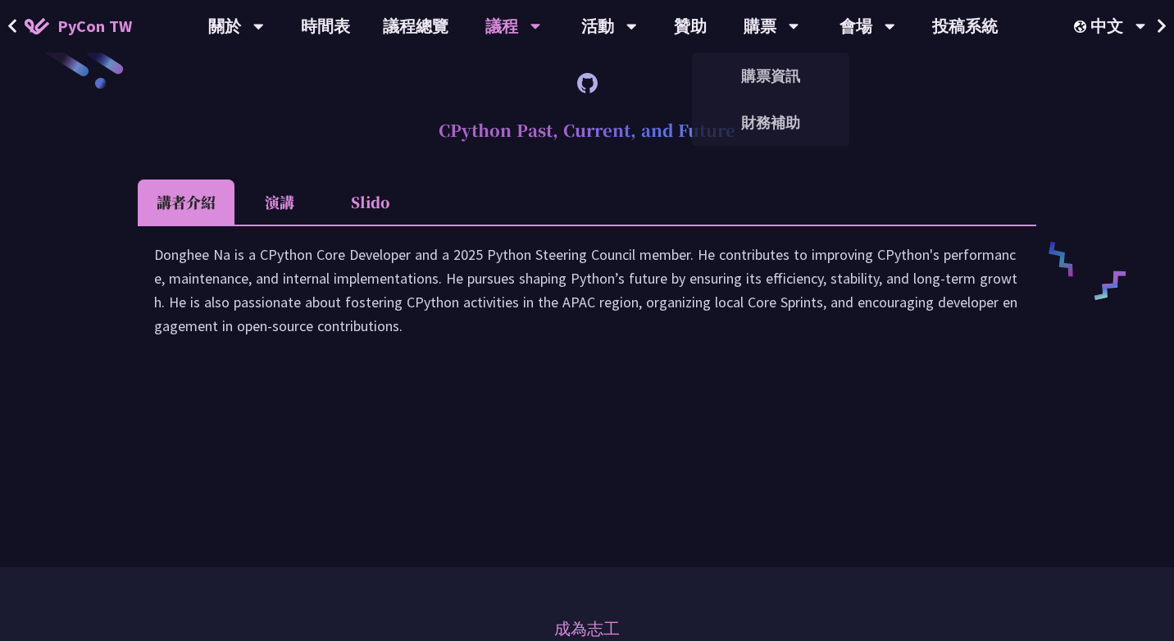
scroll to position [2611, 0]
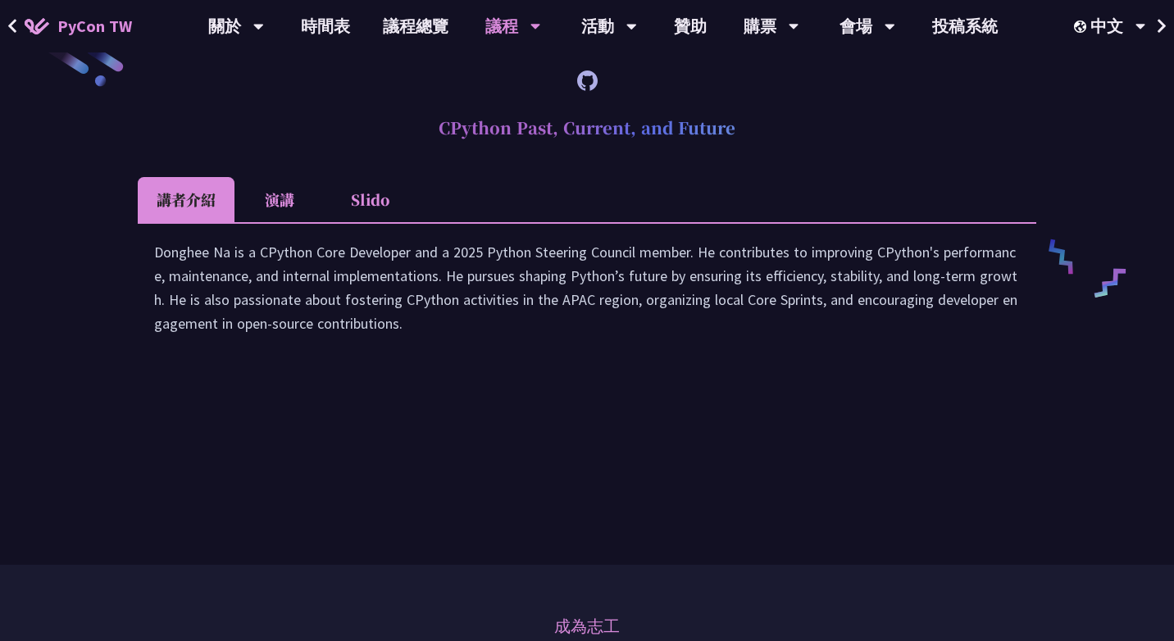
drag, startPoint x: 245, startPoint y: 436, endPoint x: 338, endPoint y: 523, distance: 127.0
click at [338, 352] on div "Donghee Na is a CPython Core Developer and a 2025 Python Steering Council membe…" at bounding box center [587, 296] width 866 height 112
click at [319, 368] on div "Donghee Na is a CPython Core Developer and a 2025 Python Steering Council membe…" at bounding box center [587, 295] width 899 height 146
click at [289, 222] on li "演講" at bounding box center [280, 199] width 90 height 45
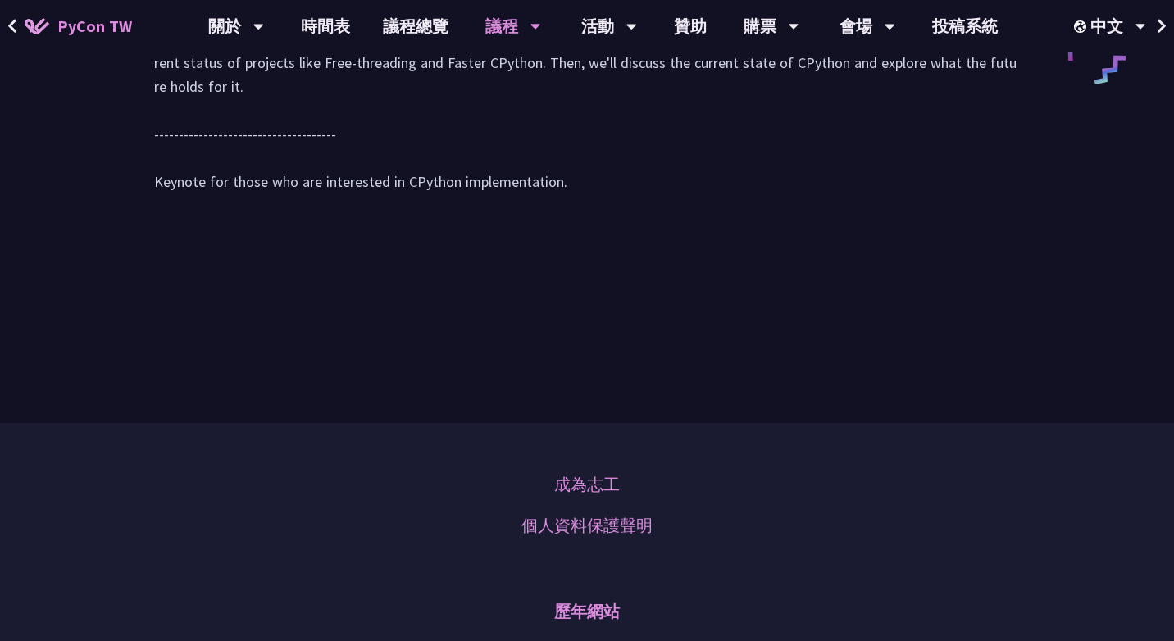
scroll to position [2825, 0]
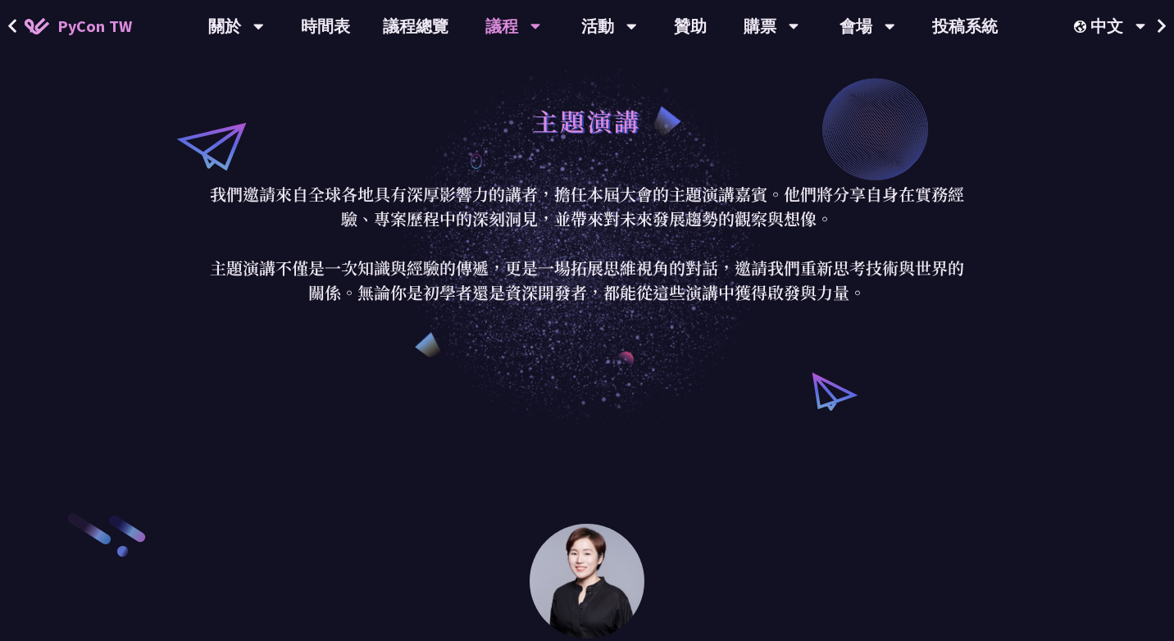
scroll to position [38, 0]
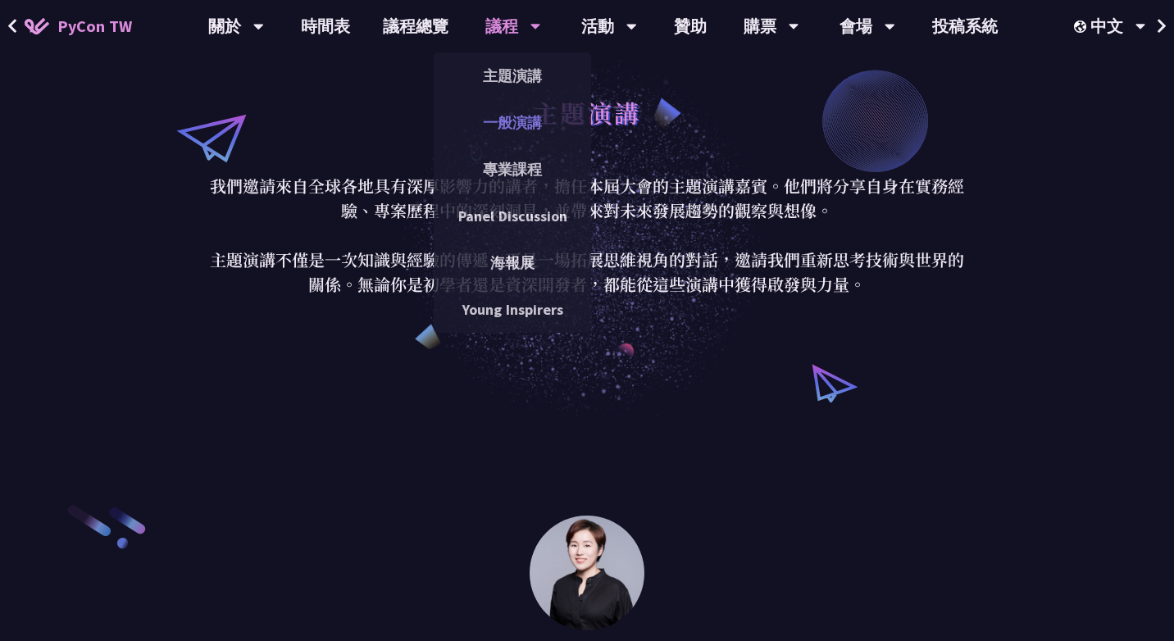
click at [505, 115] on link "一般演講" at bounding box center [512, 122] width 157 height 39
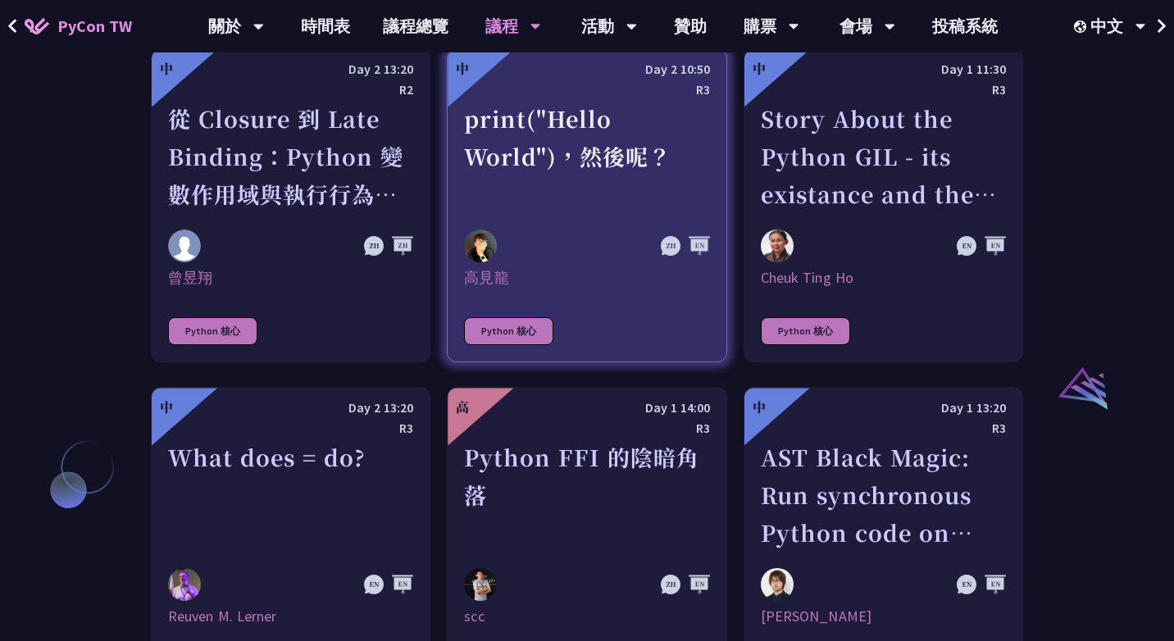
scroll to position [1614, 0]
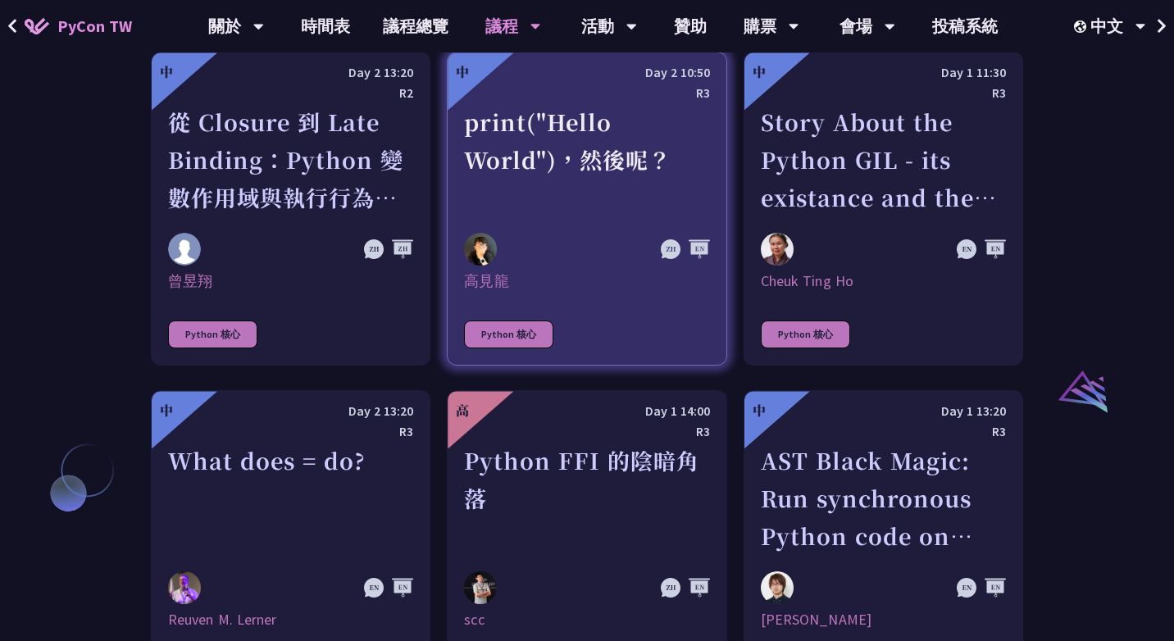
click at [568, 248] on link "中 Day 2 10:50 R3 print("Hello World")，然後呢？ [DEMOGRAPHIC_DATA] Python 核心" at bounding box center [587, 209] width 280 height 314
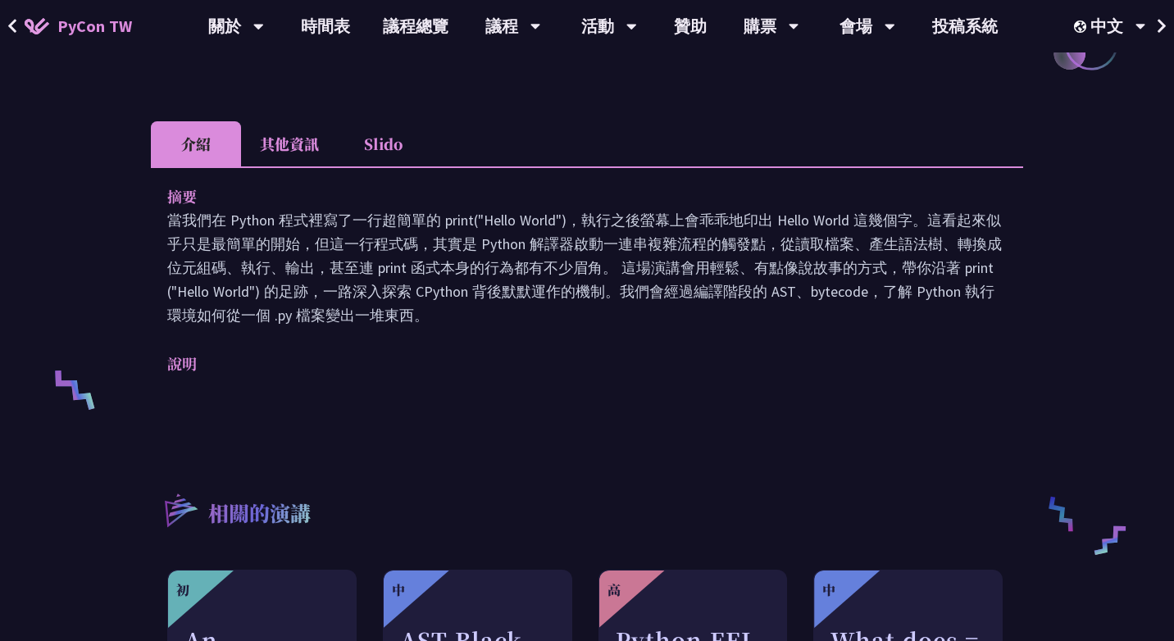
scroll to position [422, 0]
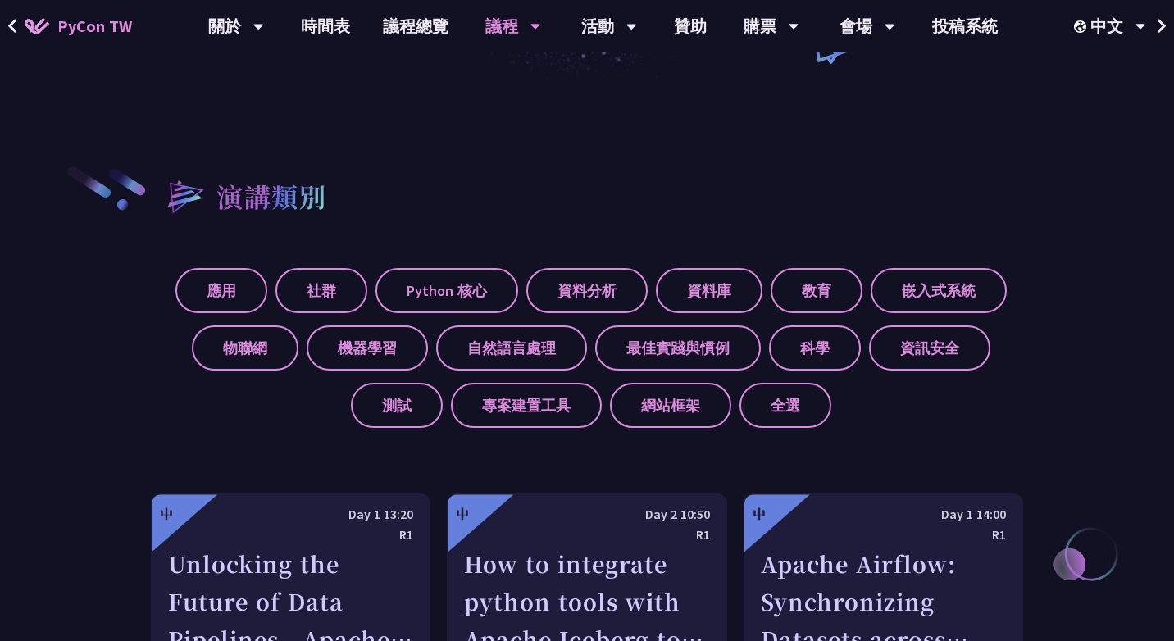
scroll to position [476, 0]
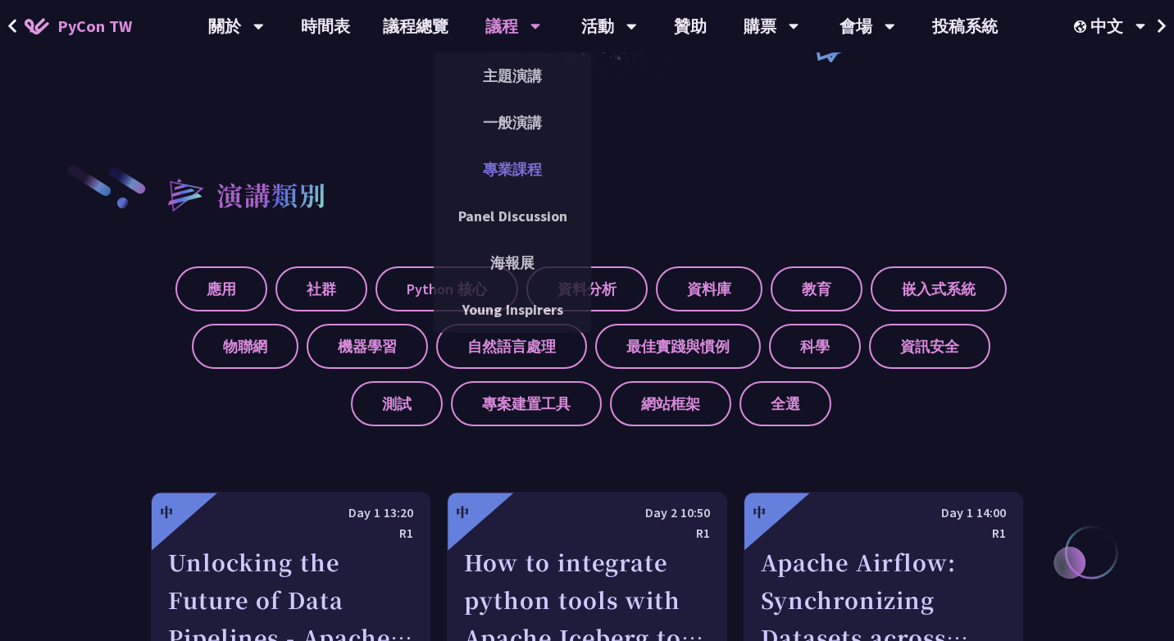
click at [503, 179] on link "專業課程" at bounding box center [512, 169] width 157 height 39
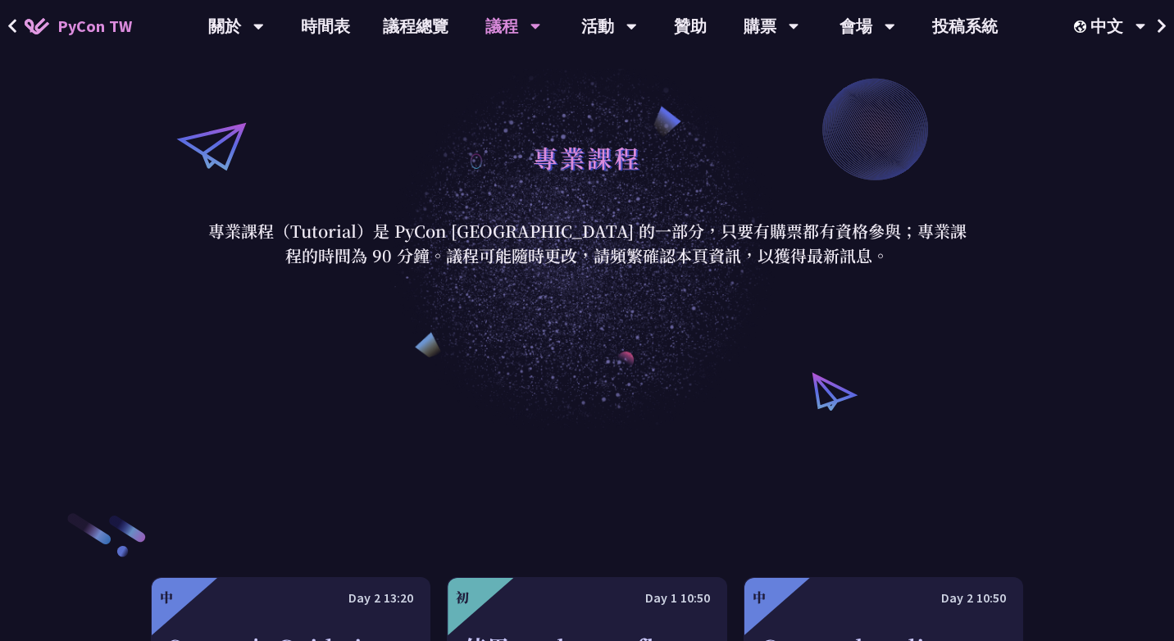
scroll to position [121, 0]
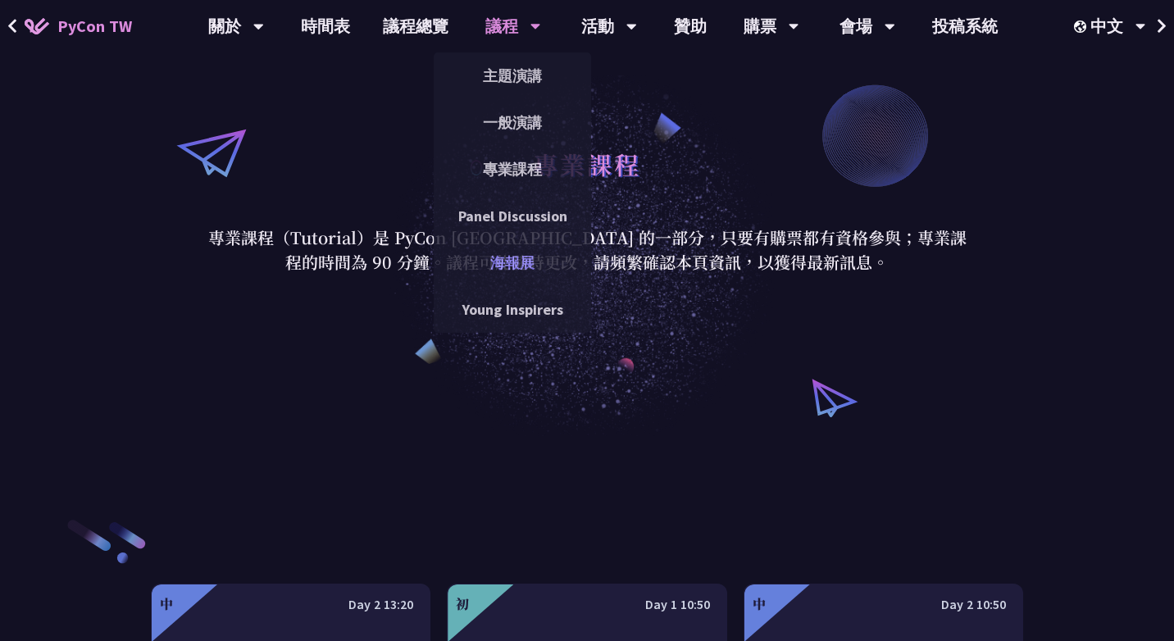
click at [499, 270] on link "海報展" at bounding box center [512, 263] width 157 height 39
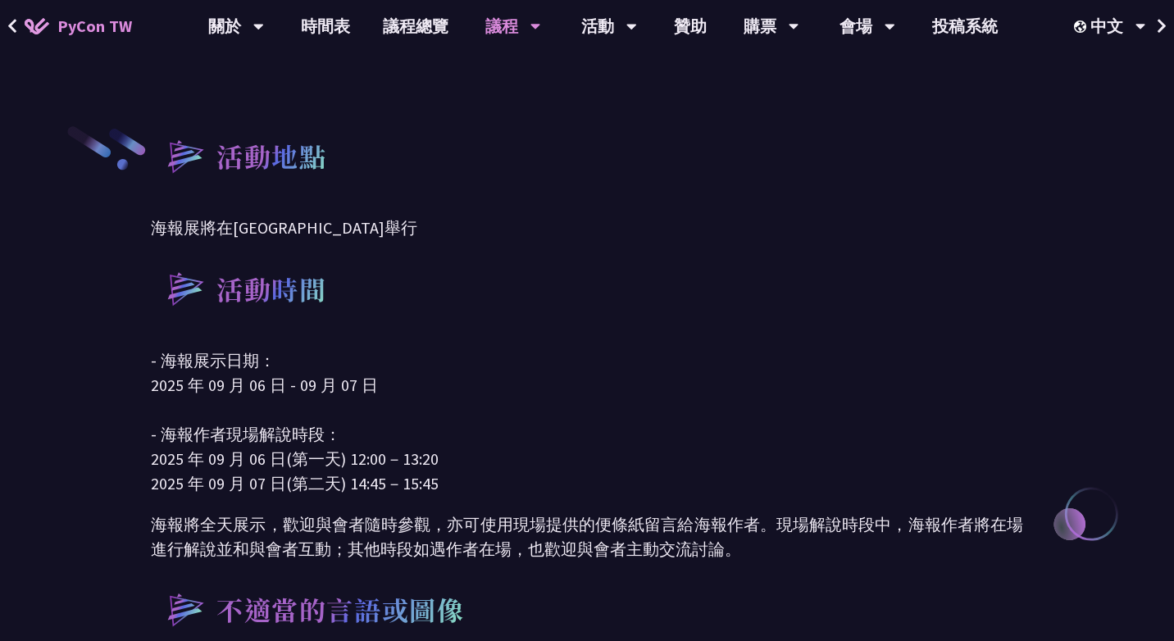
scroll to position [508, 0]
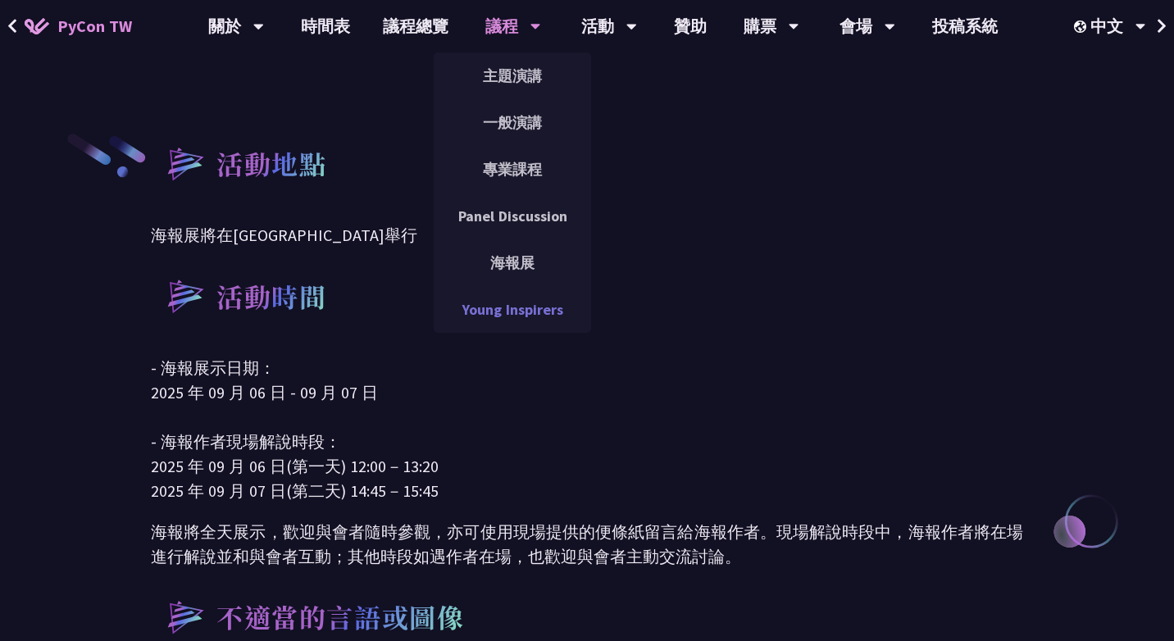
click at [515, 325] on link "Young Inspirers" at bounding box center [512, 309] width 157 height 39
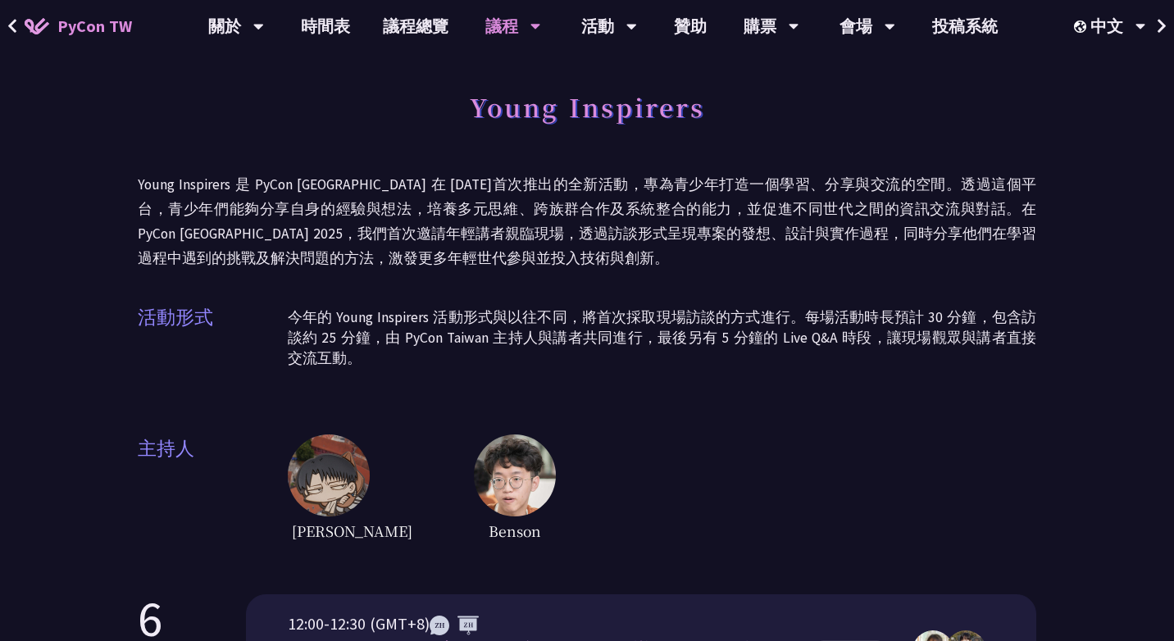
click at [474, 512] on img at bounding box center [515, 476] width 82 height 82
click at [768, 83] on link "購票資訊" at bounding box center [770, 76] width 157 height 39
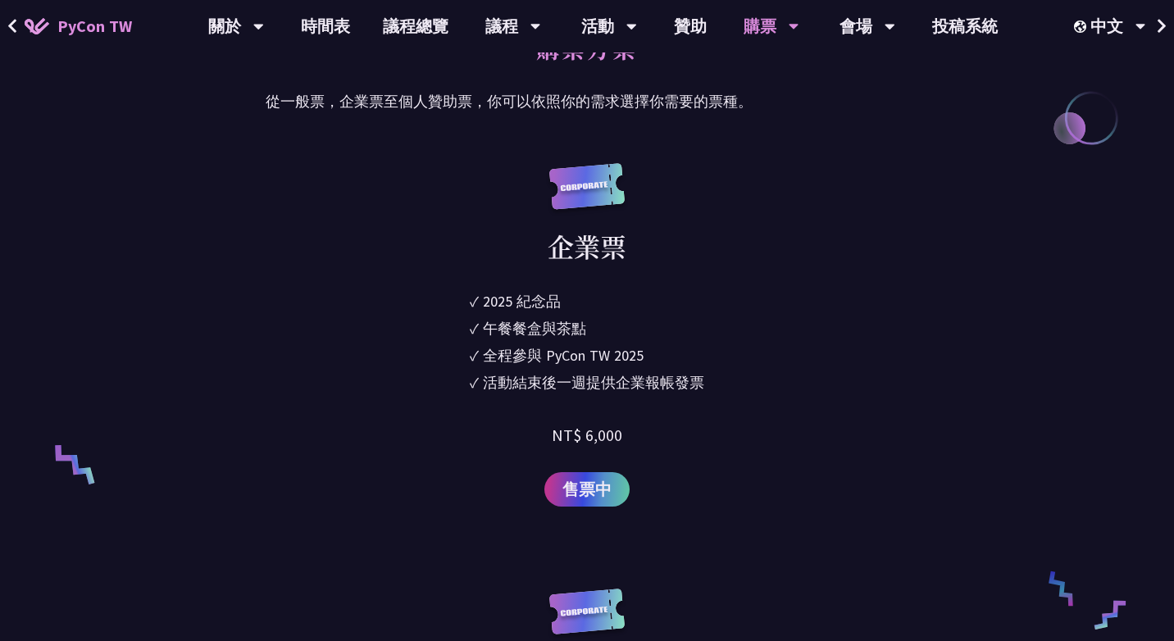
scroll to position [913, 0]
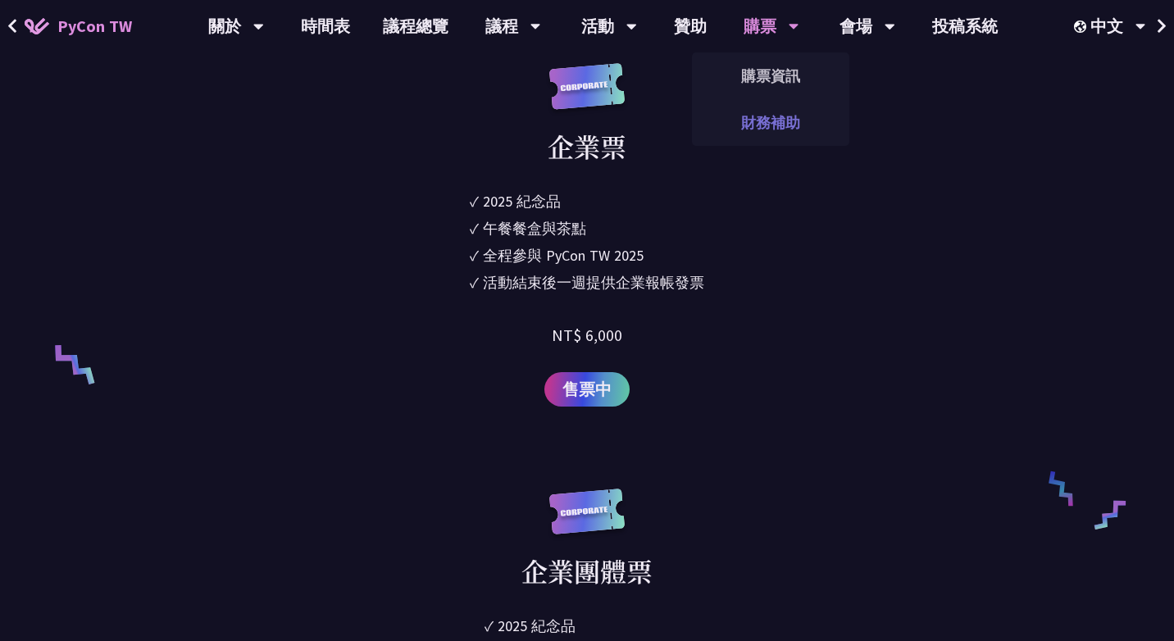
click at [764, 133] on link "財務補助" at bounding box center [770, 122] width 157 height 39
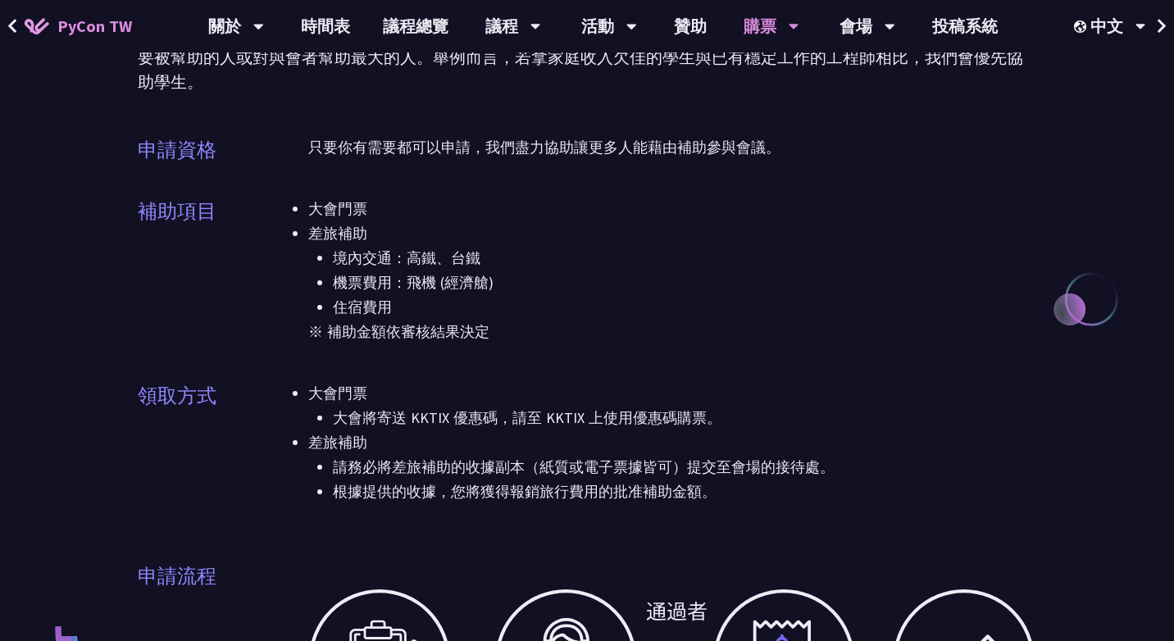
scroll to position [188, 0]
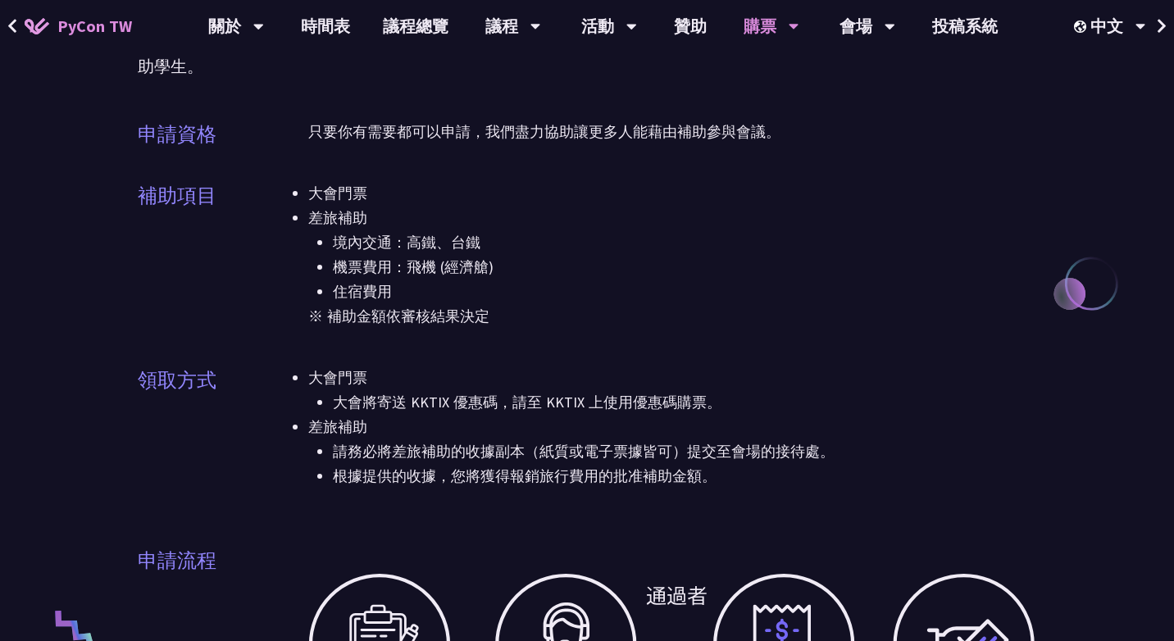
drag, startPoint x: 326, startPoint y: 400, endPoint x: 400, endPoint y: 462, distance: 97.2
click at [400, 462] on ul "大會門票 大會將寄送 KKTIX 優惠碼，請至 KKTIX 上使用優惠碼購票。 差旅補助 請[PERSON_NAME]將差旅補助的收據副本（紙質或電子票據皆可…" at bounding box center [672, 427] width 728 height 123
click at [351, 466] on li "根據提供的收據，您將獲得報銷旅行費用的批准補助金額。" at bounding box center [685, 476] width 704 height 25
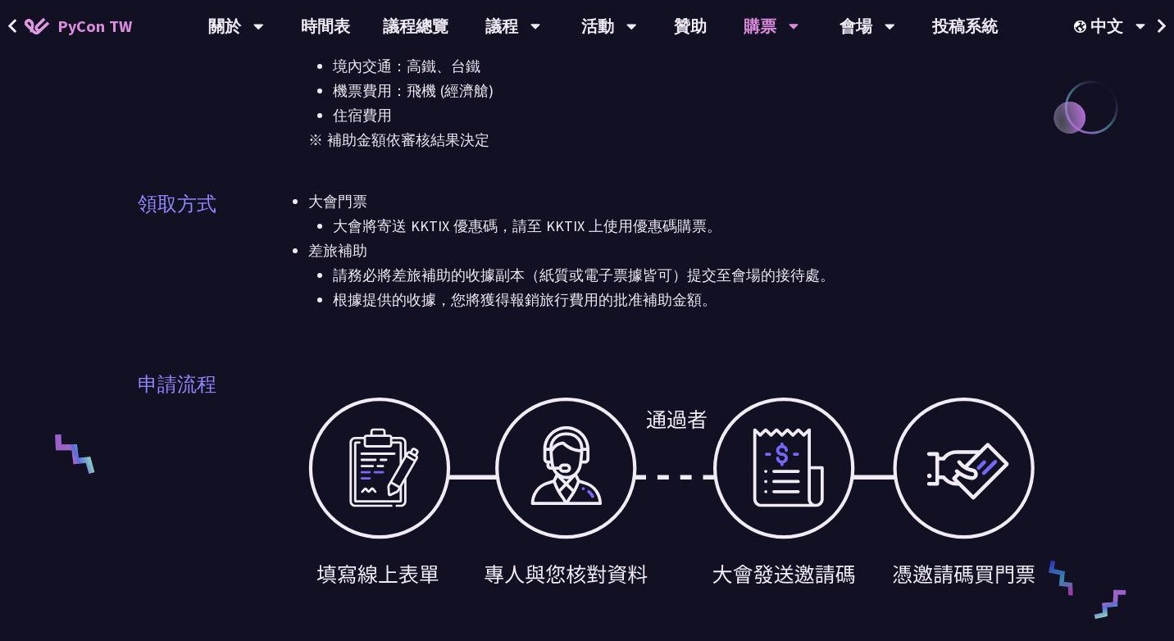
scroll to position [371, 0]
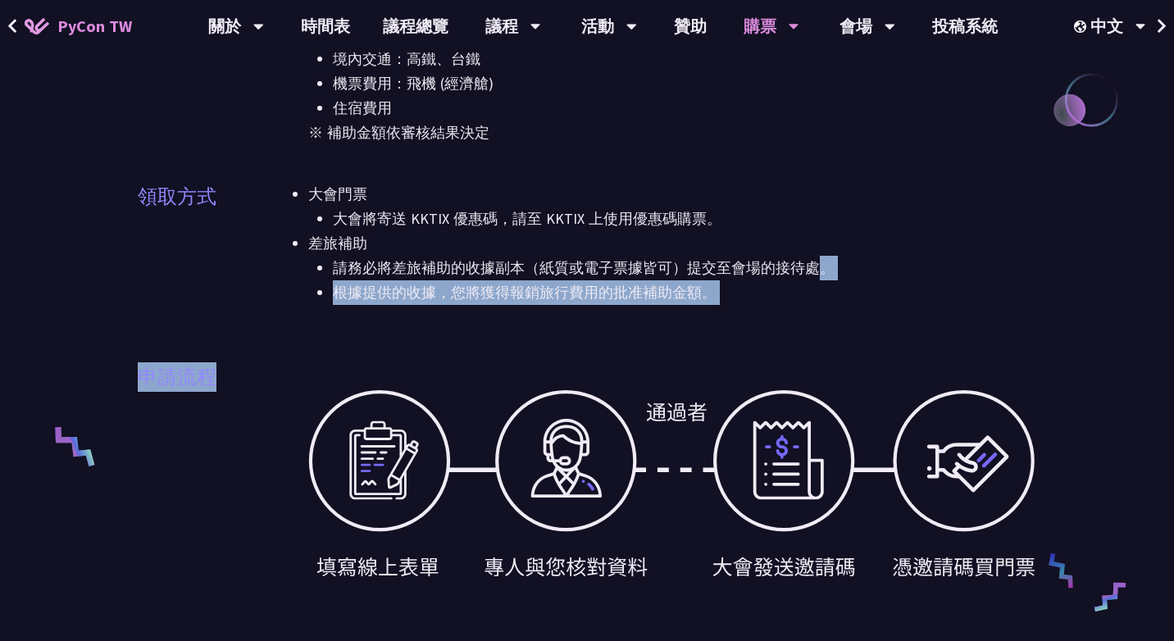
drag, startPoint x: 318, startPoint y: 270, endPoint x: 517, endPoint y: 353, distance: 216.1
click at [517, 353] on div "申請資格 只要你有需要都可以申請，我們盡力協助讓更多人能藉由補助參與會議。 補助項目 大會門票 差旅補助 境內交通：高鐵、台鐵 機票費用：飛機 (經濟艙) 住…" at bounding box center [587, 508] width 899 height 1144
click at [423, 353] on div "申請流程" at bounding box center [587, 487] width 899 height 291
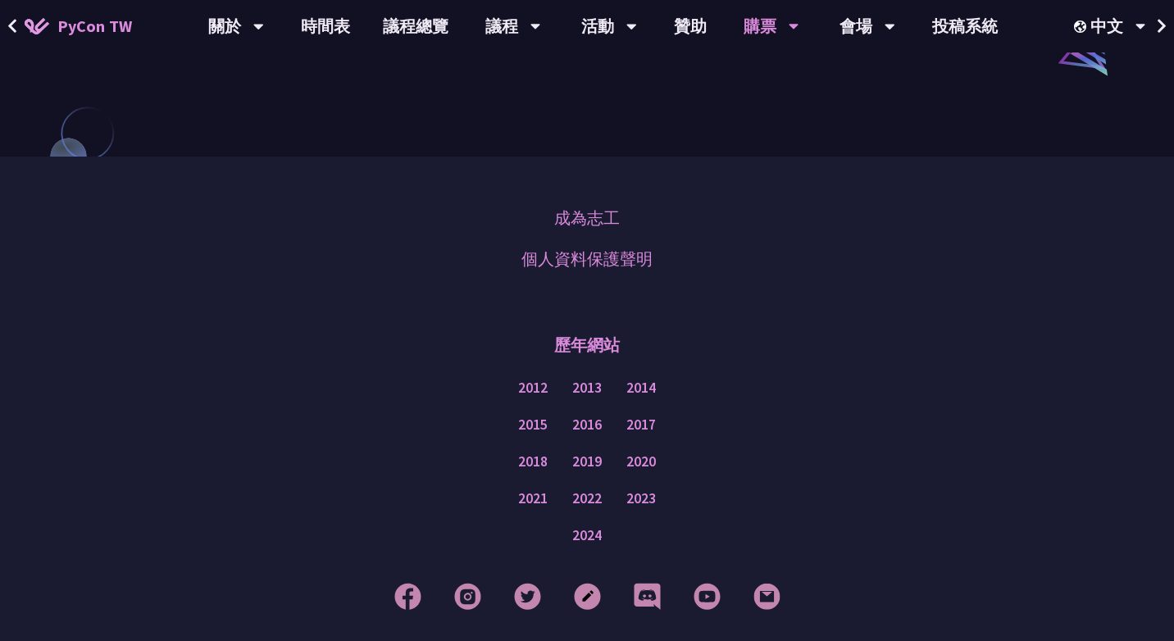
scroll to position [0, 0]
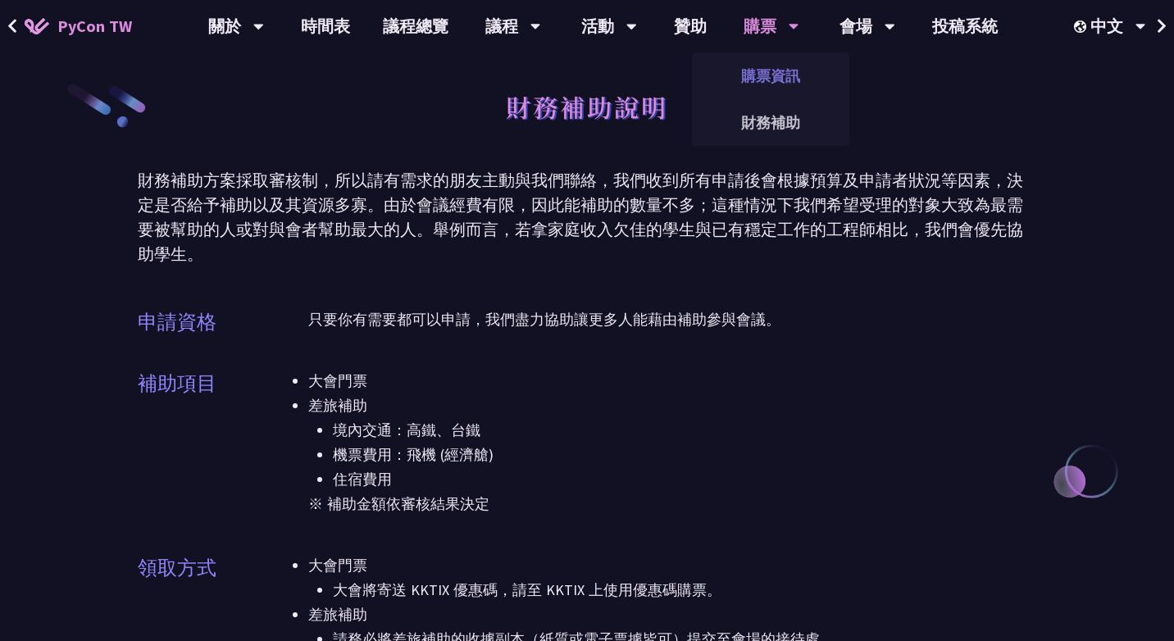
click at [769, 93] on link "購票資訊" at bounding box center [770, 76] width 157 height 39
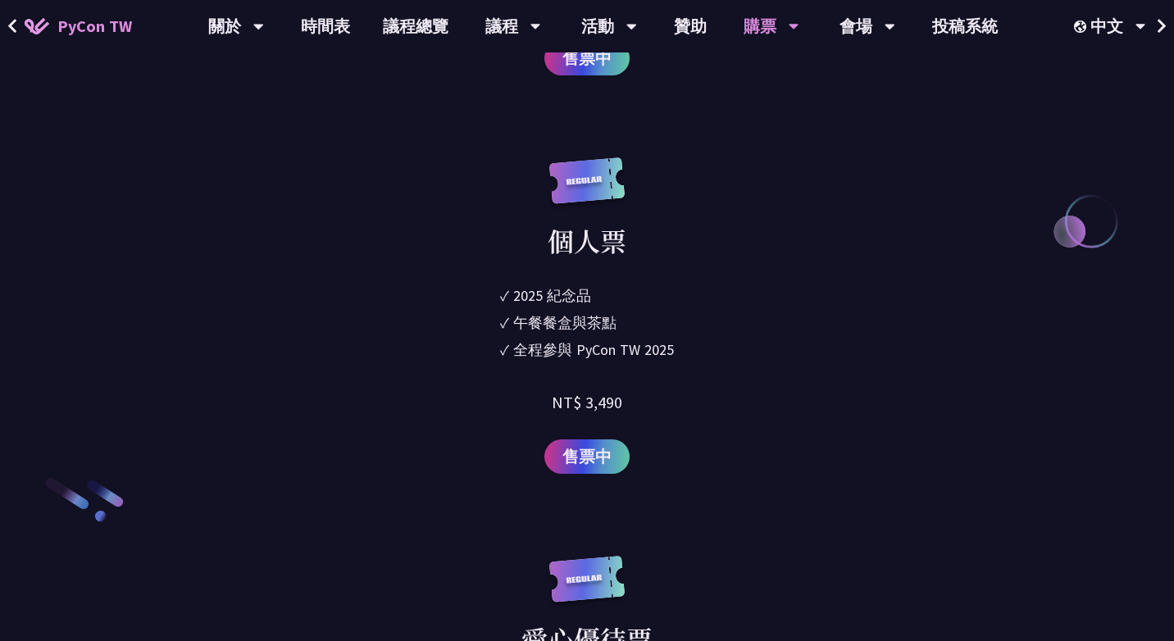
scroll to position [2181, 0]
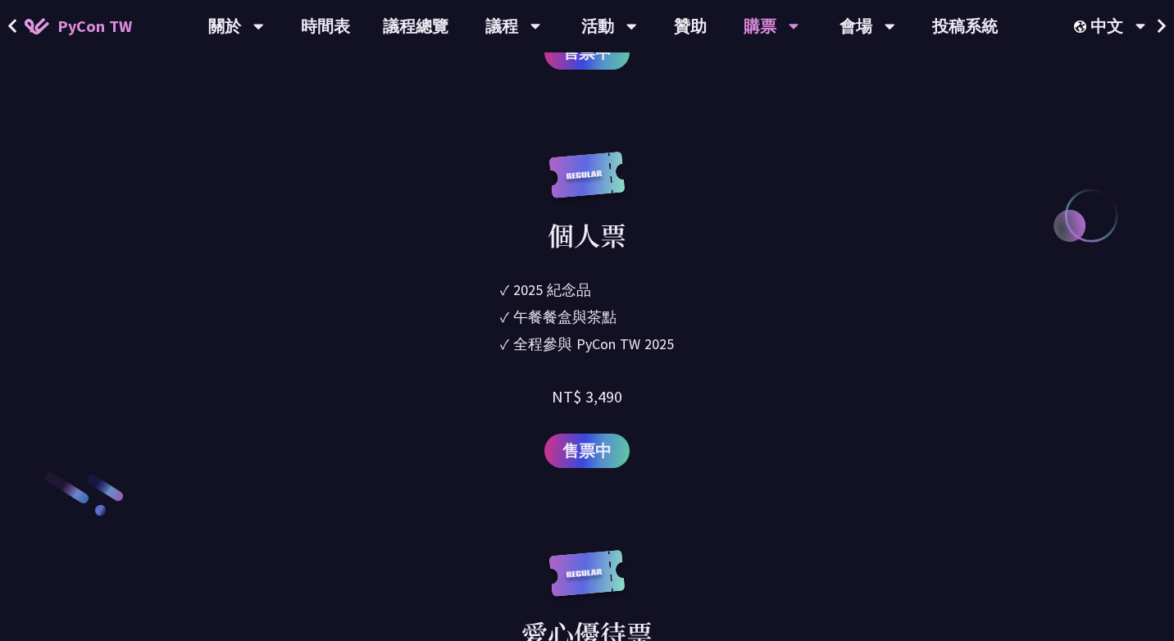
click at [388, 460] on div "售票中" at bounding box center [587, 451] width 643 height 34
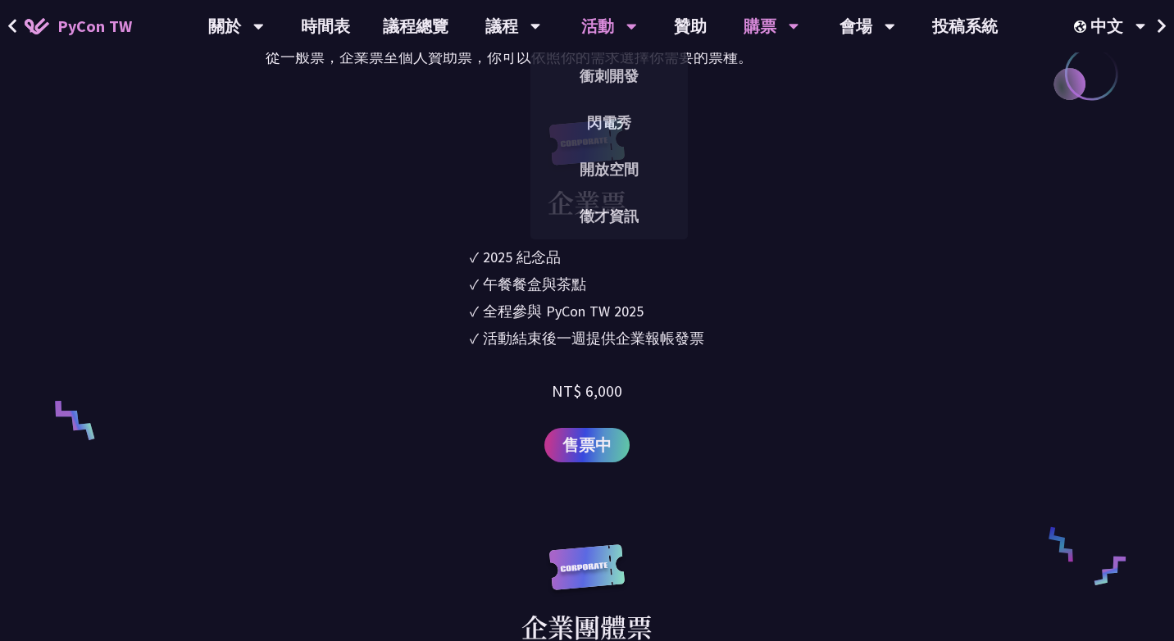
scroll to position [0, 0]
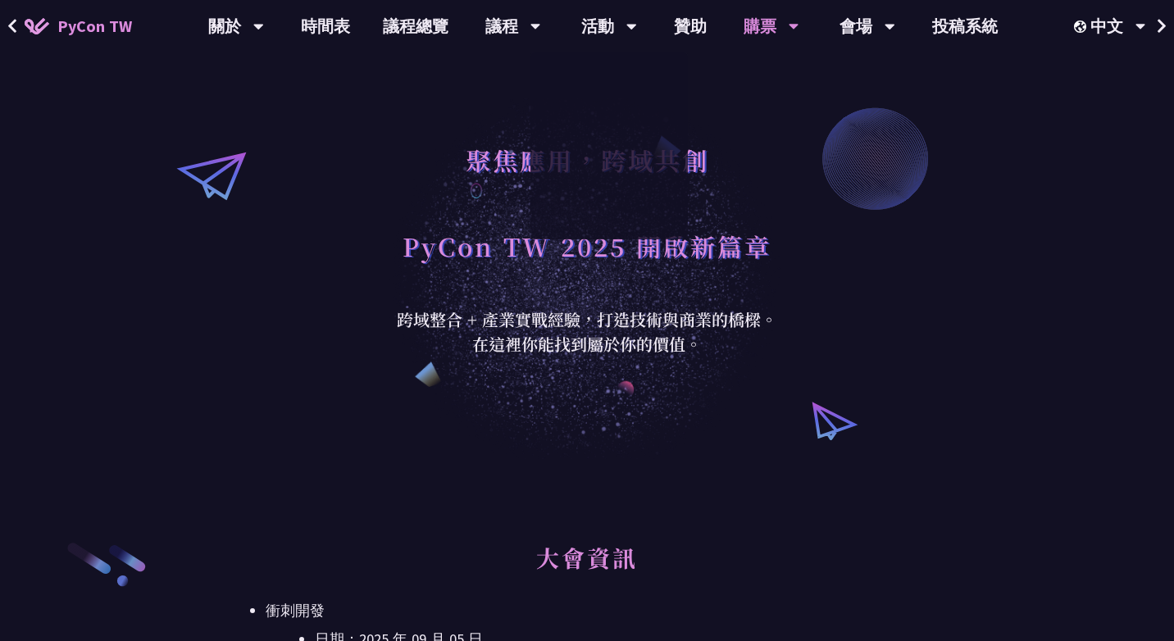
click at [103, 28] on span "PyCon TW" at bounding box center [94, 26] width 75 height 25
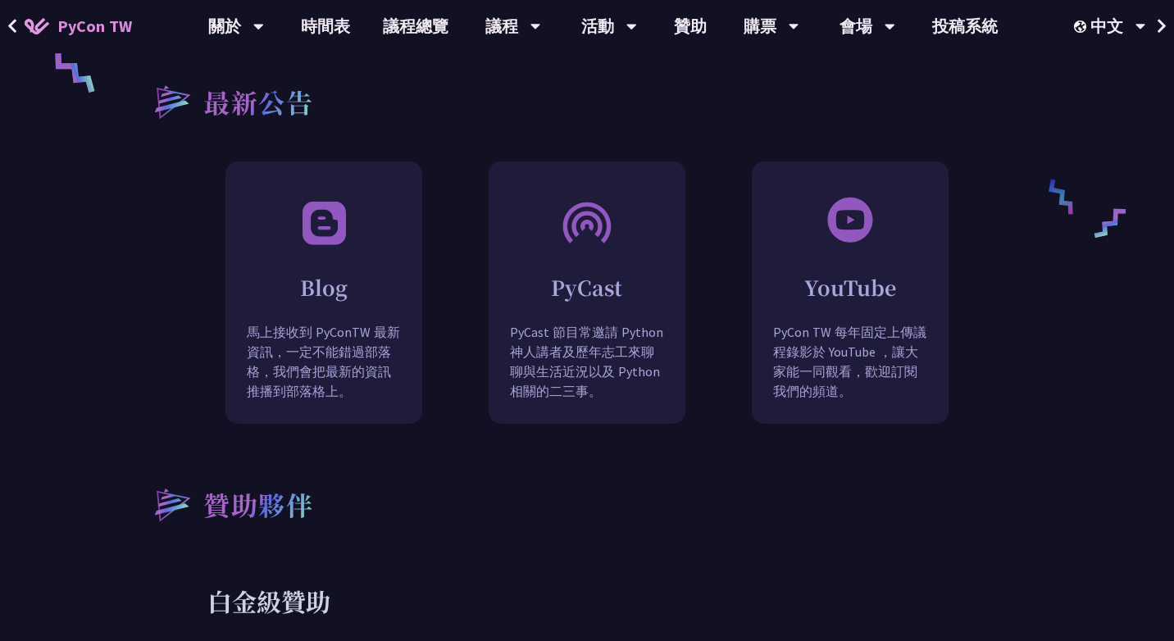
scroll to position [1361, 0]
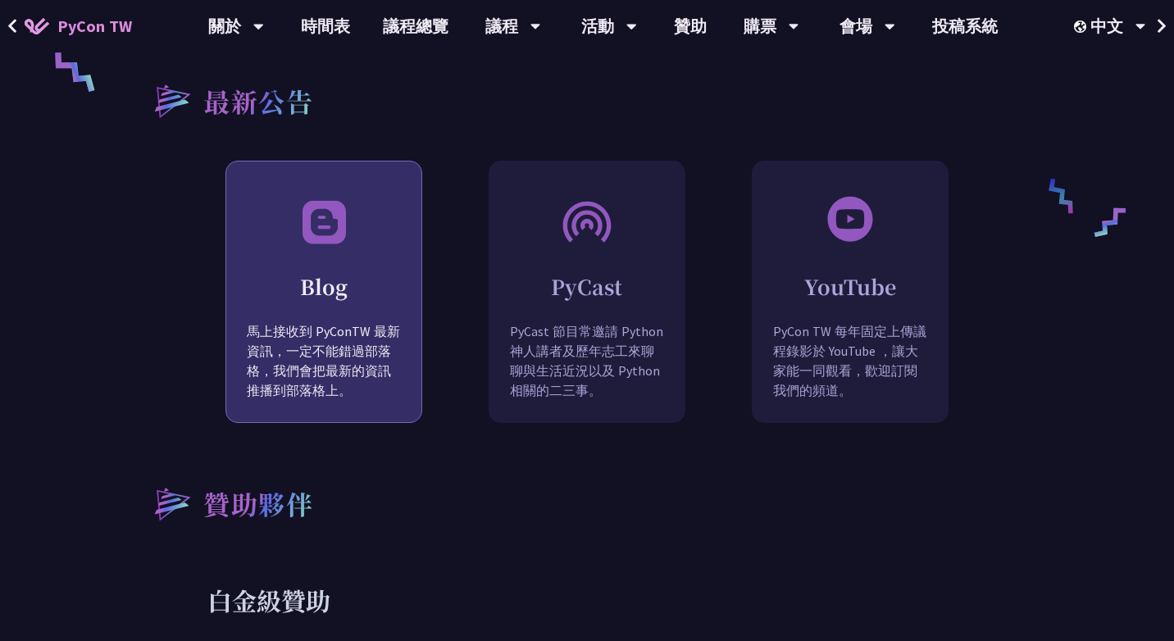
click at [367, 360] on p "馬上接收到 PyConTW 最新資訊，一定不能錯過部落格，我們會把最新的資訊推播到部落格上。" at bounding box center [323, 372] width 195 height 103
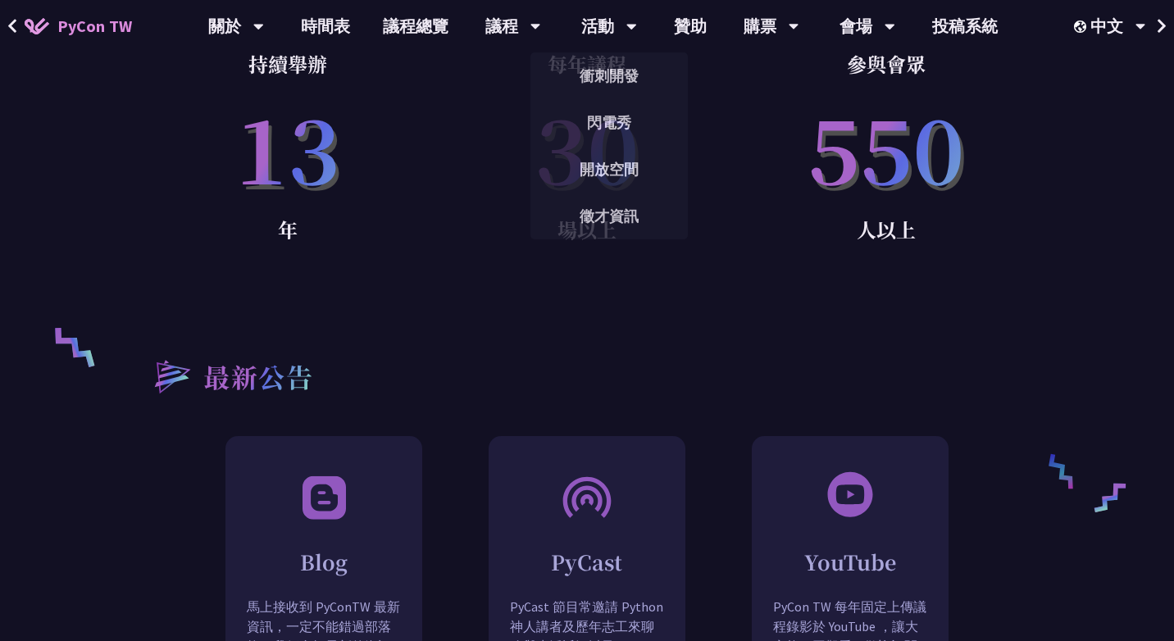
scroll to position [719, 0]
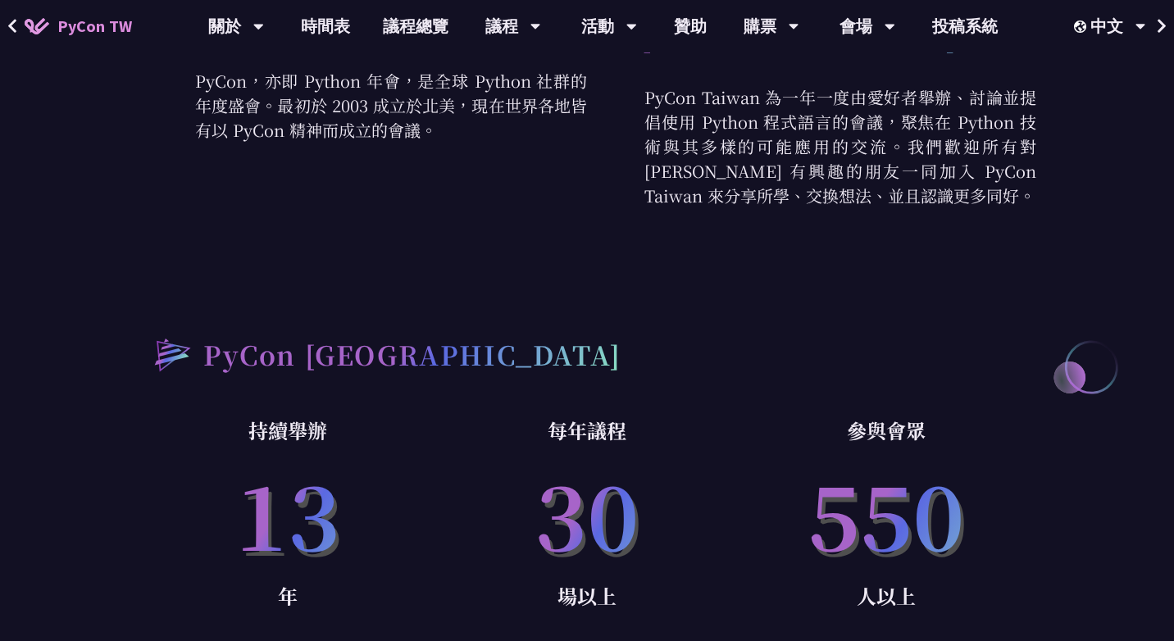
click at [100, 38] on span "PyCon TW" at bounding box center [94, 26] width 75 height 25
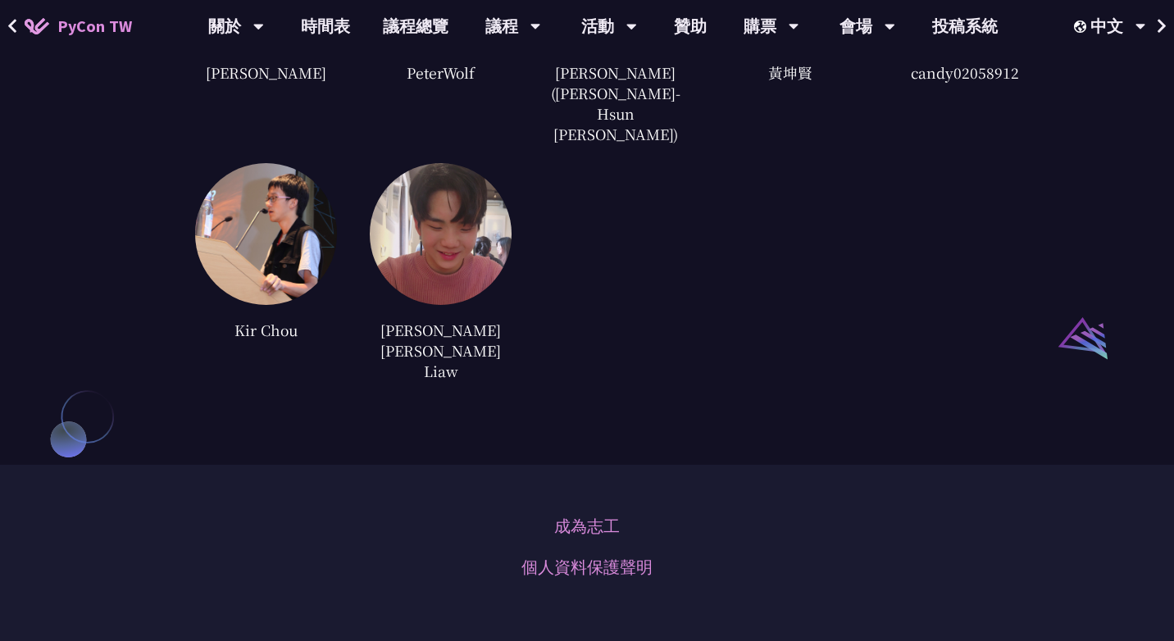
scroll to position [4674, 0]
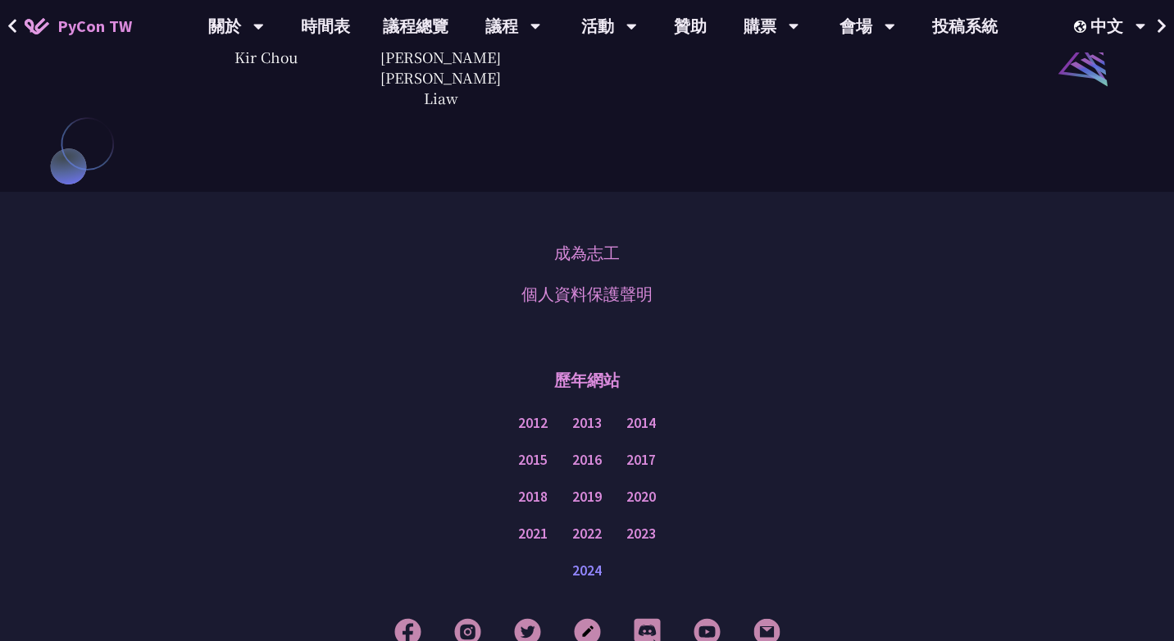
click at [594, 561] on link "2024" at bounding box center [587, 571] width 30 height 20
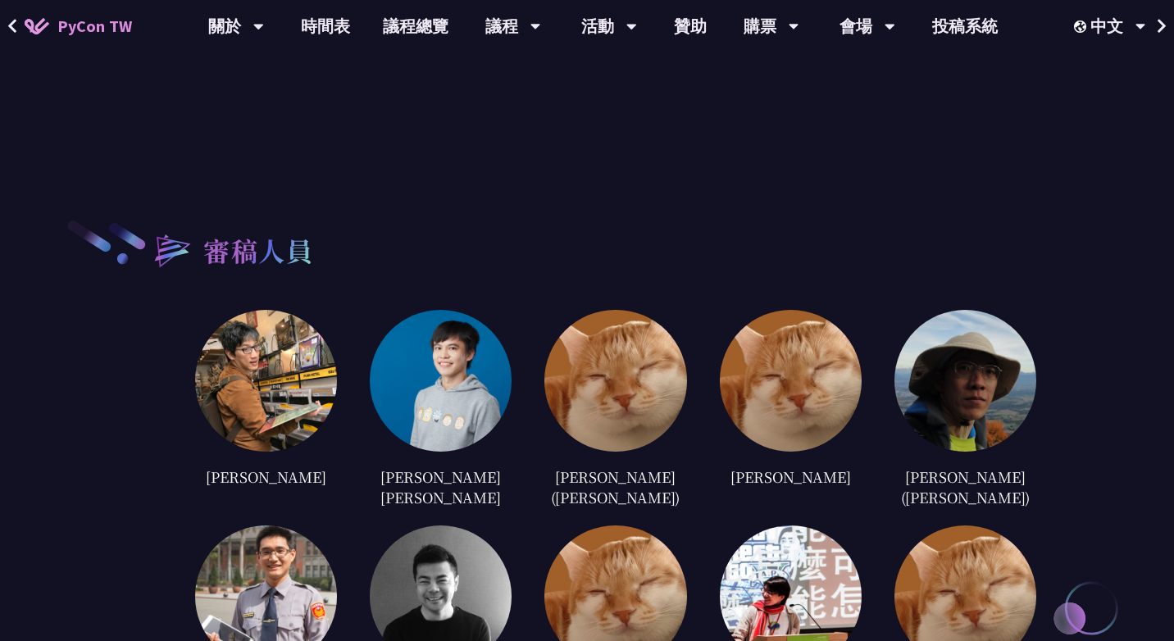
scroll to position [3165, 0]
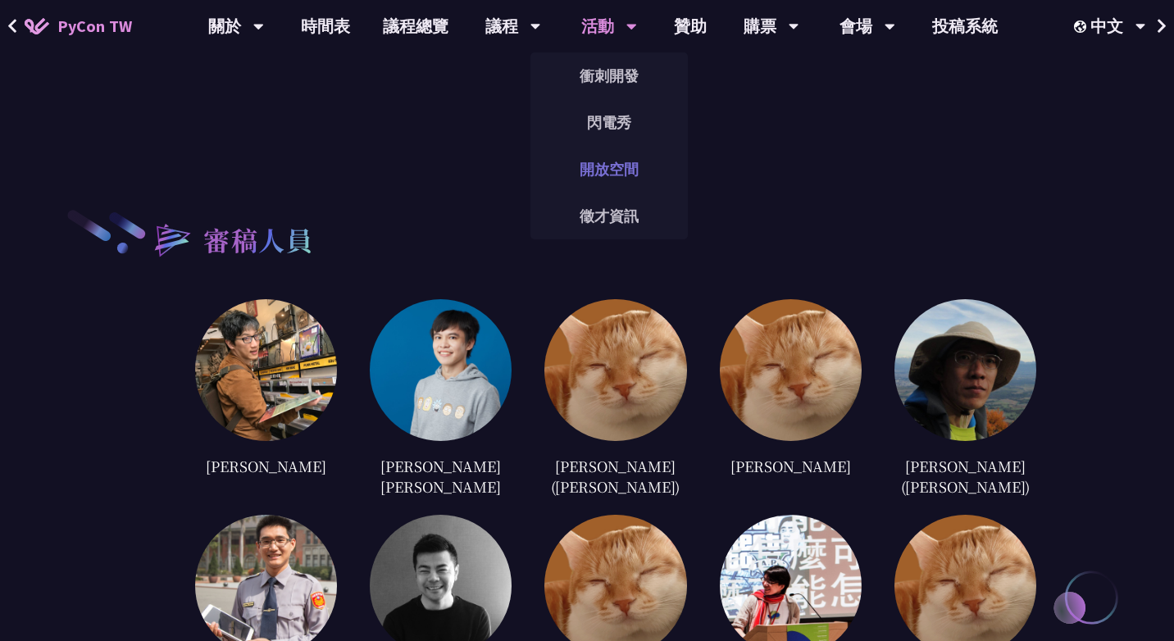
click at [577, 164] on link "開放空間" at bounding box center [609, 169] width 157 height 39
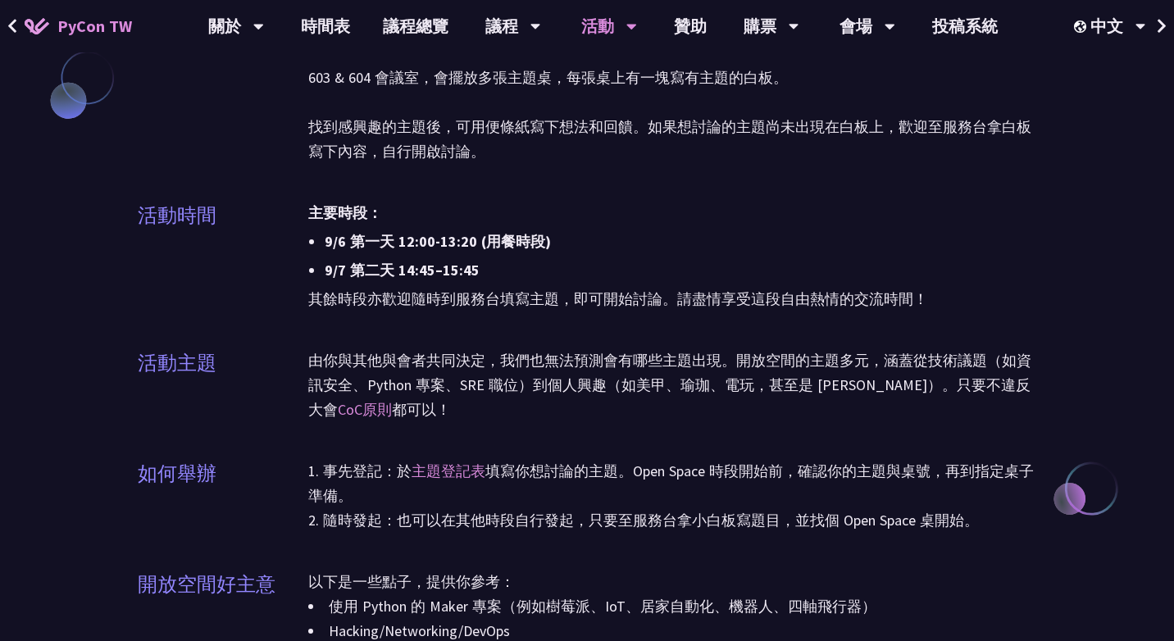
scroll to position [1456, 0]
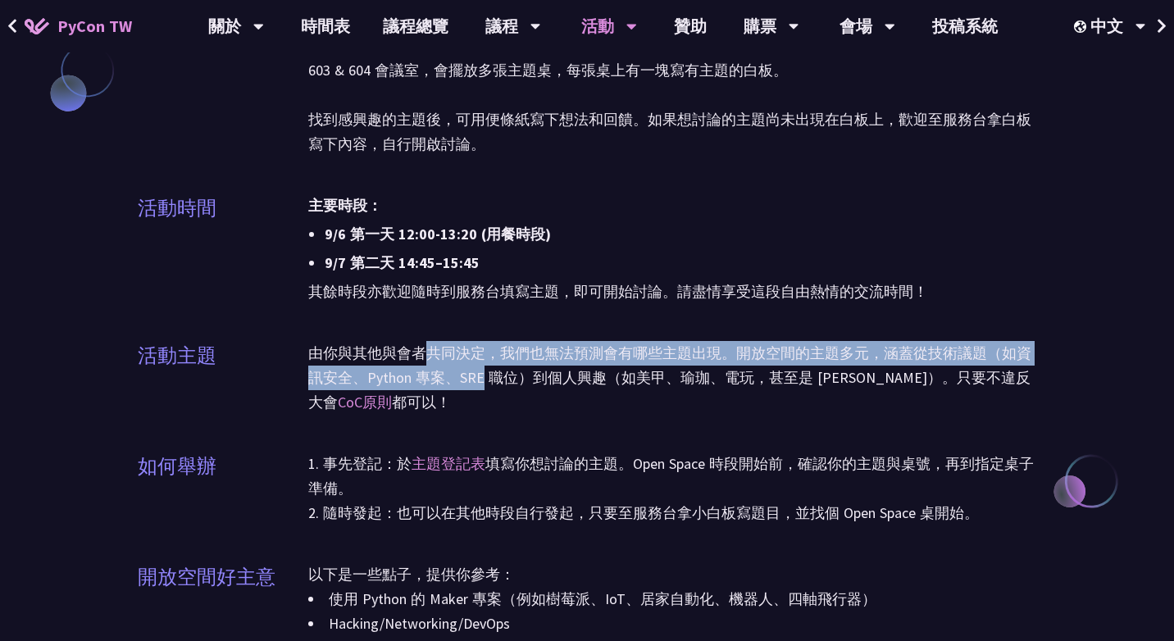
drag, startPoint x: 420, startPoint y: 344, endPoint x: 482, endPoint y: 382, distance: 73.3
click at [482, 382] on p "由你與其他與會者共同決定，我們也無法預測會有哪些主題出現。開放空間的主題多元，涵蓋從技術議題（如資訊安全、Python 專案、SRE 職位）到個人興趣（如美甲…" at bounding box center [672, 378] width 728 height 74
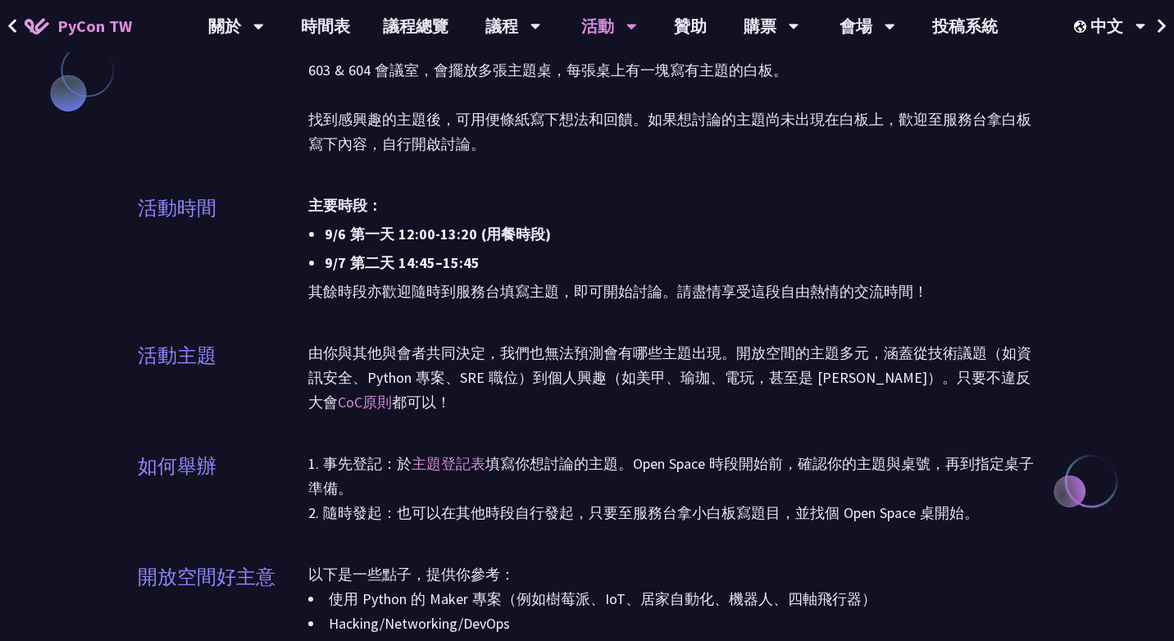
click at [468, 394] on p "由你與其他與會者共同決定，我們也無法預測會有哪些主題出現。開放空間的主題多元，涵蓋從技術議題（如資訊安全、Python 專案、SRE 職位）到個人興趣（如美甲…" at bounding box center [672, 378] width 728 height 74
drag, startPoint x: 457, startPoint y: 377, endPoint x: 512, endPoint y: 399, distance: 58.9
click at [512, 399] on p "由你與其他與會者共同決定，我們也無法預測會有哪些主題出現。開放空間的主題多元，涵蓋從技術議題（如資訊安全、Python 專案、SRE 職位）到個人興趣（如美甲…" at bounding box center [672, 378] width 728 height 74
click at [439, 408] on p "由你與其他與會者共同決定，我們也無法預測會有哪些主題出現。開放空間的主題多元，涵蓋從技術議題（如資訊安全、Python 專案、SRE 職位）到個人興趣（如美甲…" at bounding box center [672, 378] width 728 height 74
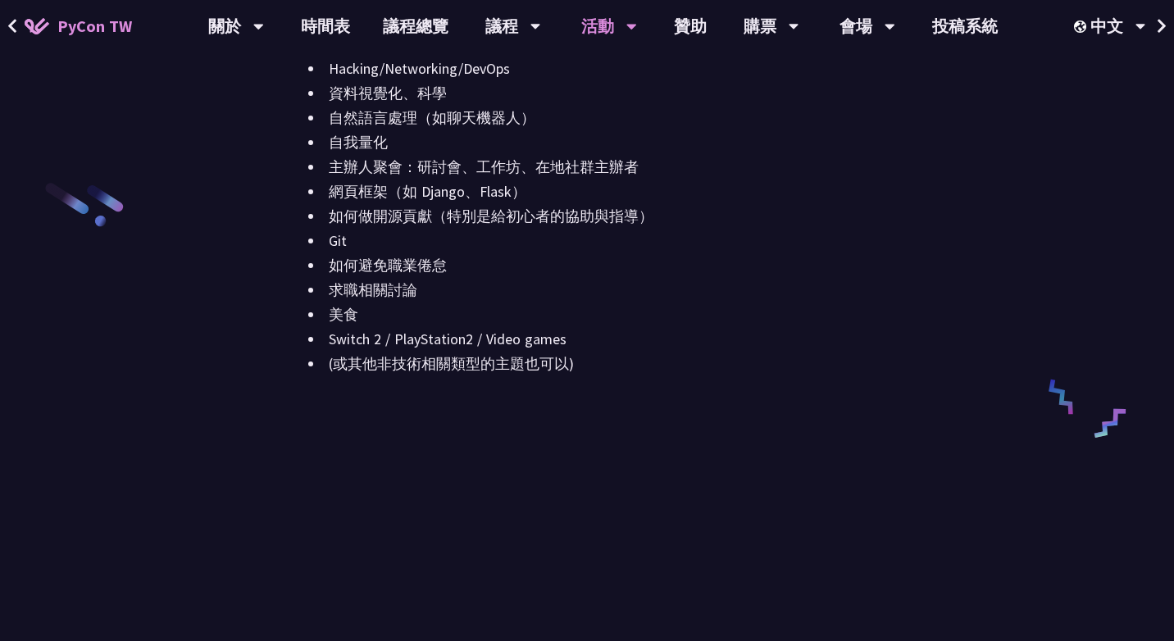
scroll to position [2016, 0]
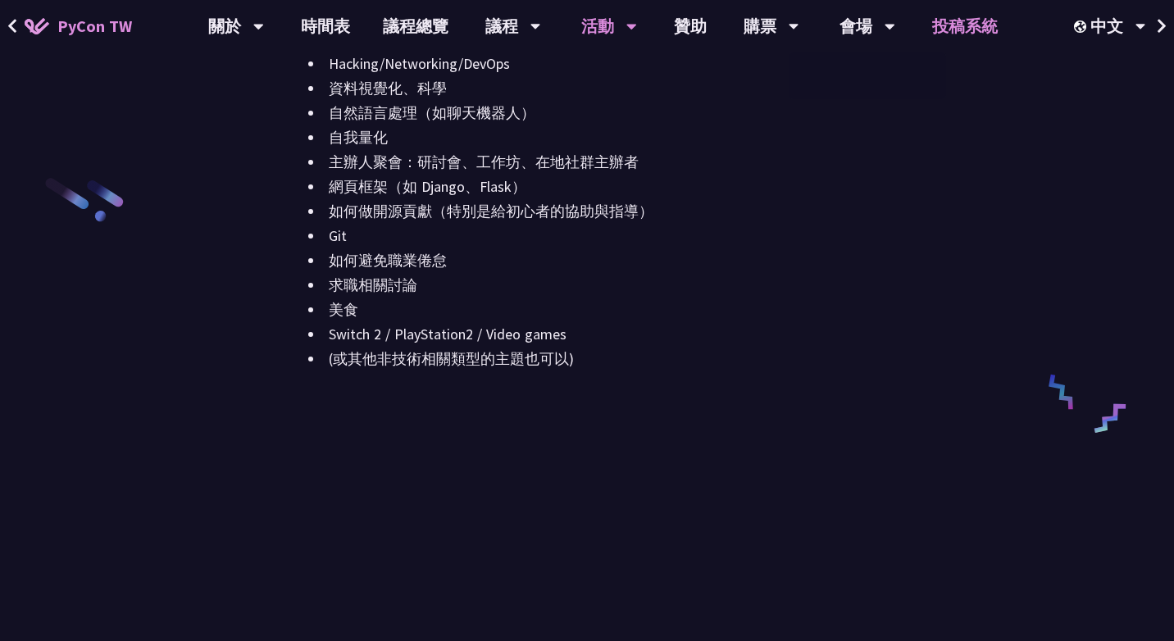
click at [969, 20] on link "投稿系統" at bounding box center [965, 26] width 98 height 52
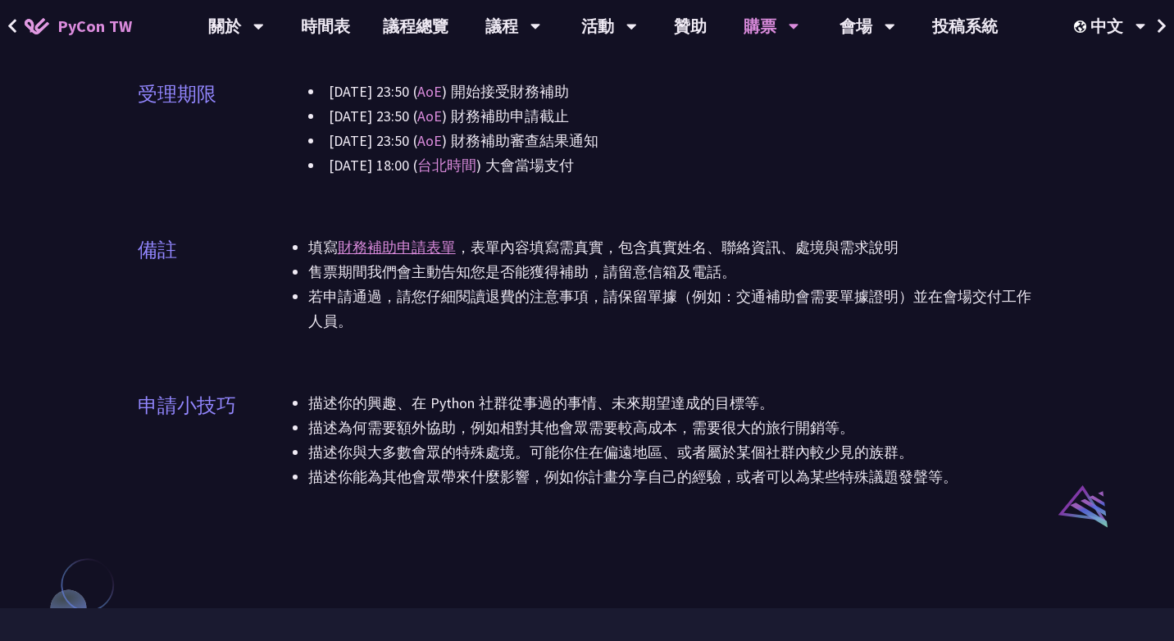
scroll to position [962, 0]
